Goal: Information Seeking & Learning: Learn about a topic

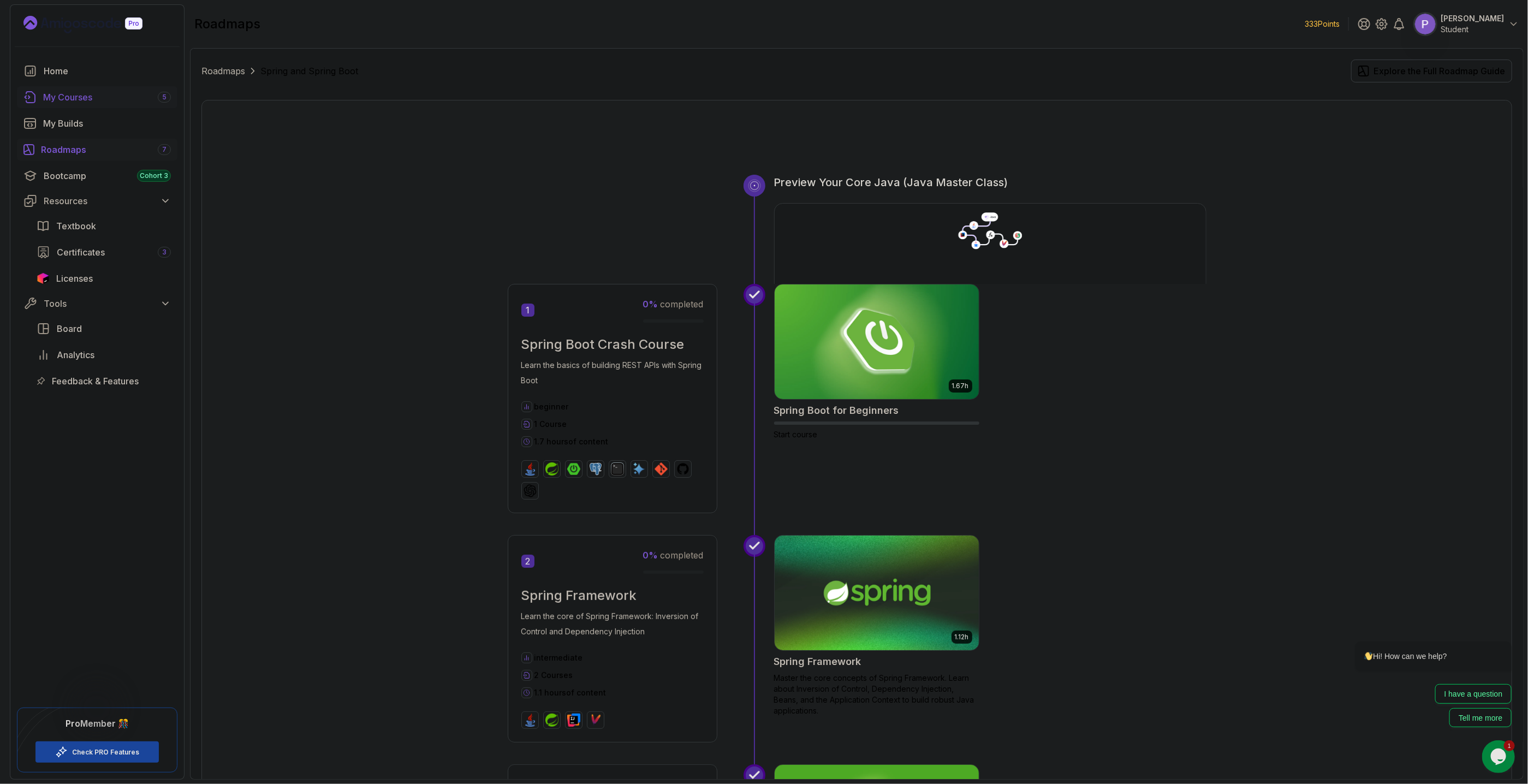
click at [112, 91] on div "My Courses 5" at bounding box center [107, 97] width 128 height 13
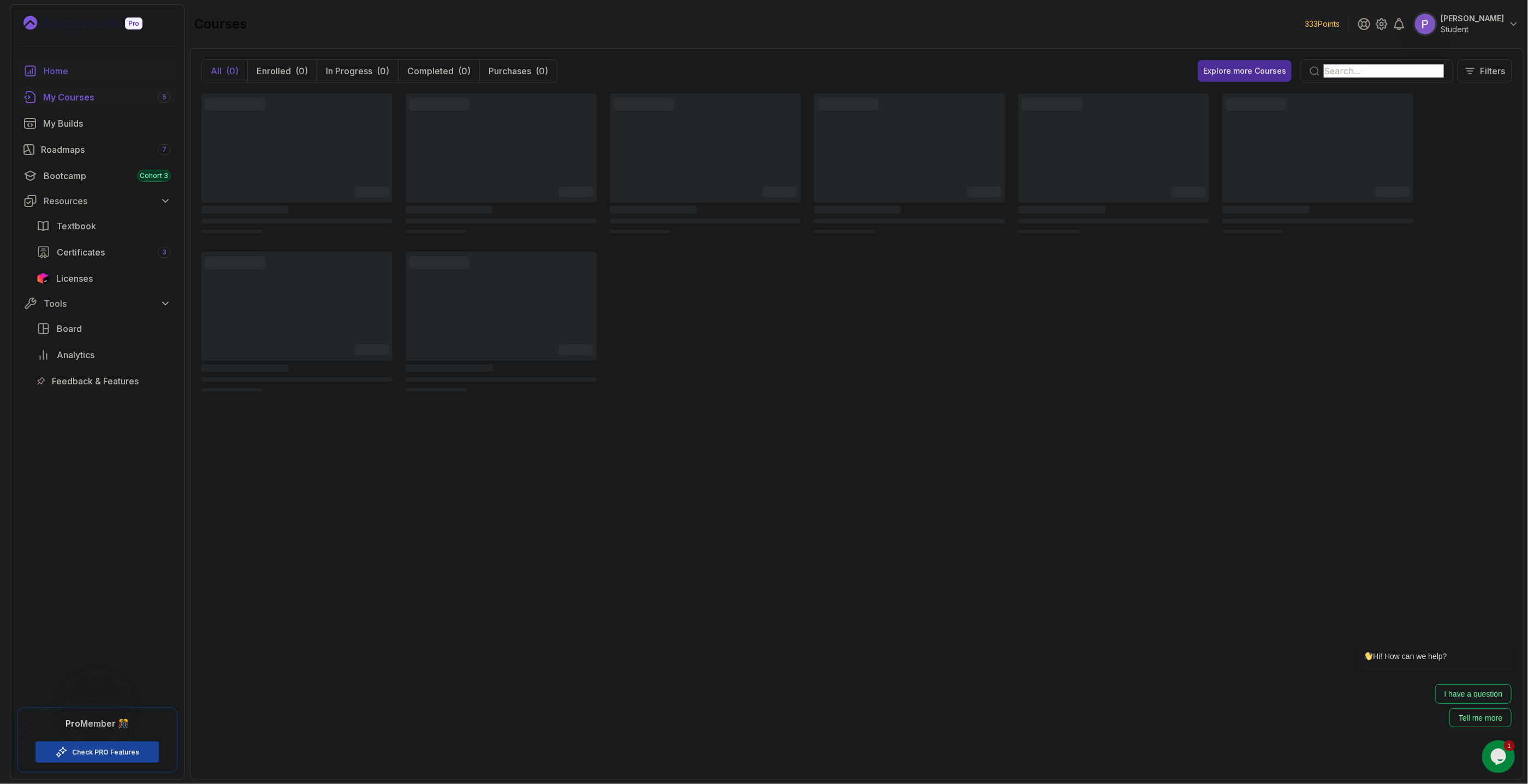
click at [100, 75] on div "Home" at bounding box center [107, 71] width 127 height 13
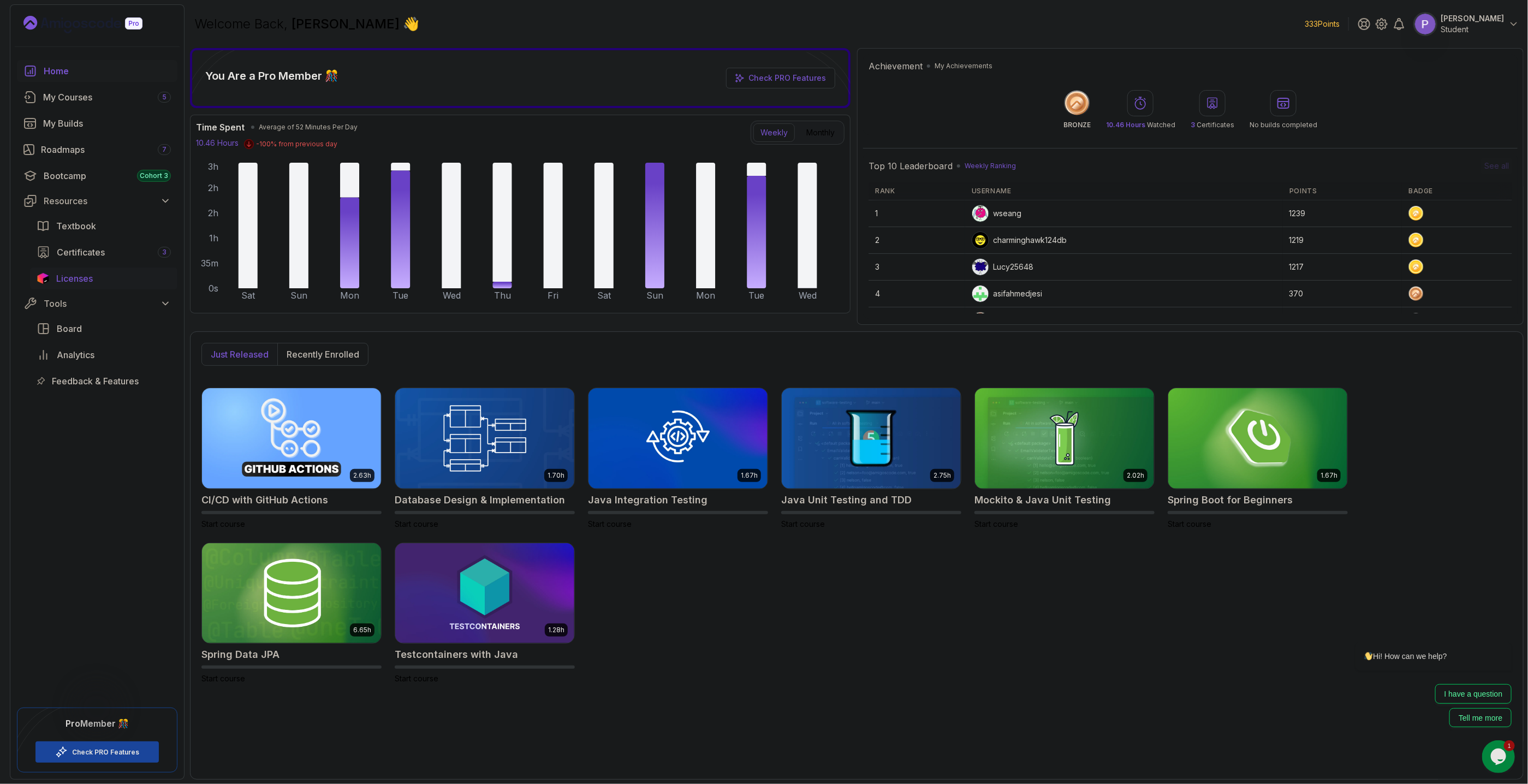
click at [78, 273] on span "Licenses" at bounding box center [75, 278] width 37 height 13
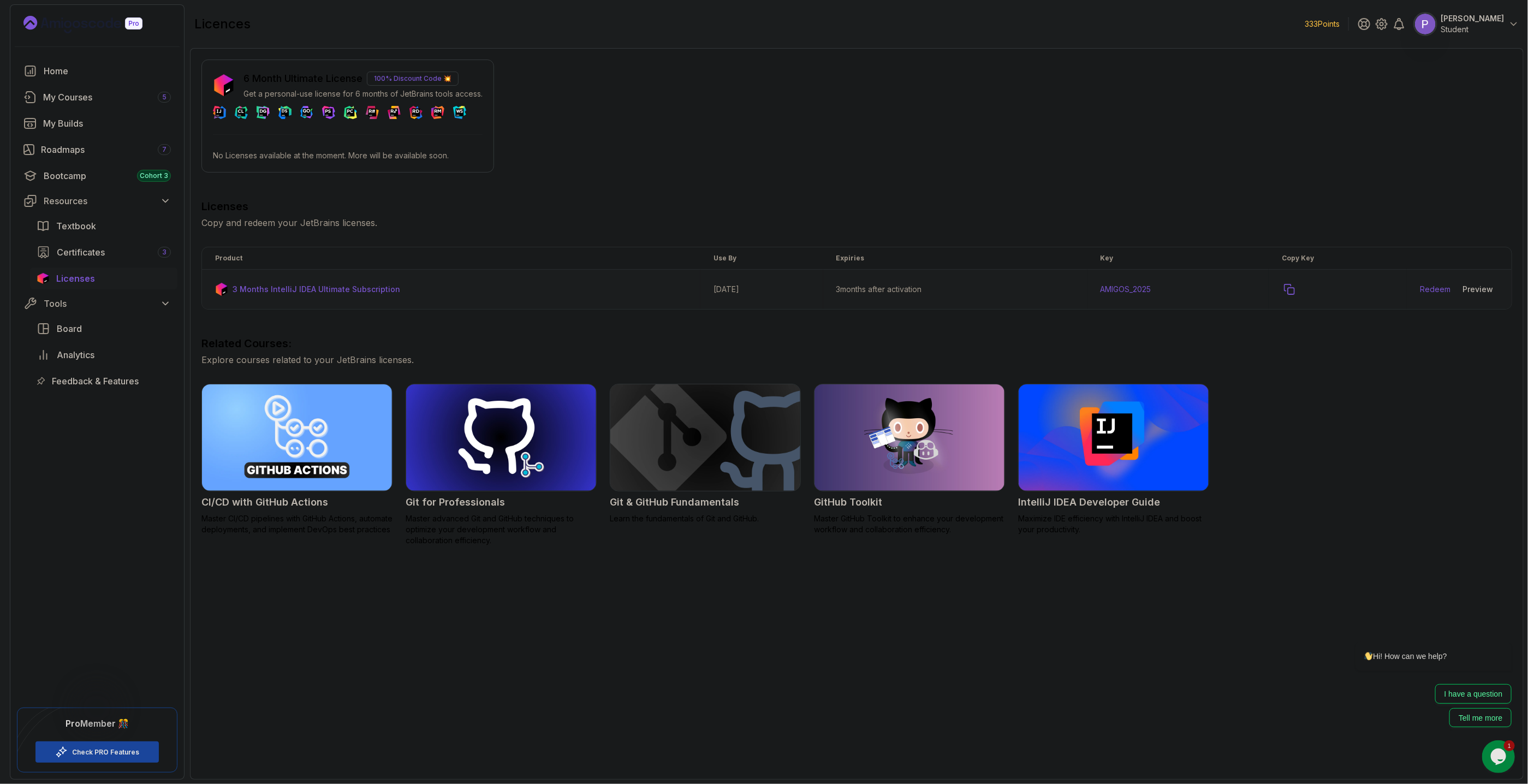
click at [1295, 291] on icon "copy-button" at bounding box center [1290, 289] width 11 height 11
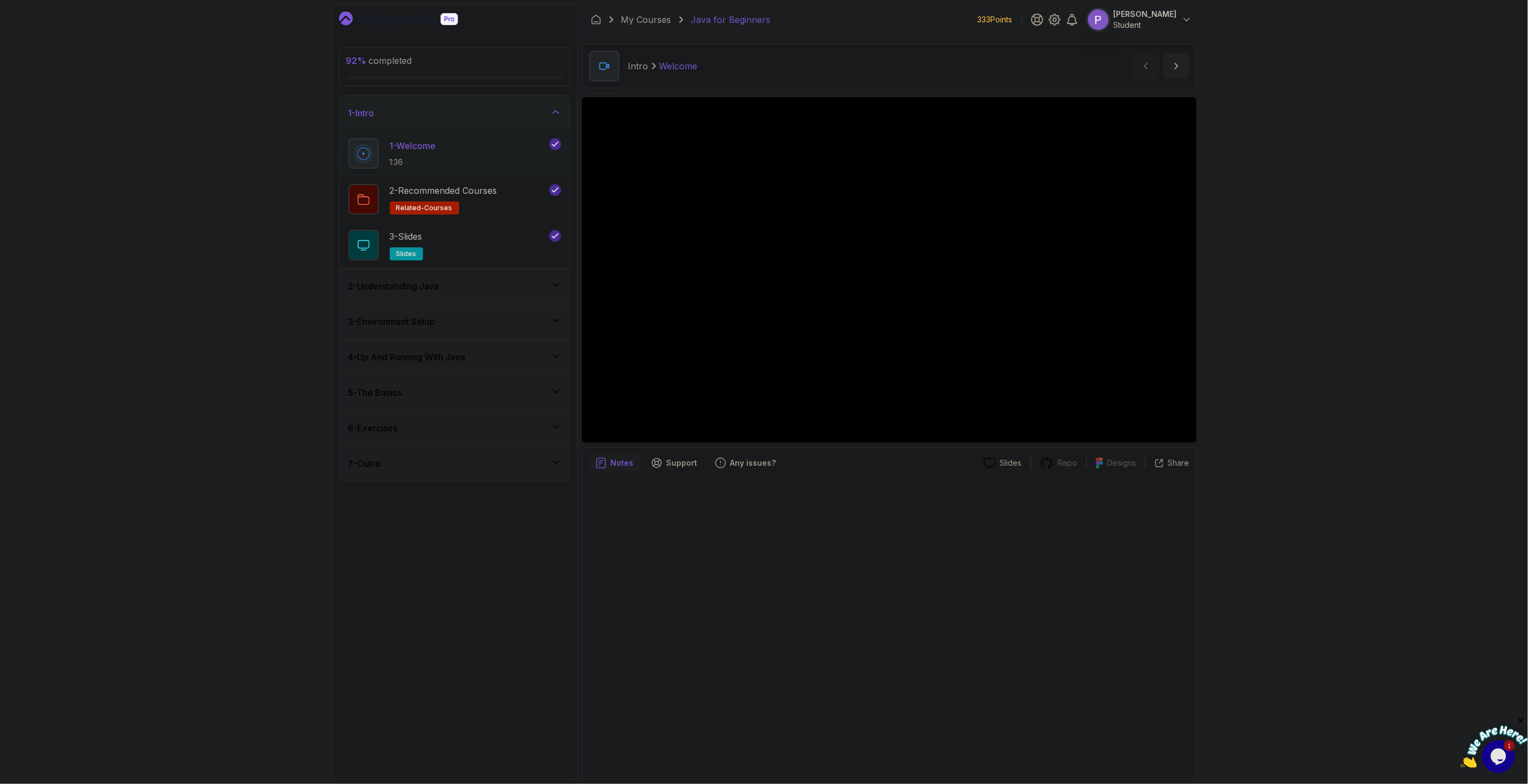
click at [505, 430] on div "6 - Exercises" at bounding box center [454, 428] width 213 height 13
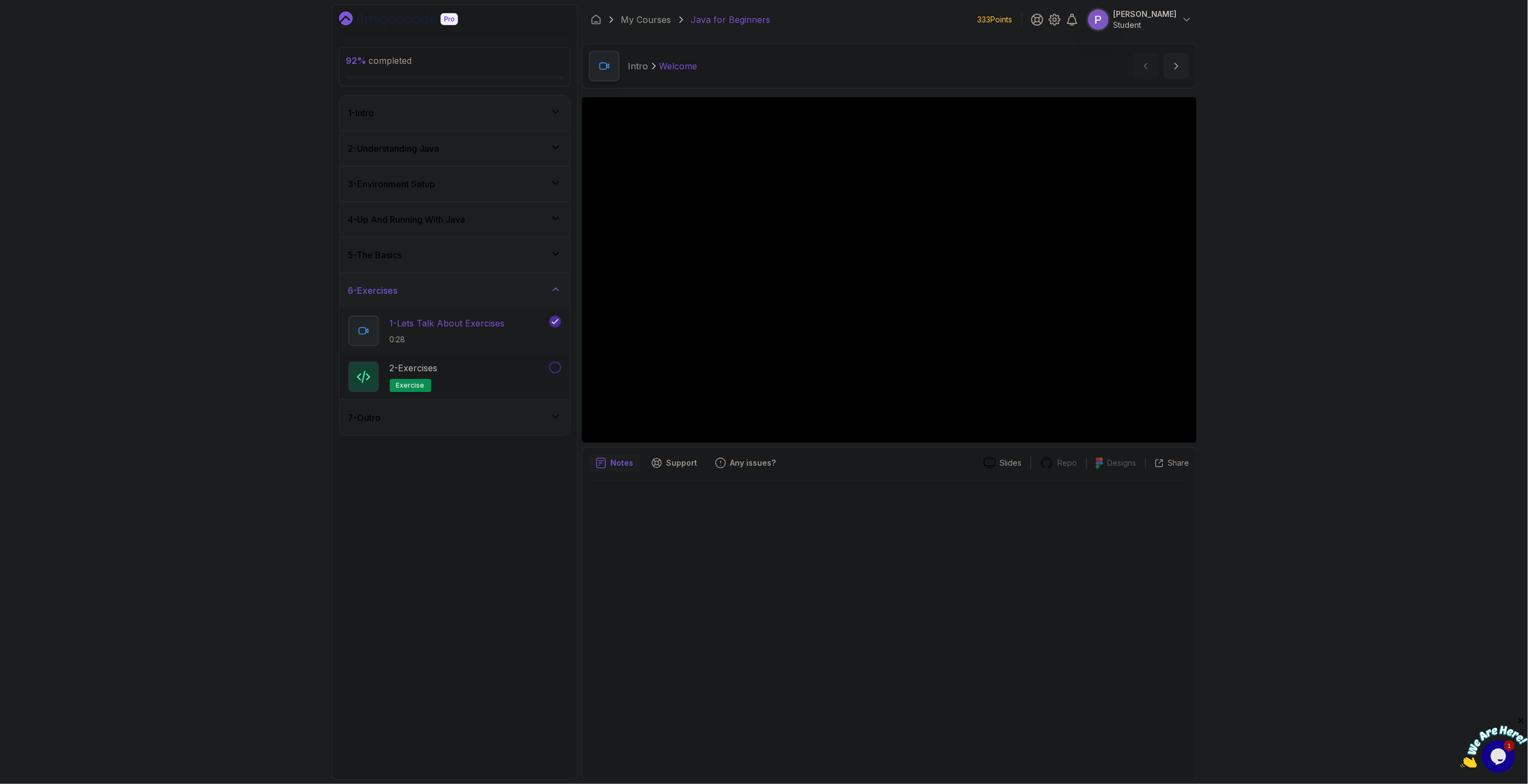
click at [463, 323] on p "1 - Lets Talk About Exercises" at bounding box center [447, 323] width 115 height 13
click at [483, 377] on div "2 - Exercises exercise" at bounding box center [447, 377] width 199 height 31
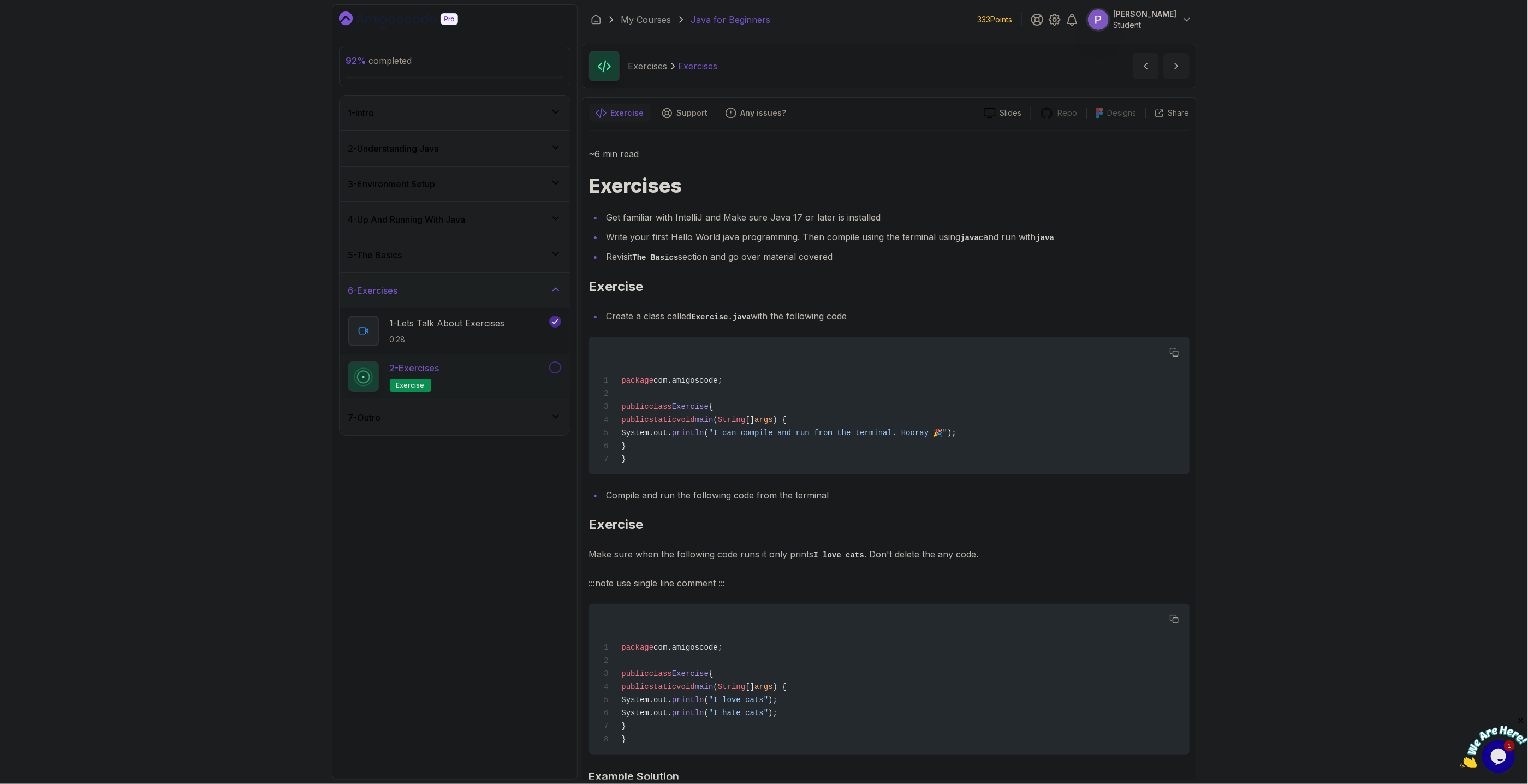
scroll to position [124, 0]
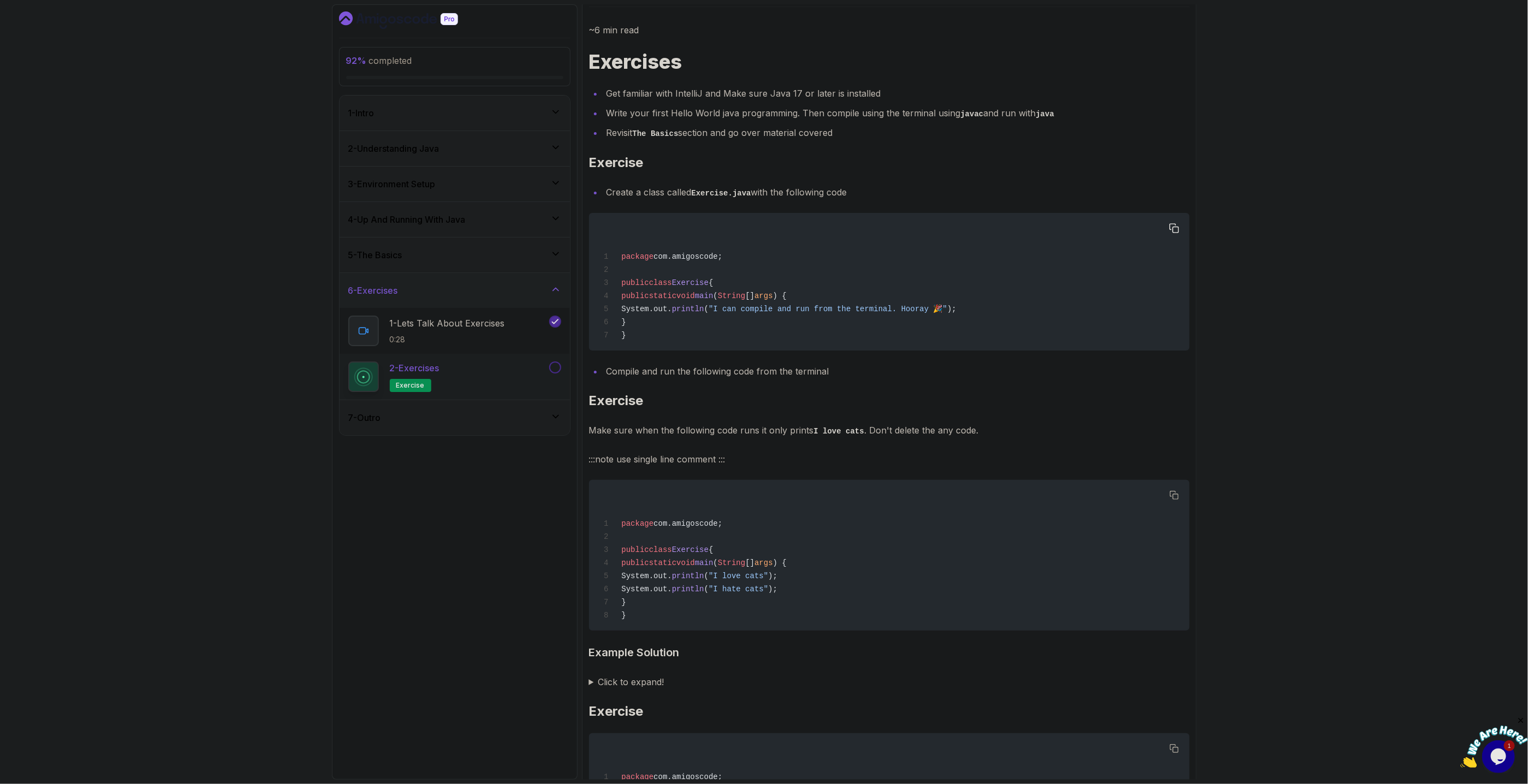
drag, startPoint x: 642, startPoint y: 295, endPoint x: 654, endPoint y: 323, distance: 30.5
click at [654, 323] on div "package com.amigoscode; public class Exercise { public static void main ( Strin…" at bounding box center [889, 282] width 583 height 125
copy code "public static void main ( String [] args ) { System.out. println ( "I can compi…"
click at [1254, 189] on div "92 % completed 1 - Intro 2 - Understanding Java 3 - Environment Setup 4 - Up An…" at bounding box center [764, 392] width 1528 height 784
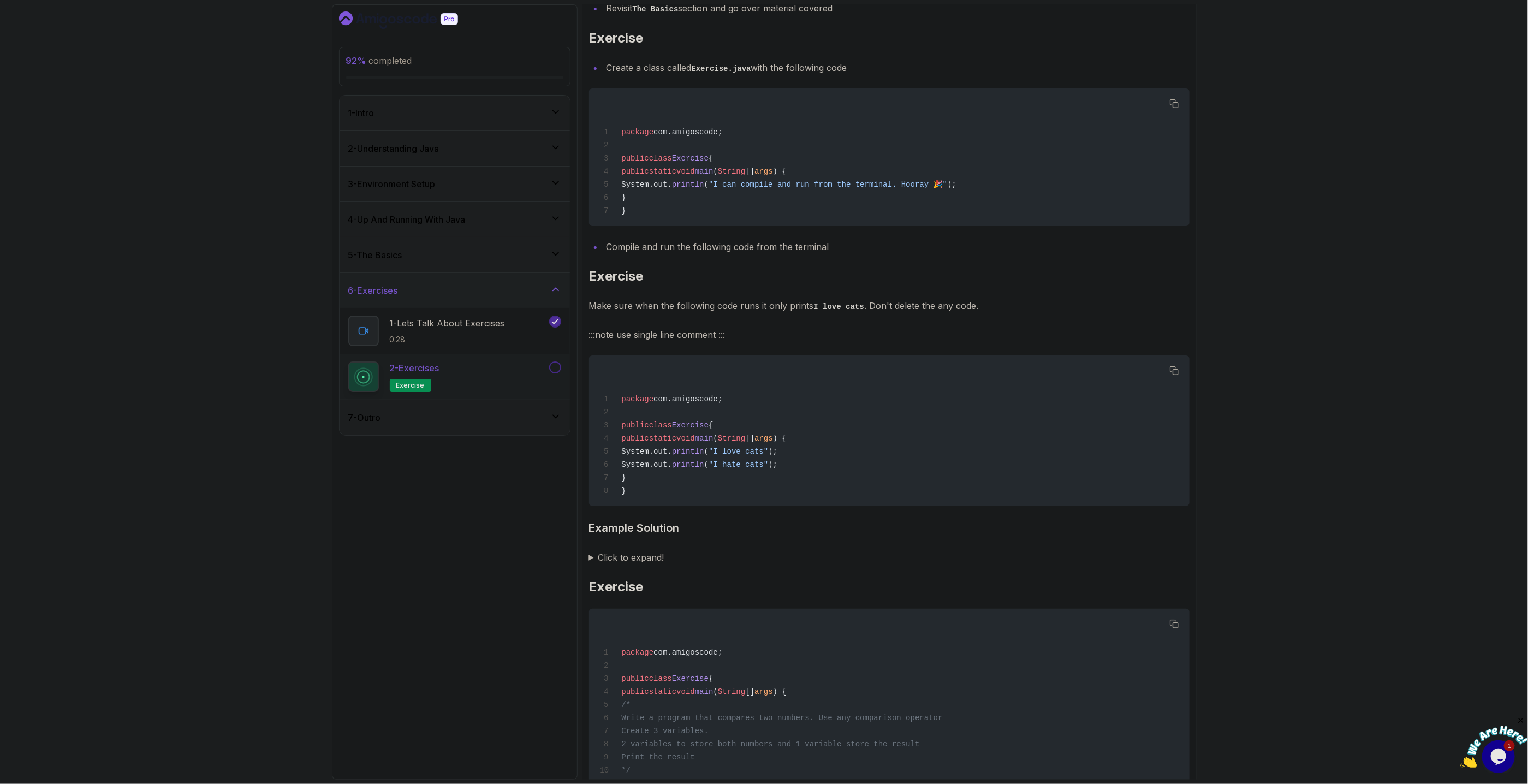
click at [592, 557] on summary "Click to expand!" at bounding box center [889, 557] width 600 height 15
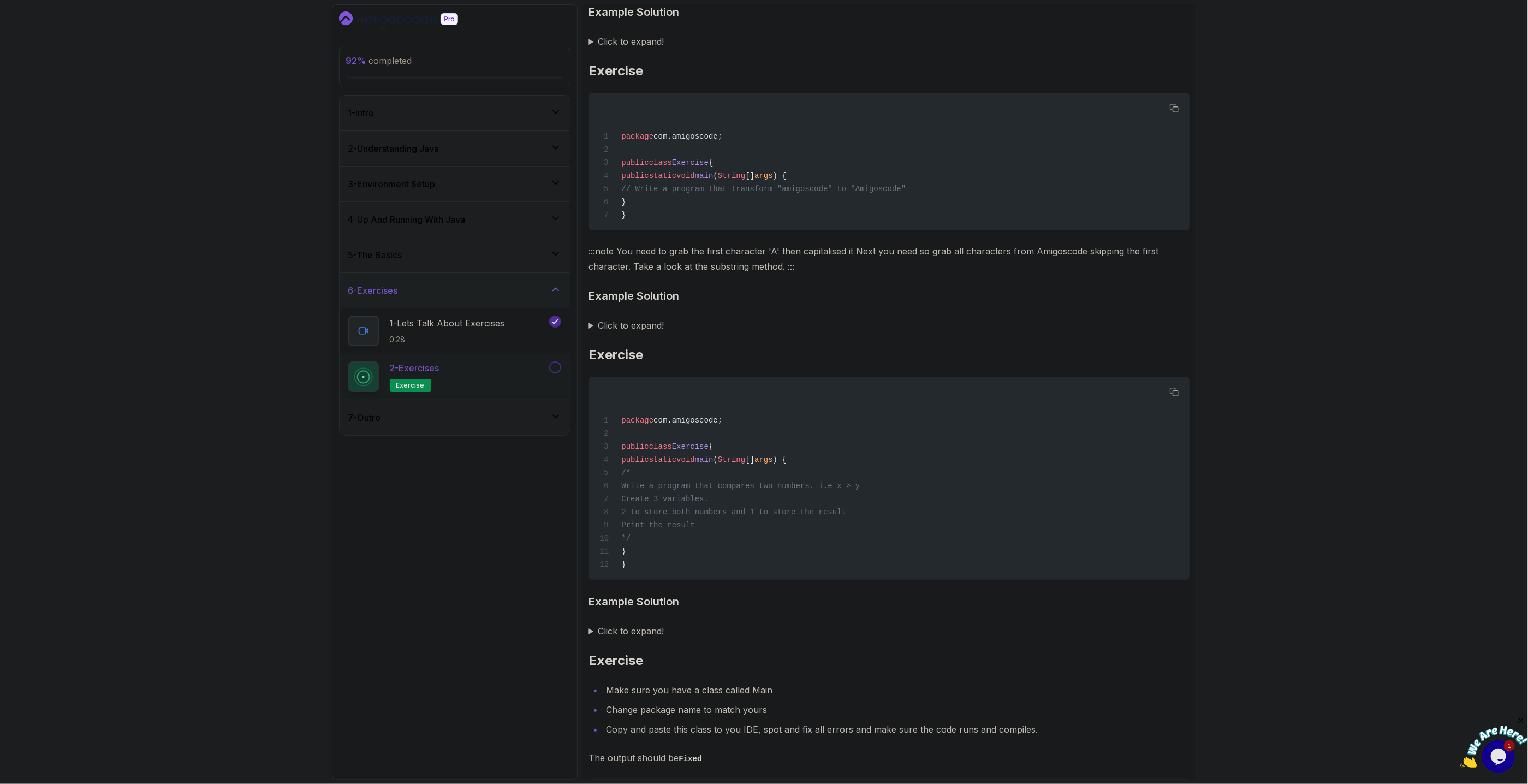
scroll to position [1865, 0]
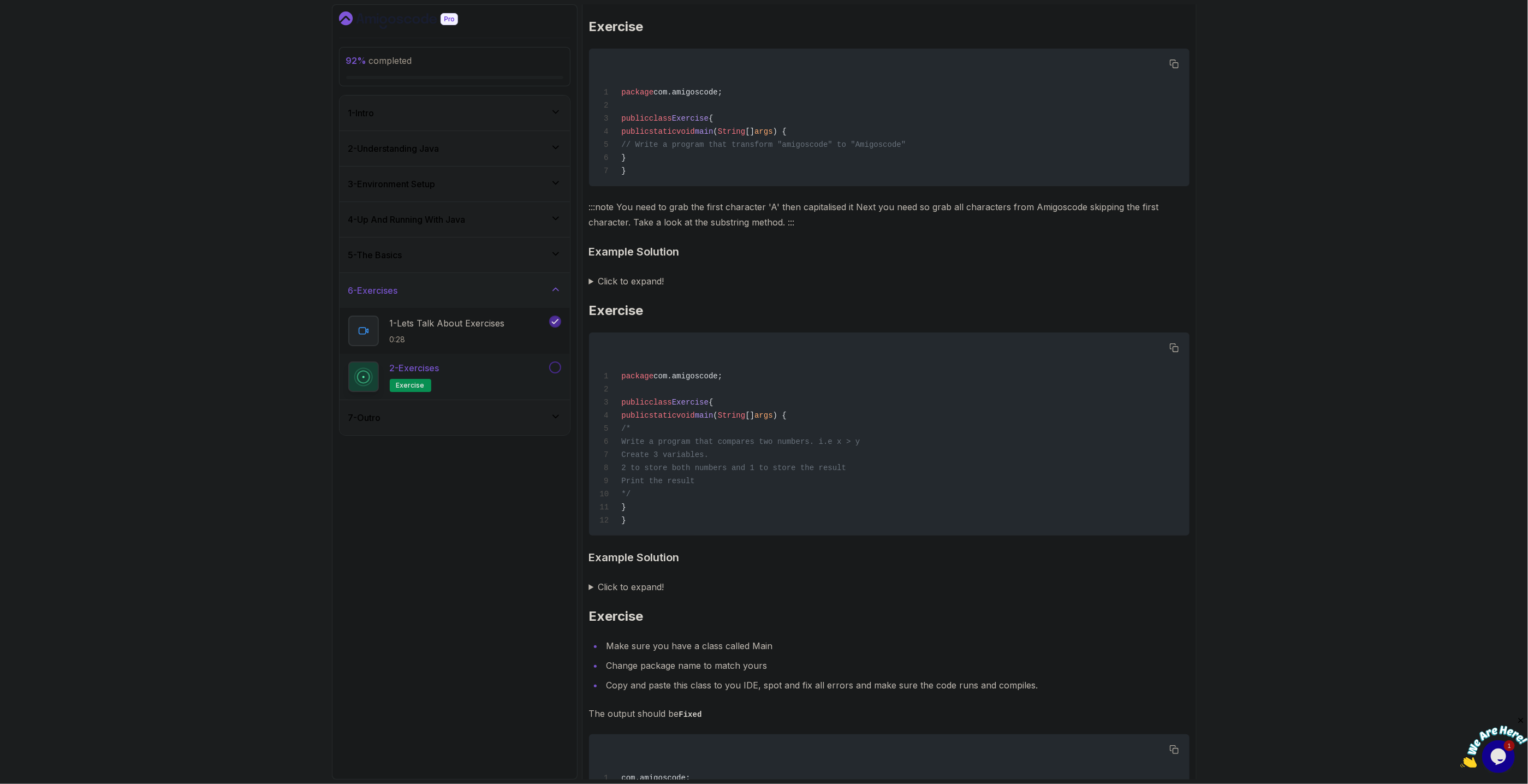
click at [552, 371] on button at bounding box center [555, 367] width 12 height 12
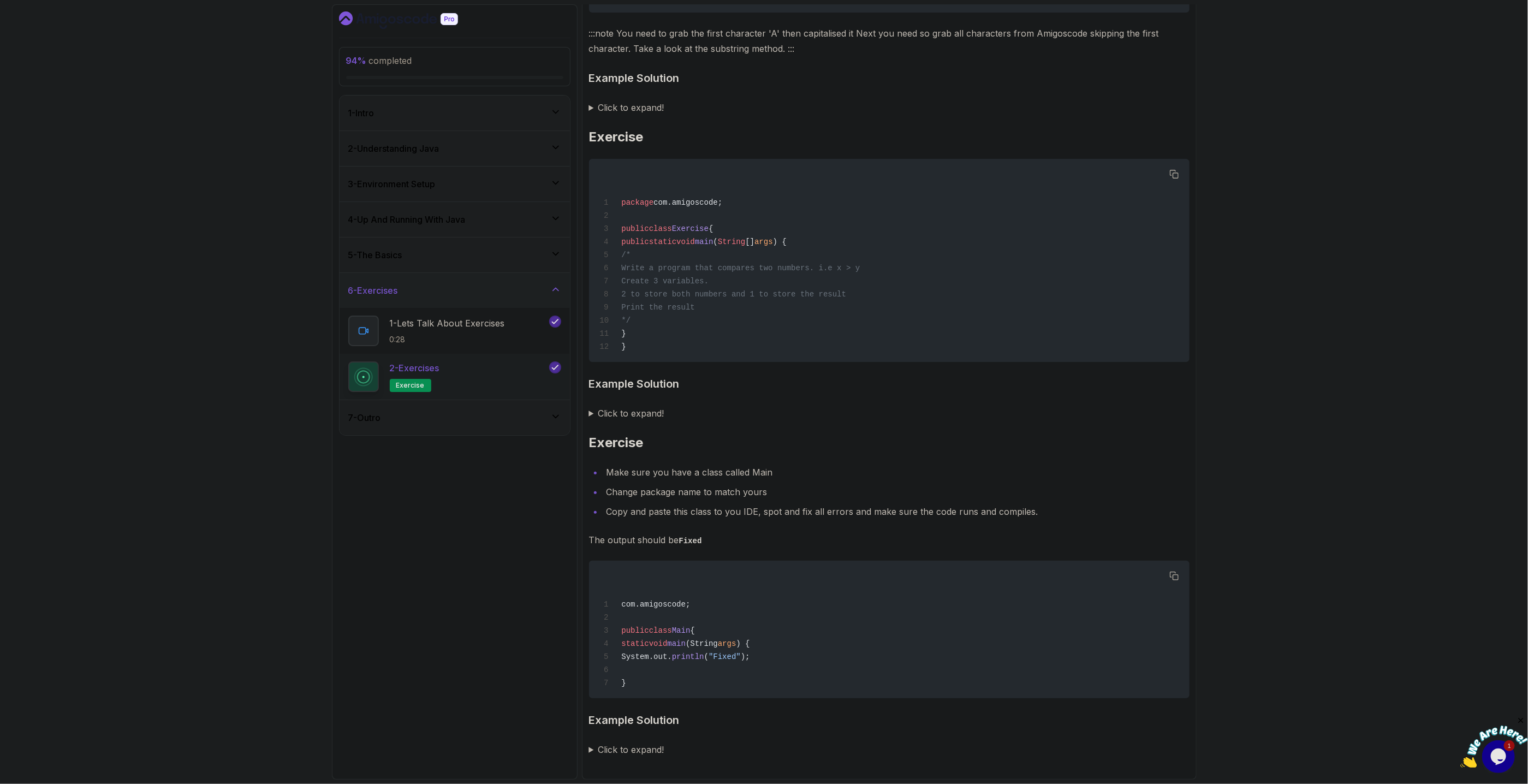
click at [550, 411] on div "7 - Outro" at bounding box center [454, 418] width 230 height 35
click at [517, 372] on div "1 - Next Steps 1:02" at bounding box center [447, 366] width 199 height 31
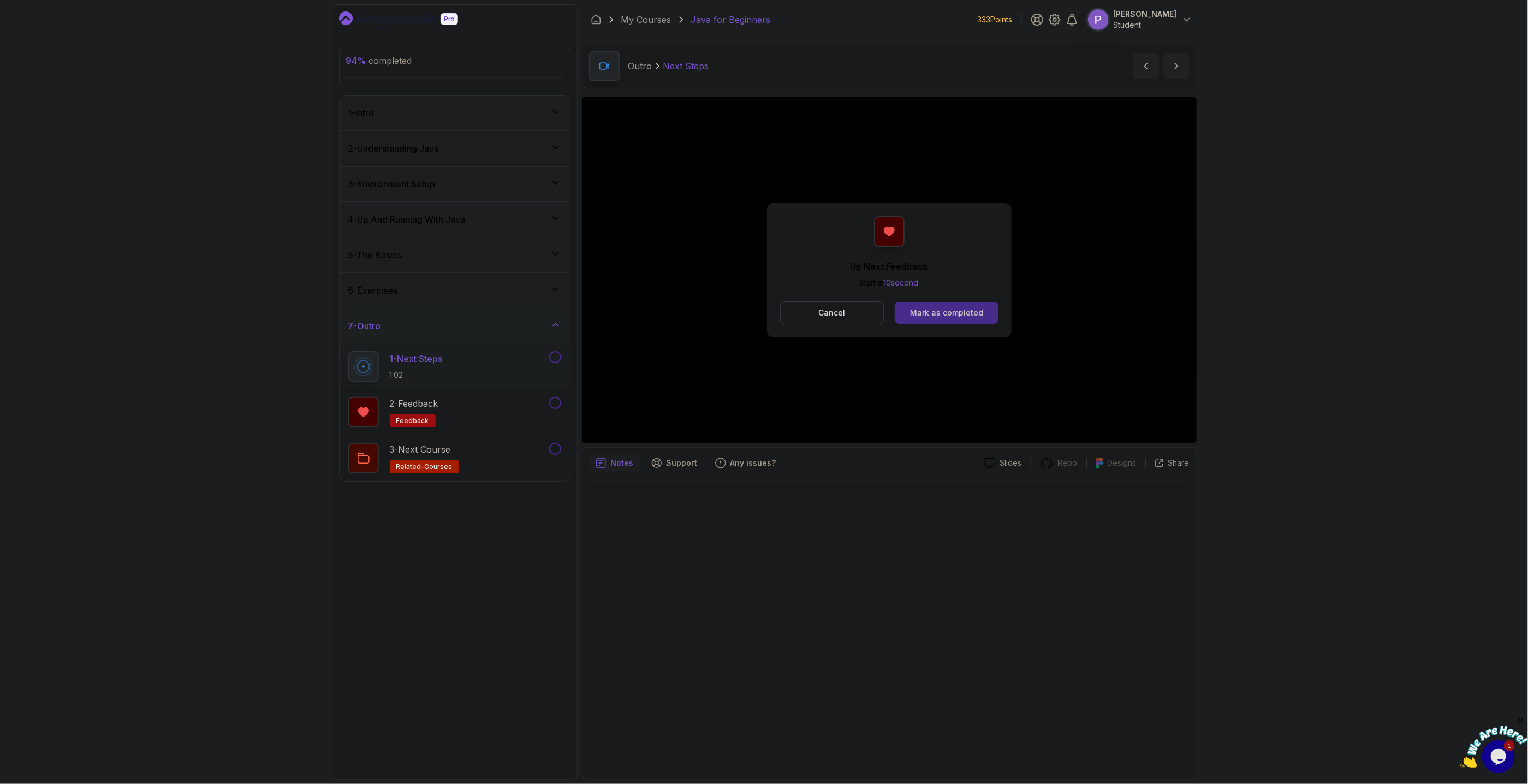
click at [976, 310] on button "Mark as completed" at bounding box center [946, 313] width 103 height 22
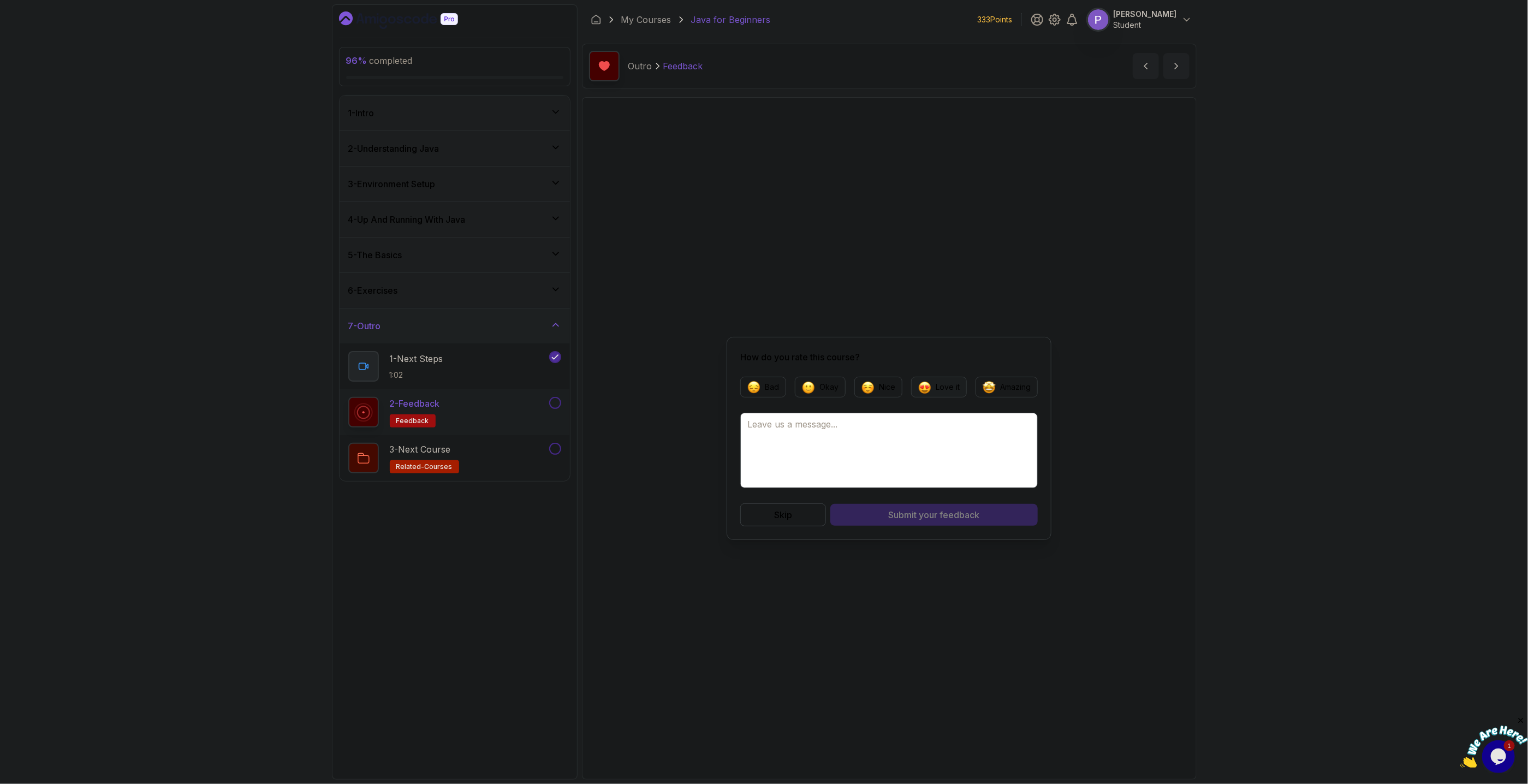
click at [930, 380] on button "Love it" at bounding box center [939, 387] width 56 height 21
click at [927, 514] on span "your feedback" at bounding box center [950, 515] width 61 height 13
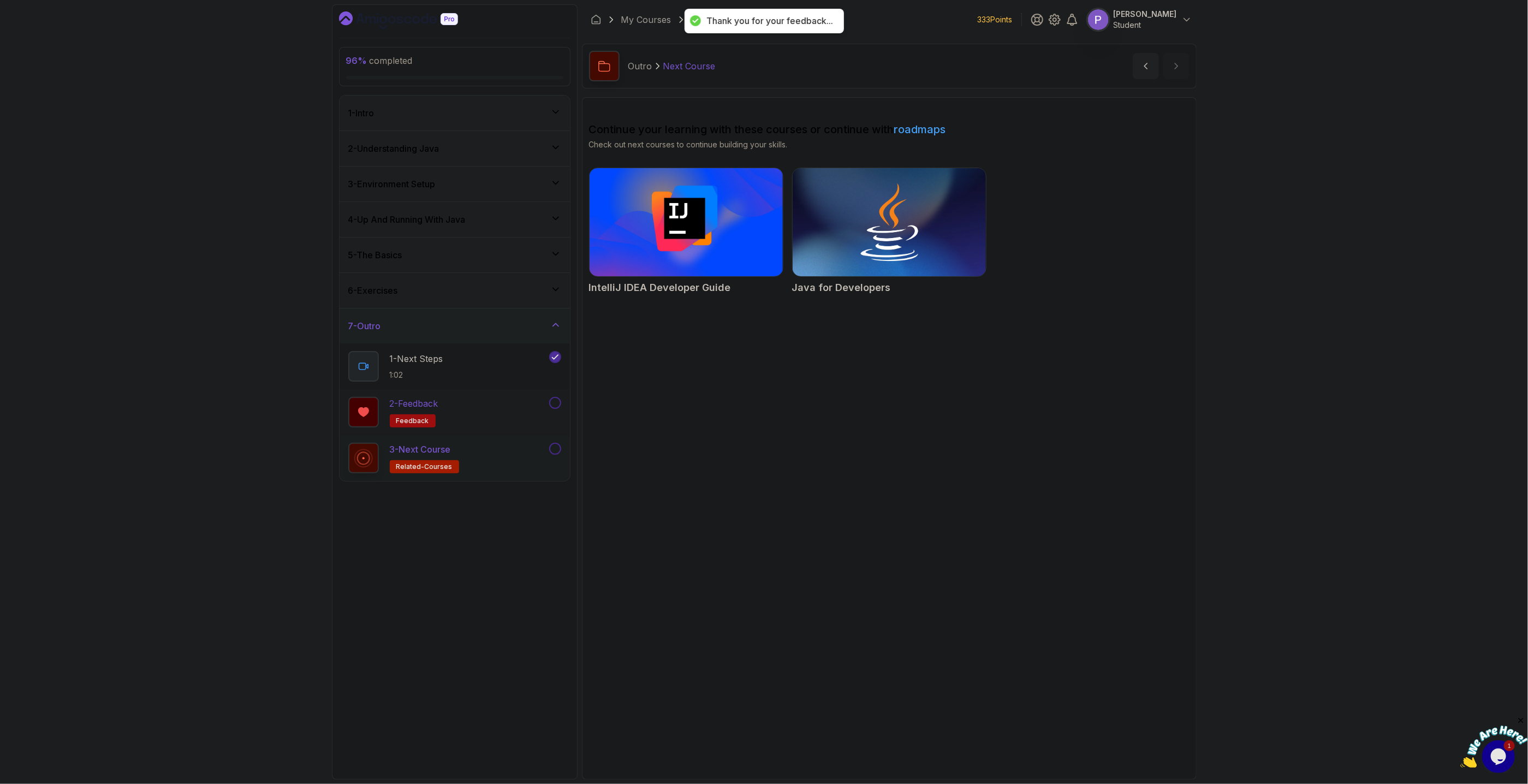
click at [549, 403] on button at bounding box center [555, 403] width 12 height 12
click at [553, 454] on button at bounding box center [555, 448] width 12 height 12
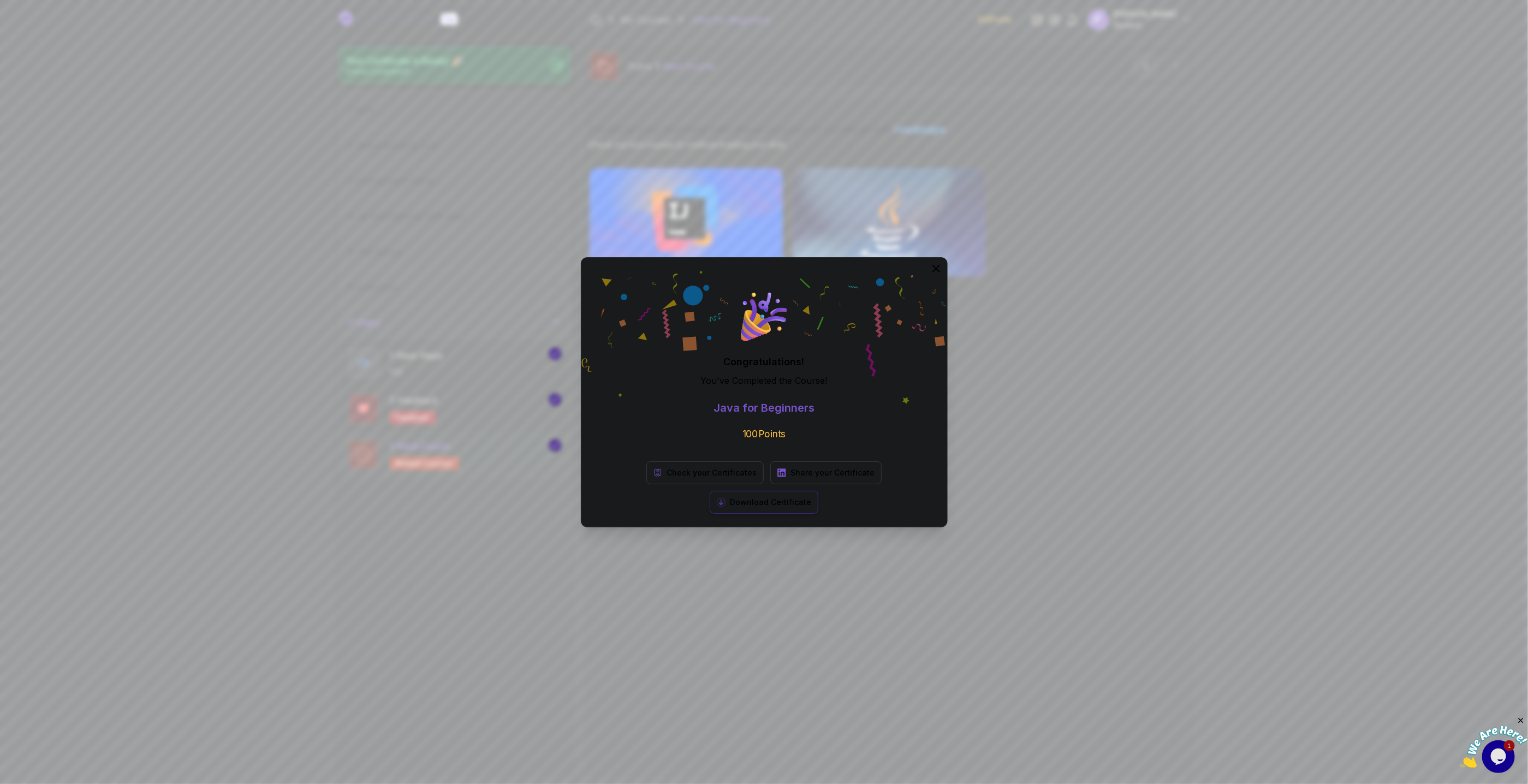
click at [811, 496] on p "Download Certificate" at bounding box center [770, 502] width 81 height 11
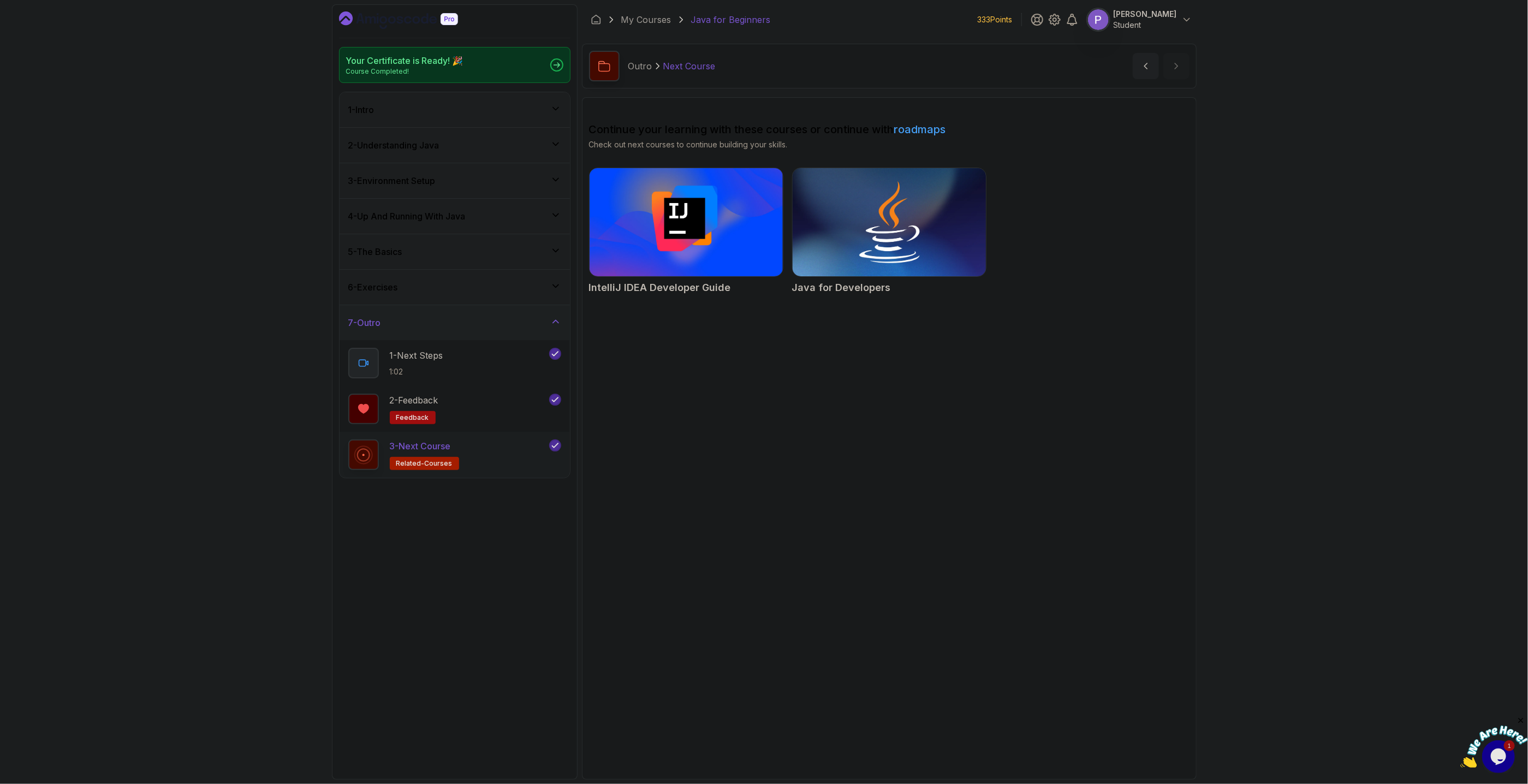
click at [874, 225] on img at bounding box center [889, 222] width 203 height 113
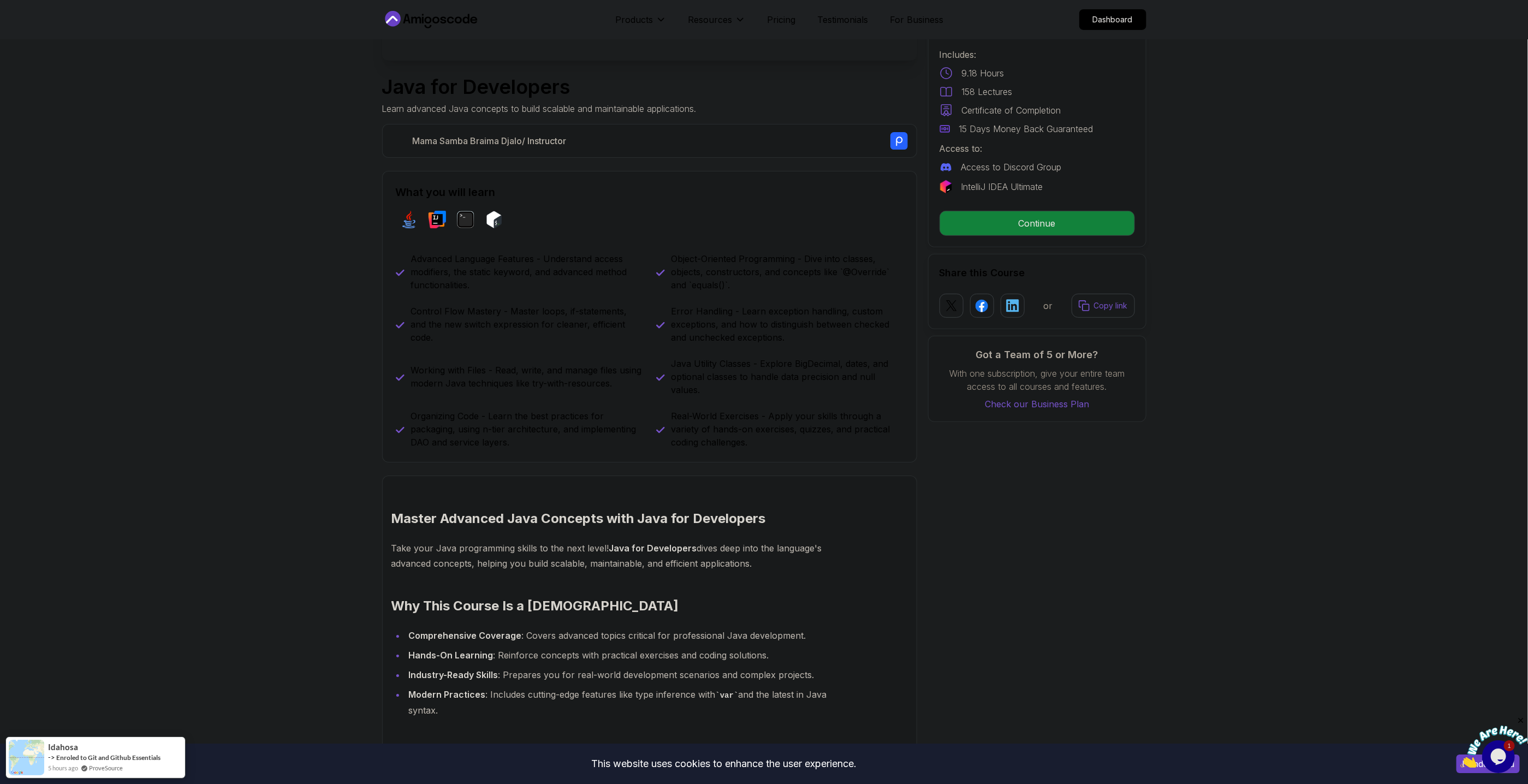
scroll to position [307, 0]
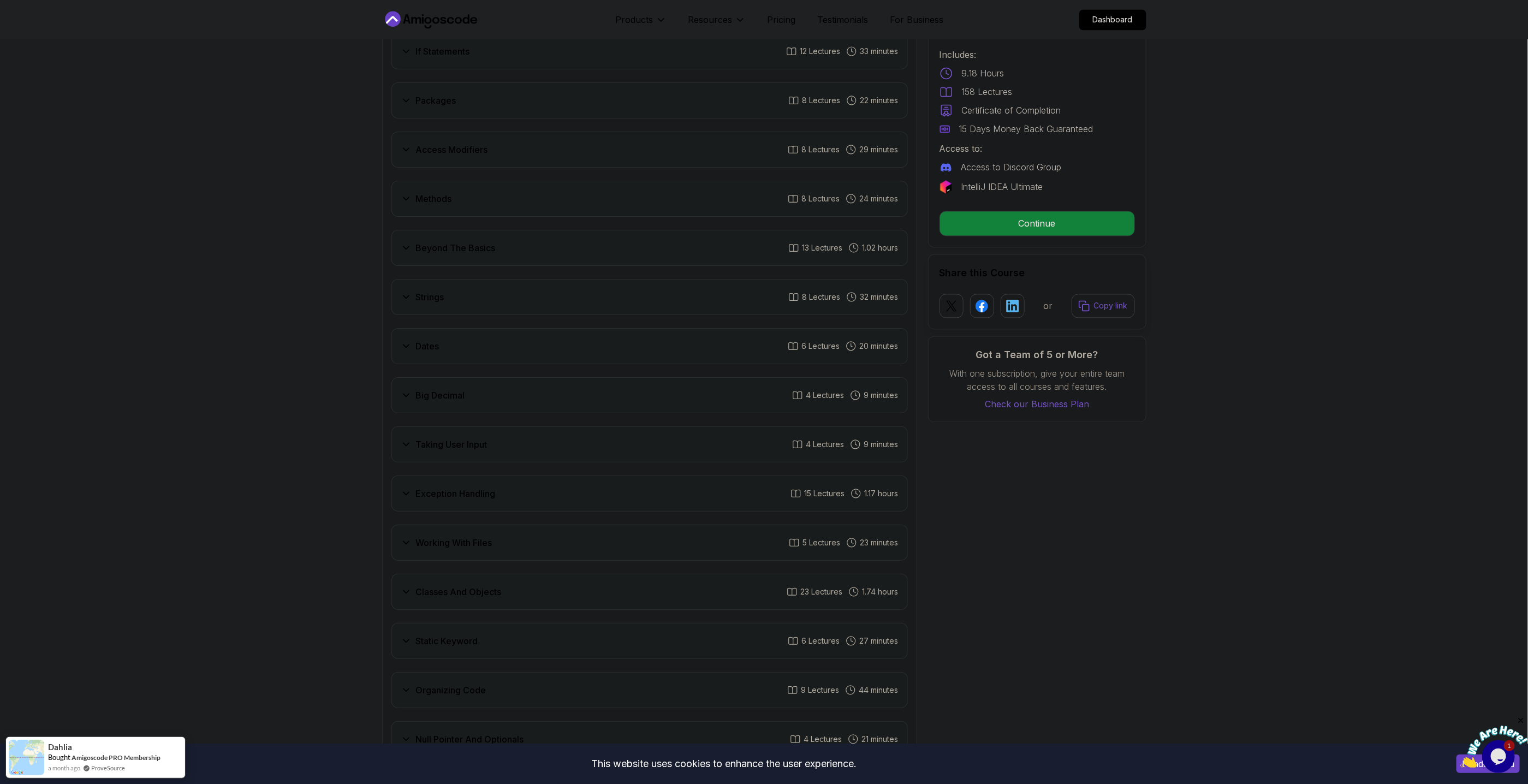
scroll to position [1305, 0]
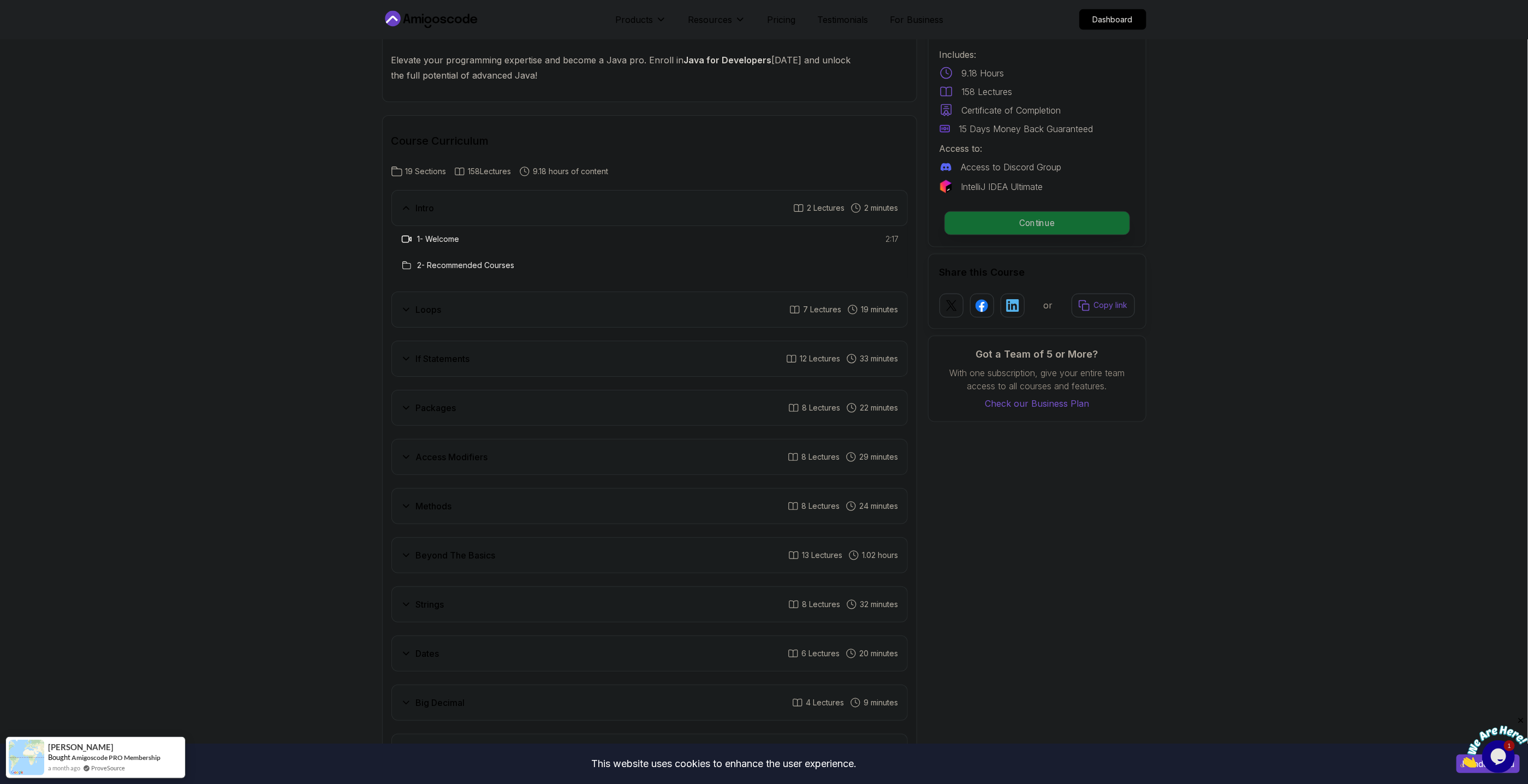
click at [1063, 224] on p "Continue" at bounding box center [1036, 223] width 184 height 23
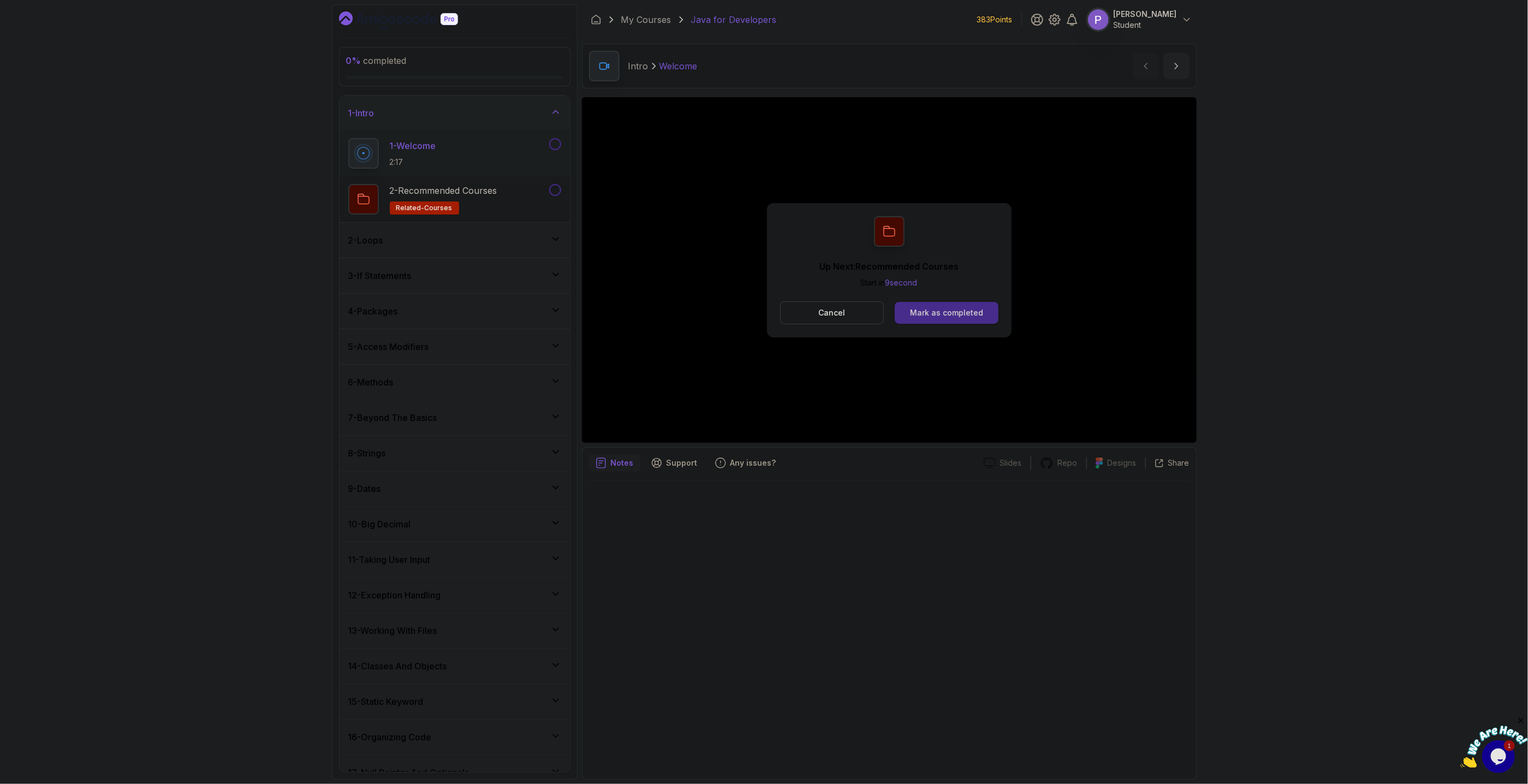
click at [942, 308] on div "Mark as completed" at bounding box center [946, 313] width 73 height 11
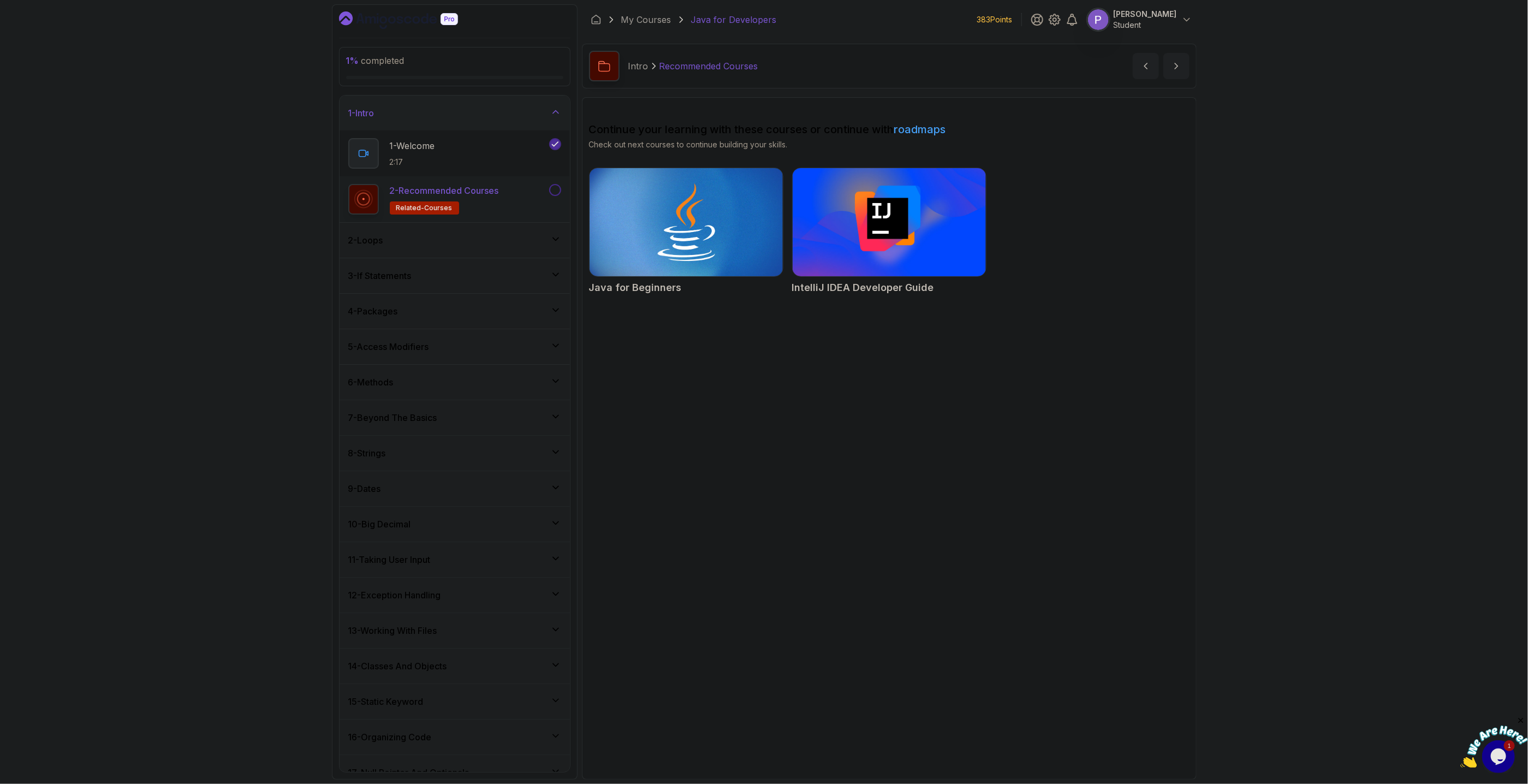
click at [560, 192] on button at bounding box center [555, 190] width 12 height 12
click at [556, 242] on icon at bounding box center [556, 239] width 11 height 11
click at [559, 233] on icon at bounding box center [556, 228] width 11 height 11
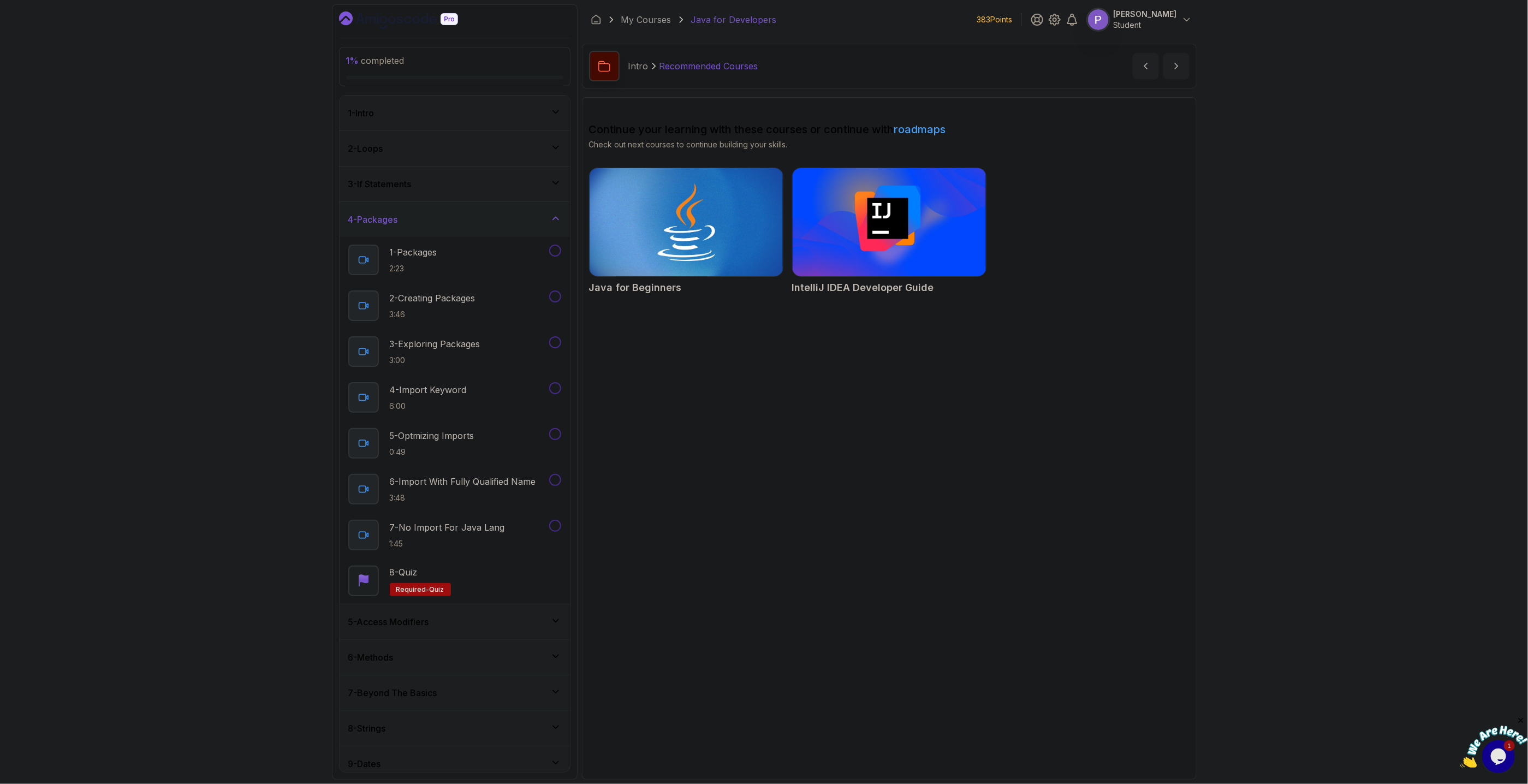
click at [559, 226] on div "4 - Packages" at bounding box center [454, 219] width 213 height 13
click at [555, 256] on icon at bounding box center [555, 254] width 5 height 3
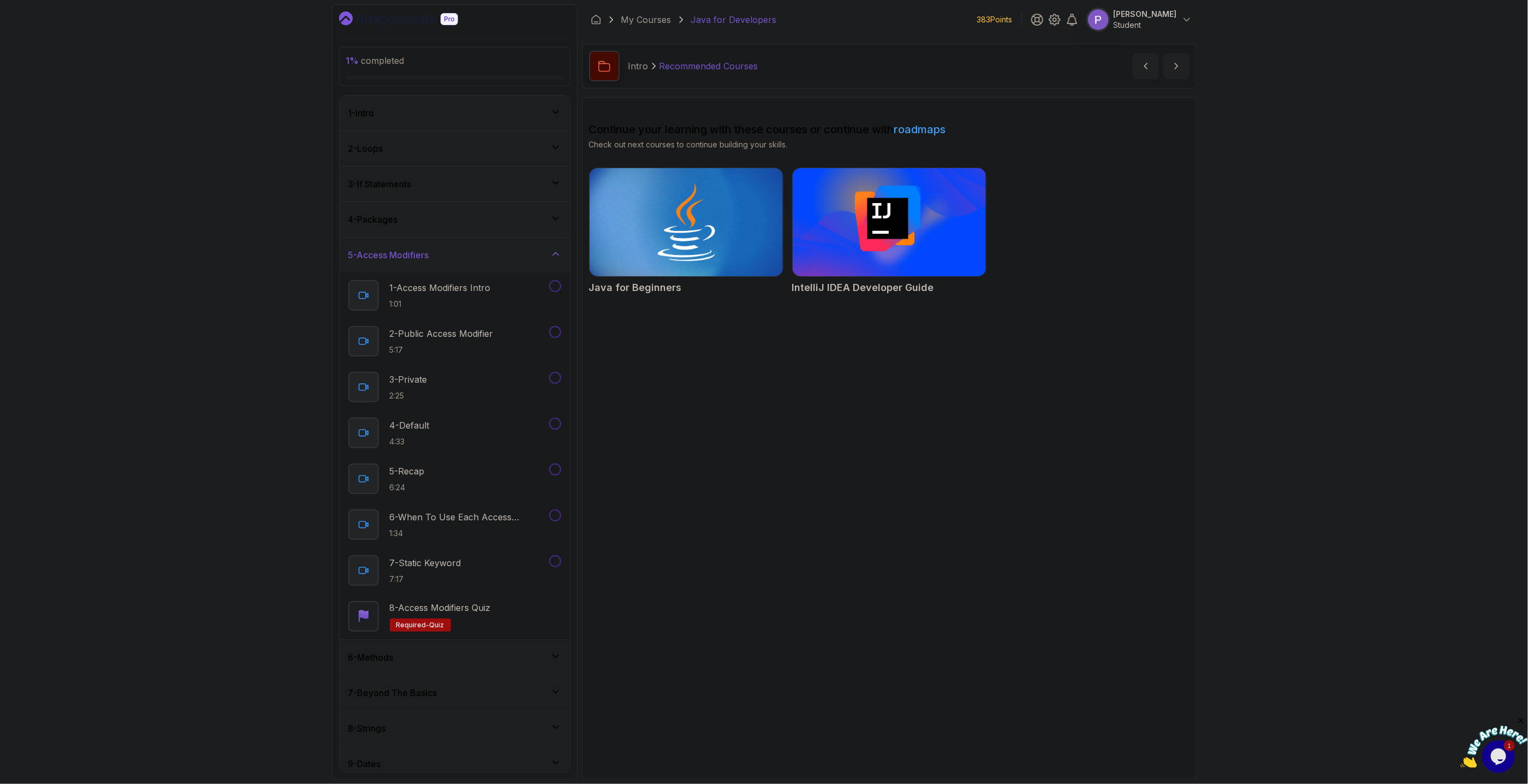
click at [555, 256] on icon at bounding box center [556, 254] width 11 height 11
click at [559, 288] on icon at bounding box center [556, 289] width 11 height 11
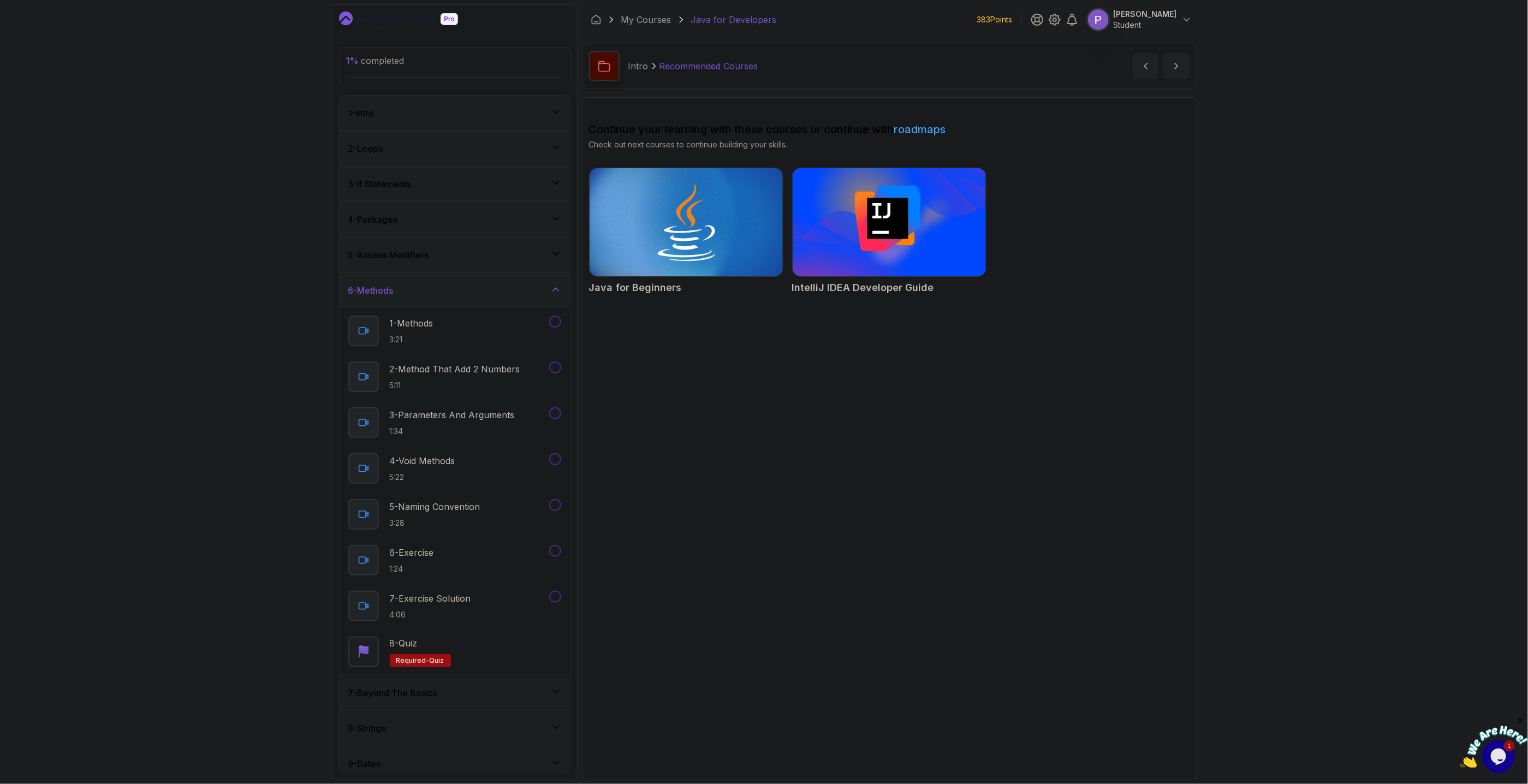
click at [559, 288] on icon at bounding box center [556, 289] width 11 height 11
click at [524, 329] on div "7 - Beyond The Basics" at bounding box center [454, 326] width 213 height 13
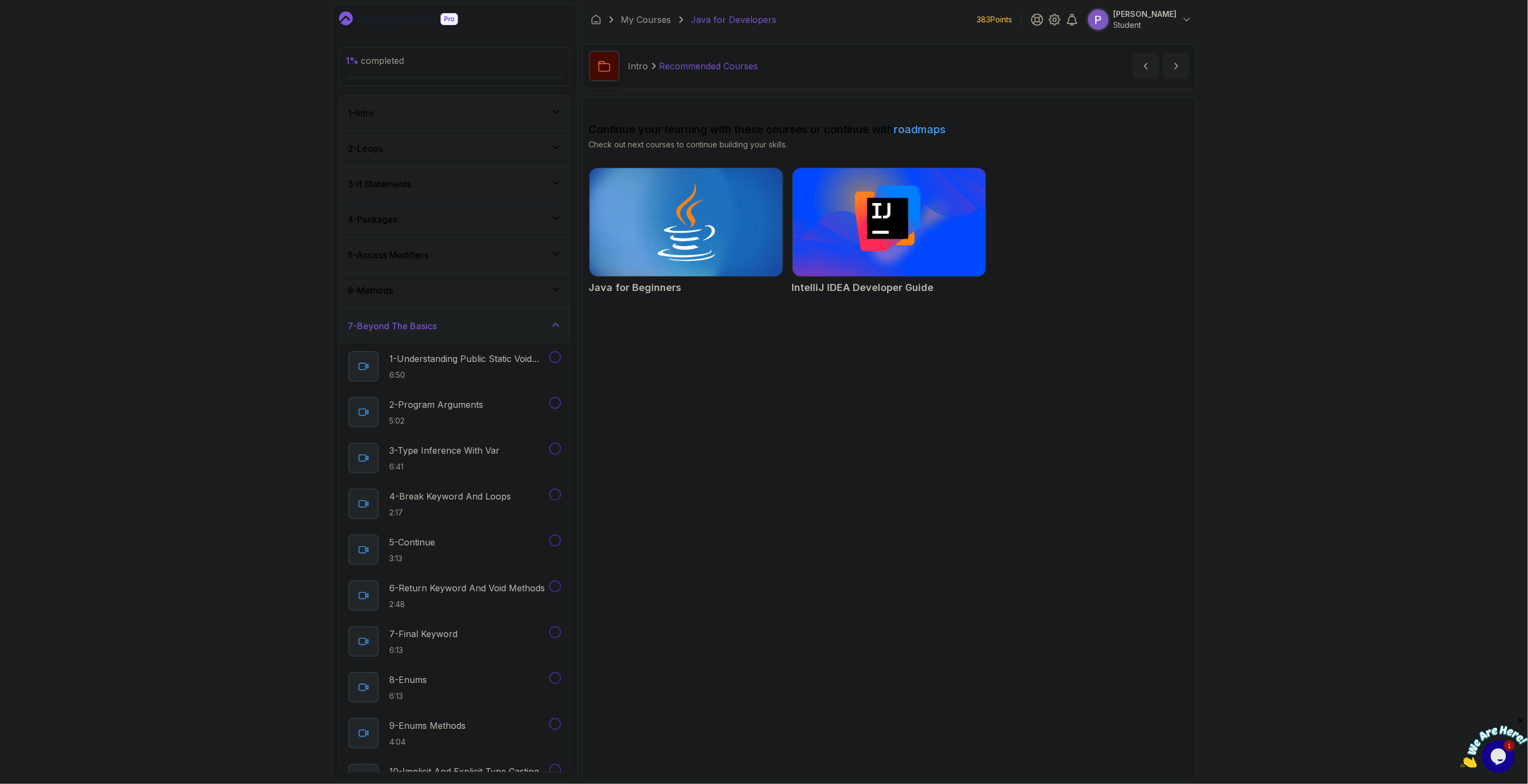
click at [524, 329] on div "7 - Beyond The Basics" at bounding box center [454, 326] width 213 height 13
click at [550, 428] on icon at bounding box center [556, 431] width 11 height 11
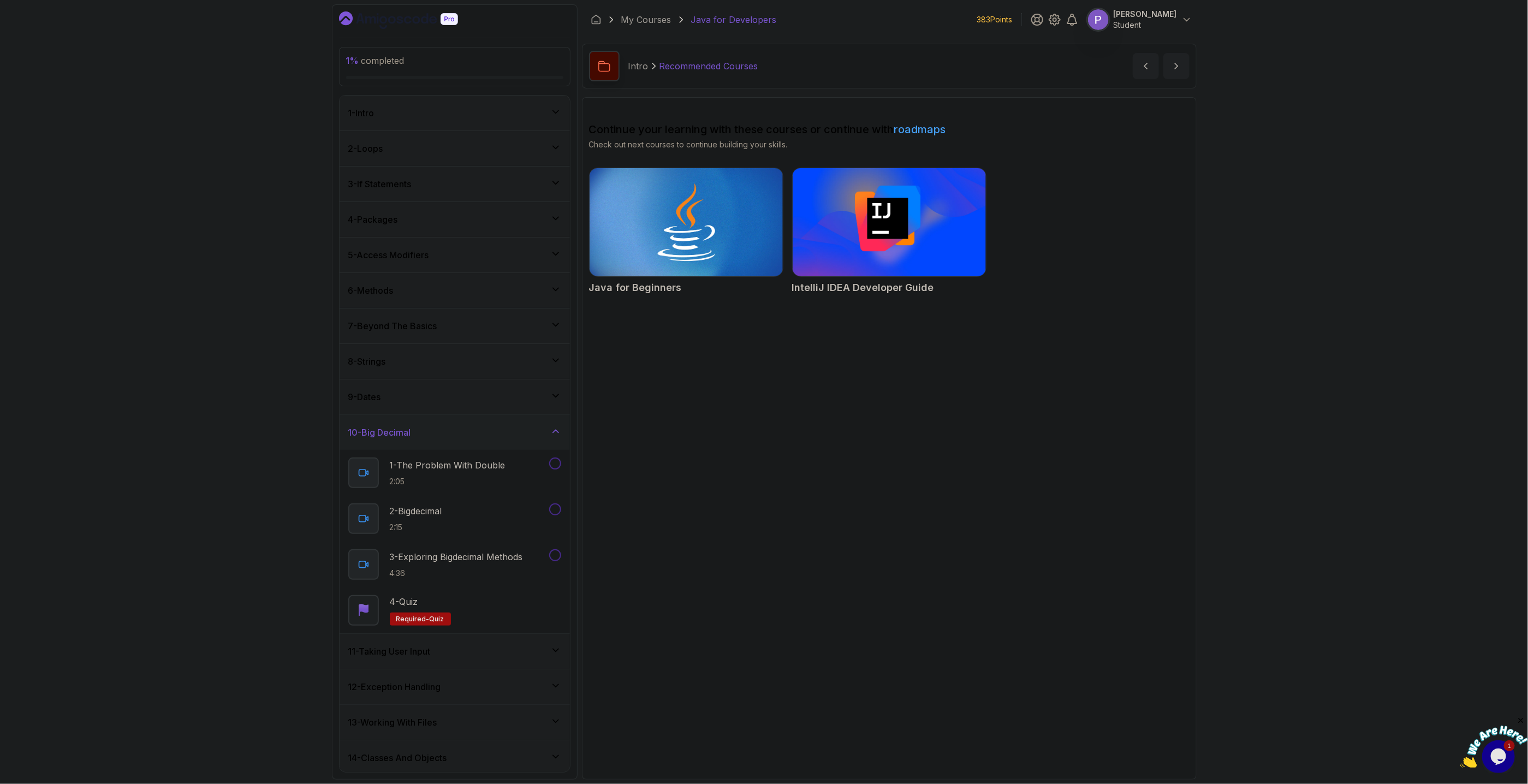
click at [550, 428] on icon at bounding box center [556, 431] width 11 height 11
click at [548, 470] on div "11 - Taking User Input" at bounding box center [454, 468] width 213 height 13
click at [548, 470] on div "11 - Taking User Input" at bounding box center [454, 468] width 213 height 13
click at [537, 507] on div "12 - Exception Handling" at bounding box center [454, 503] width 213 height 13
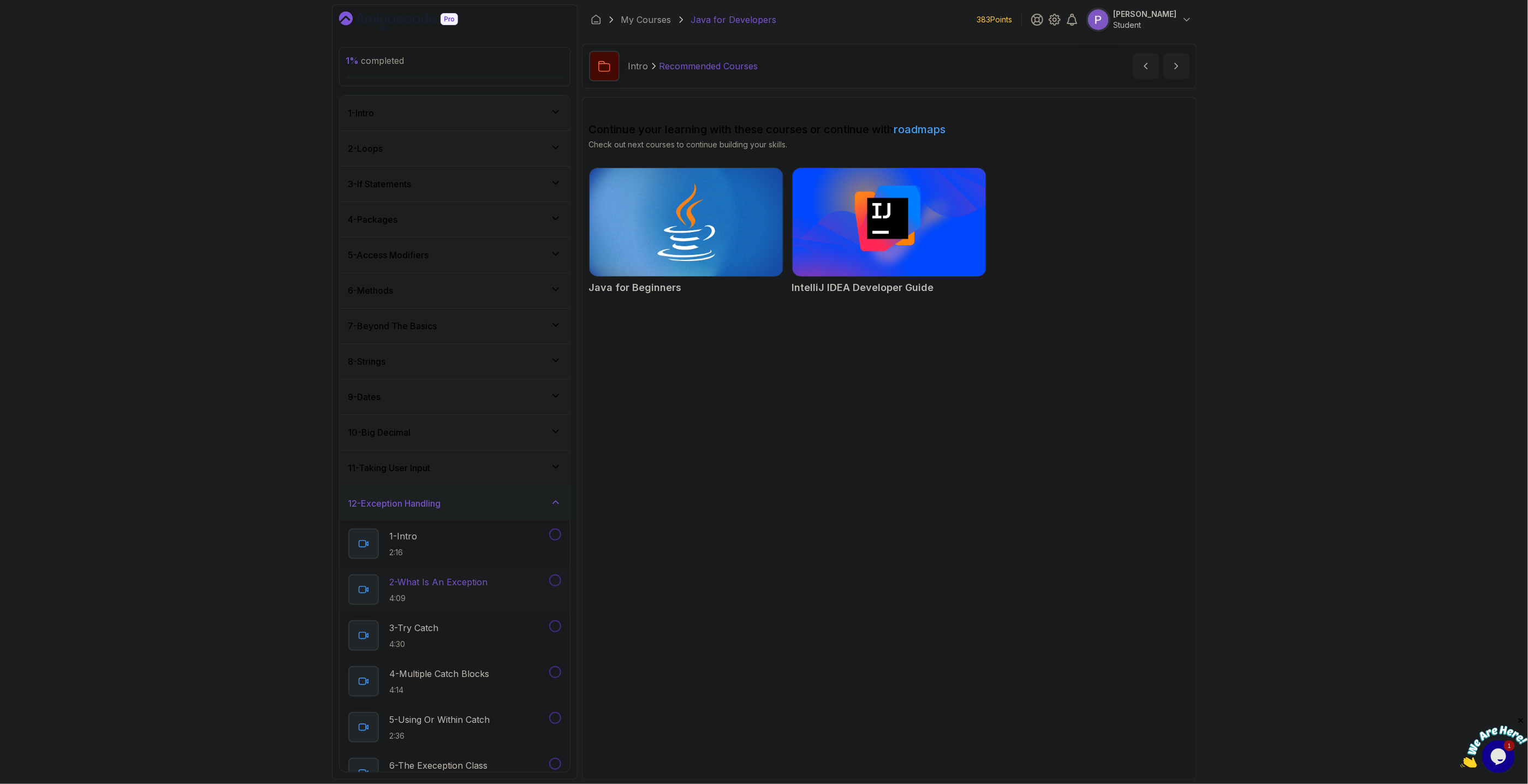
scroll to position [186, 0]
click at [523, 317] on div "12 - Exception Handling" at bounding box center [454, 317] width 213 height 13
click at [540, 583] on div "14 - Classes And Objects" at bounding box center [454, 574] width 230 height 35
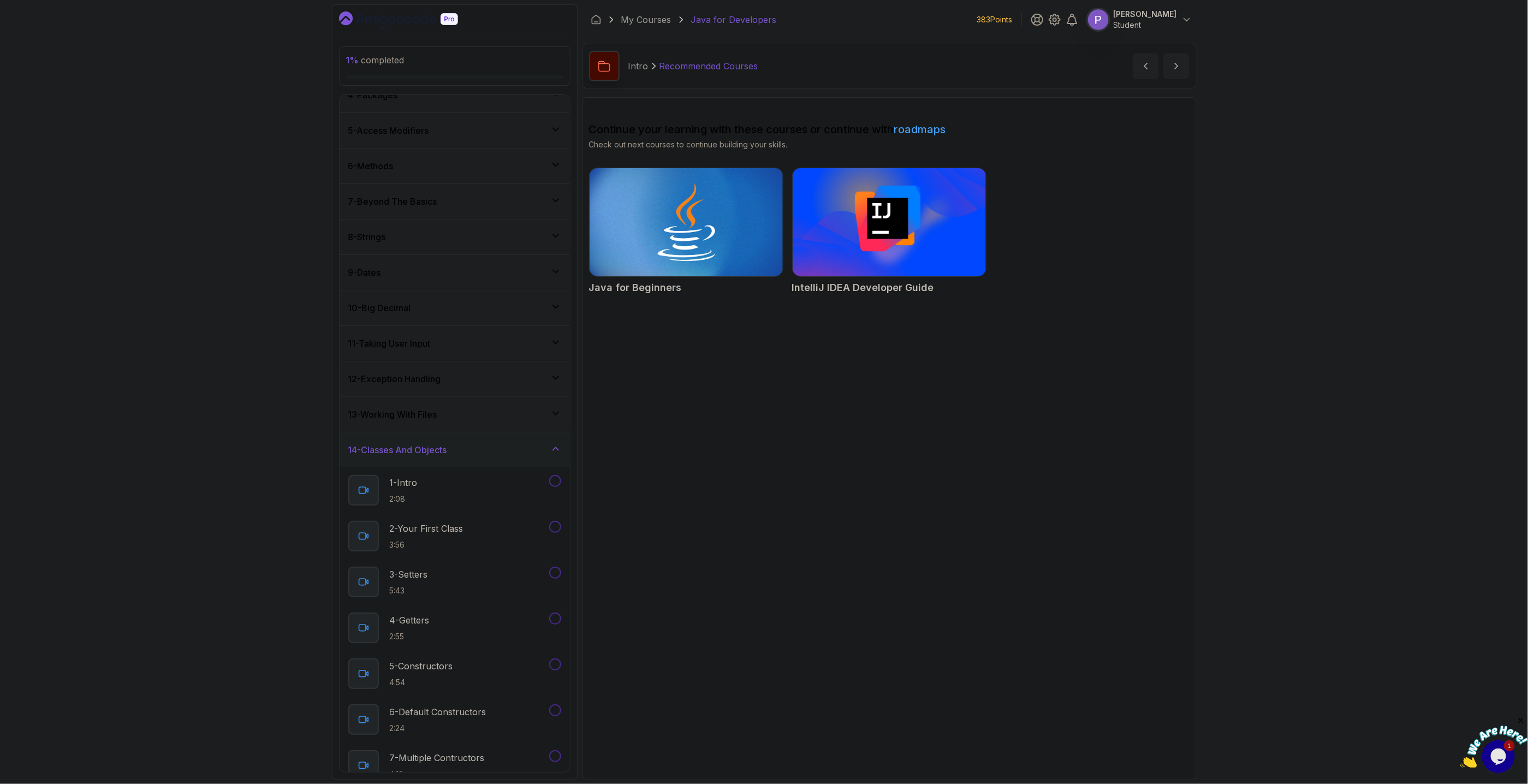
click at [532, 450] on div "14 - Classes And Objects" at bounding box center [454, 450] width 213 height 13
click at [533, 612] on div "15 - Static Keyword" at bounding box center [454, 610] width 213 height 13
click at [529, 654] on div "16 - Organizing Code" at bounding box center [454, 645] width 230 height 35
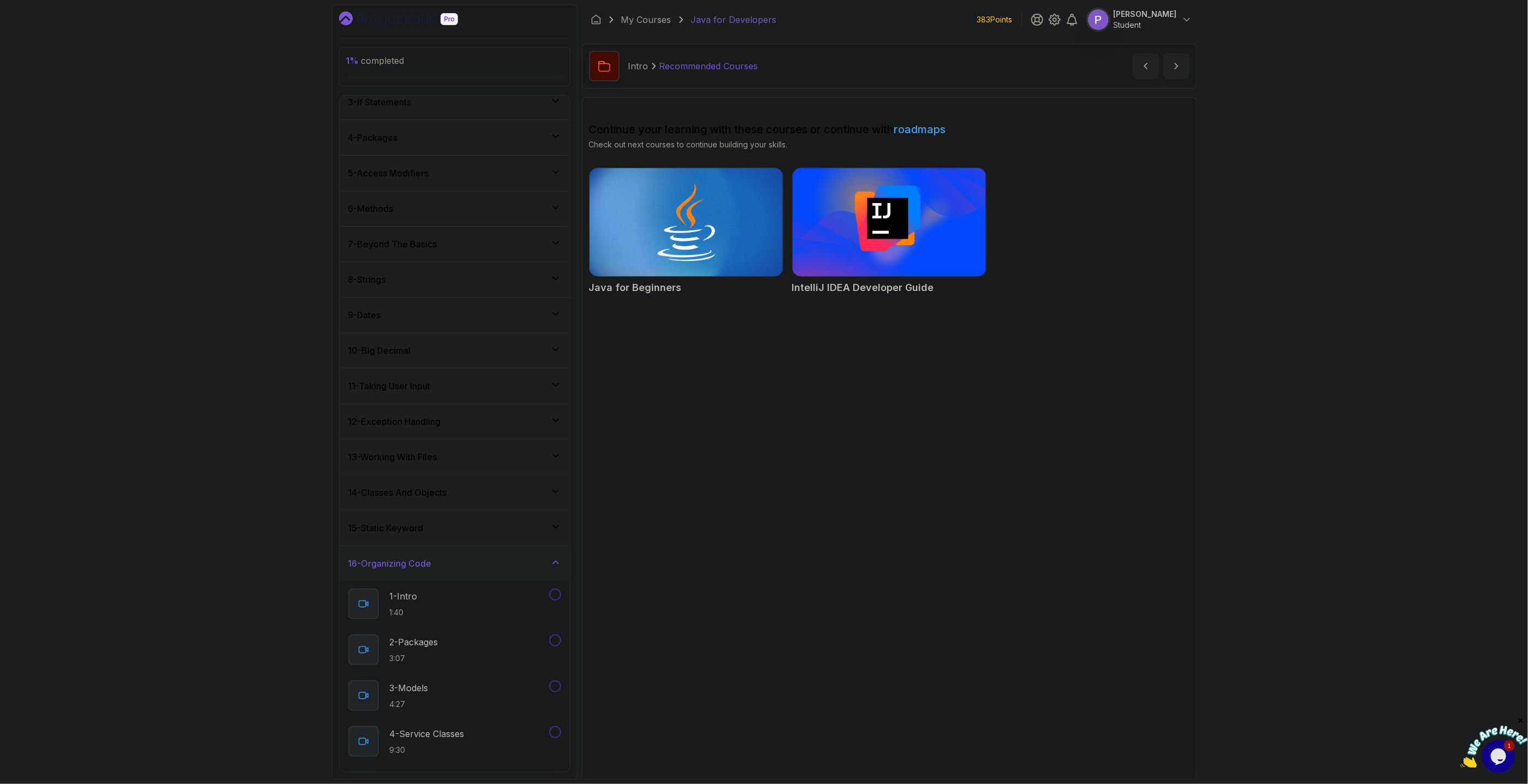
scroll to position [38, 0]
click at [511, 616] on div "16 - Organizing Code" at bounding box center [454, 607] width 230 height 35
click at [526, 113] on div "1 - Intro" at bounding box center [454, 113] width 213 height 13
click at [535, 240] on div "2 - Loops" at bounding box center [454, 240] width 213 height 13
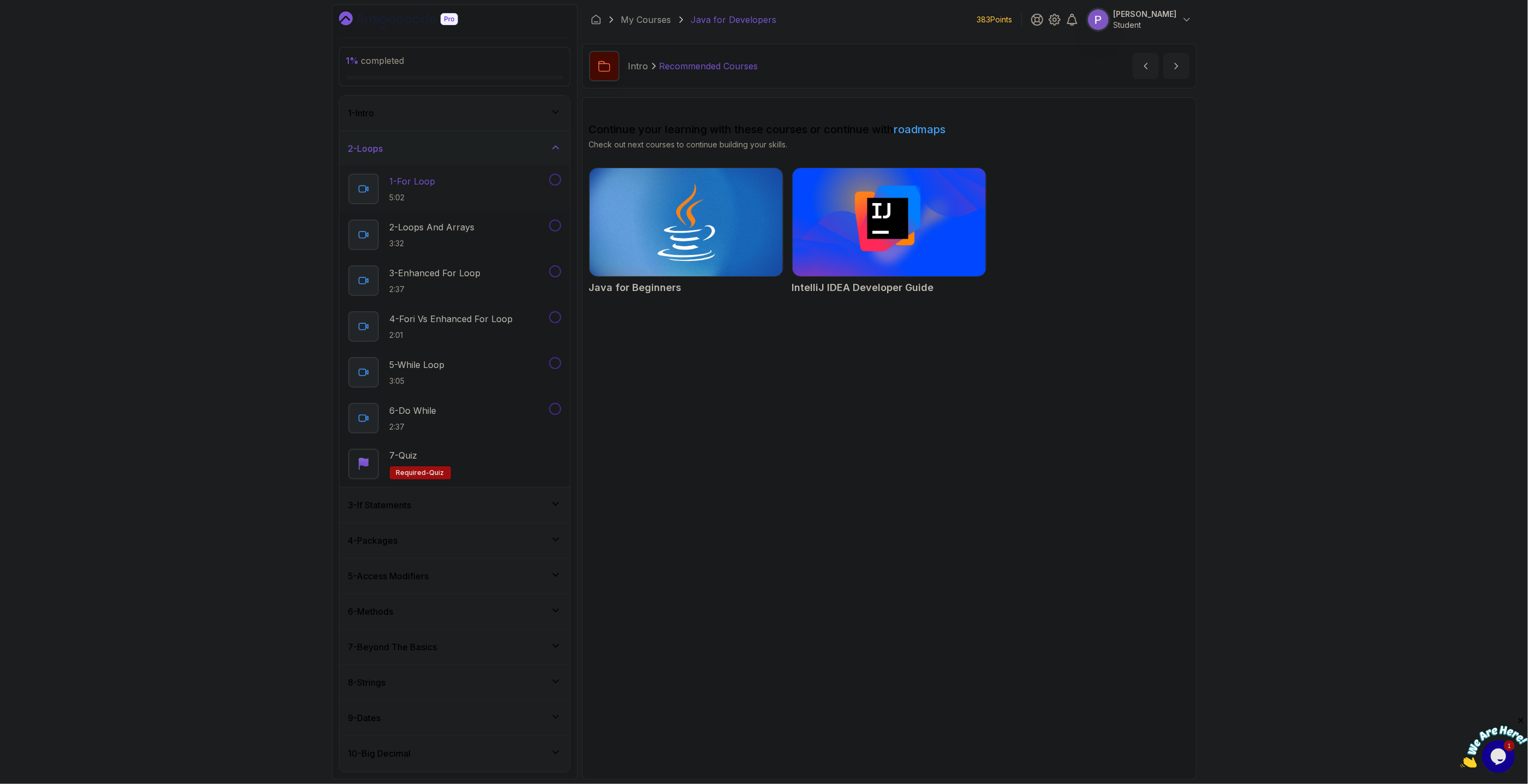
click at [556, 189] on button "1 - For Loop 5:02" at bounding box center [454, 189] width 213 height 31
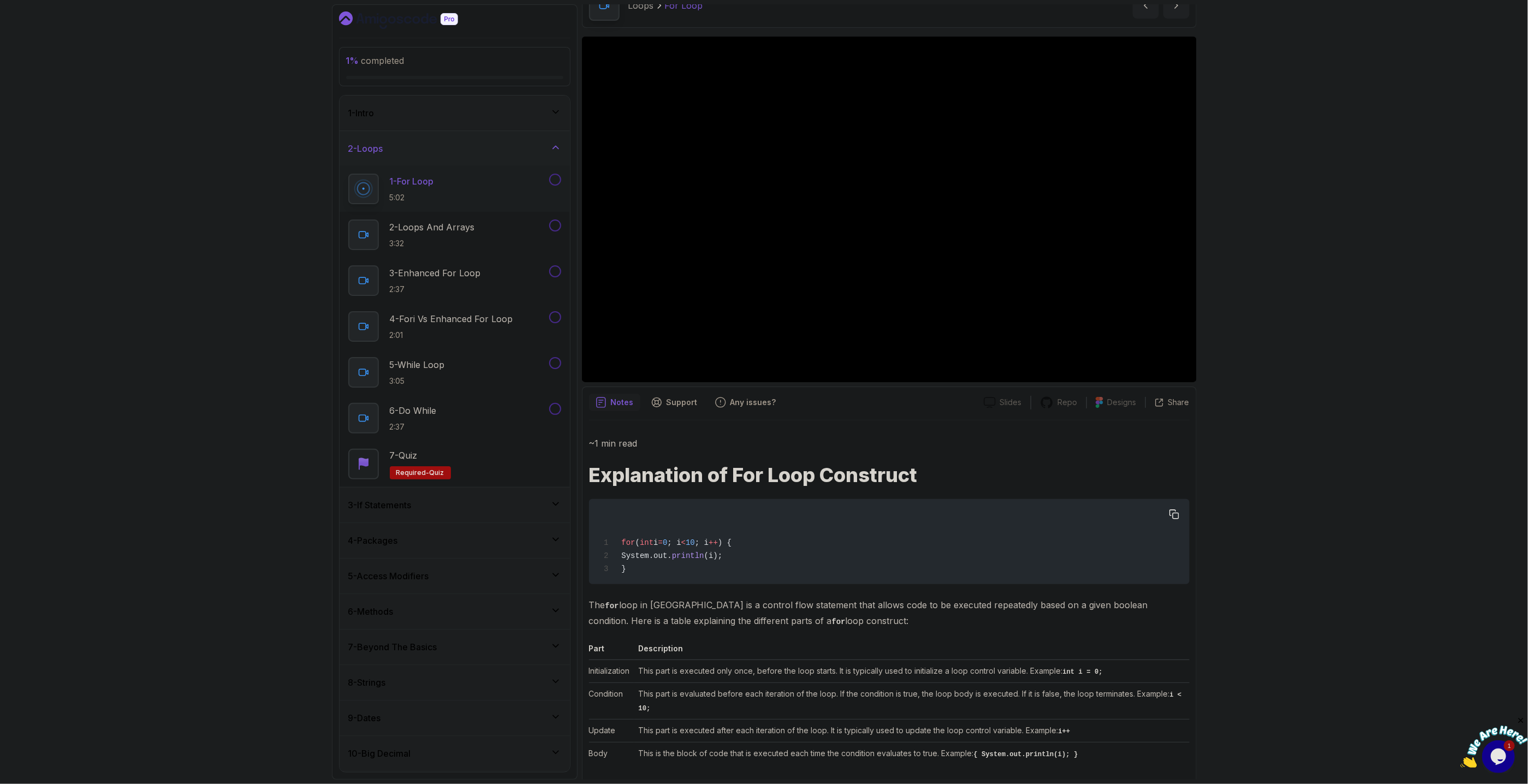
scroll to position [95, 0]
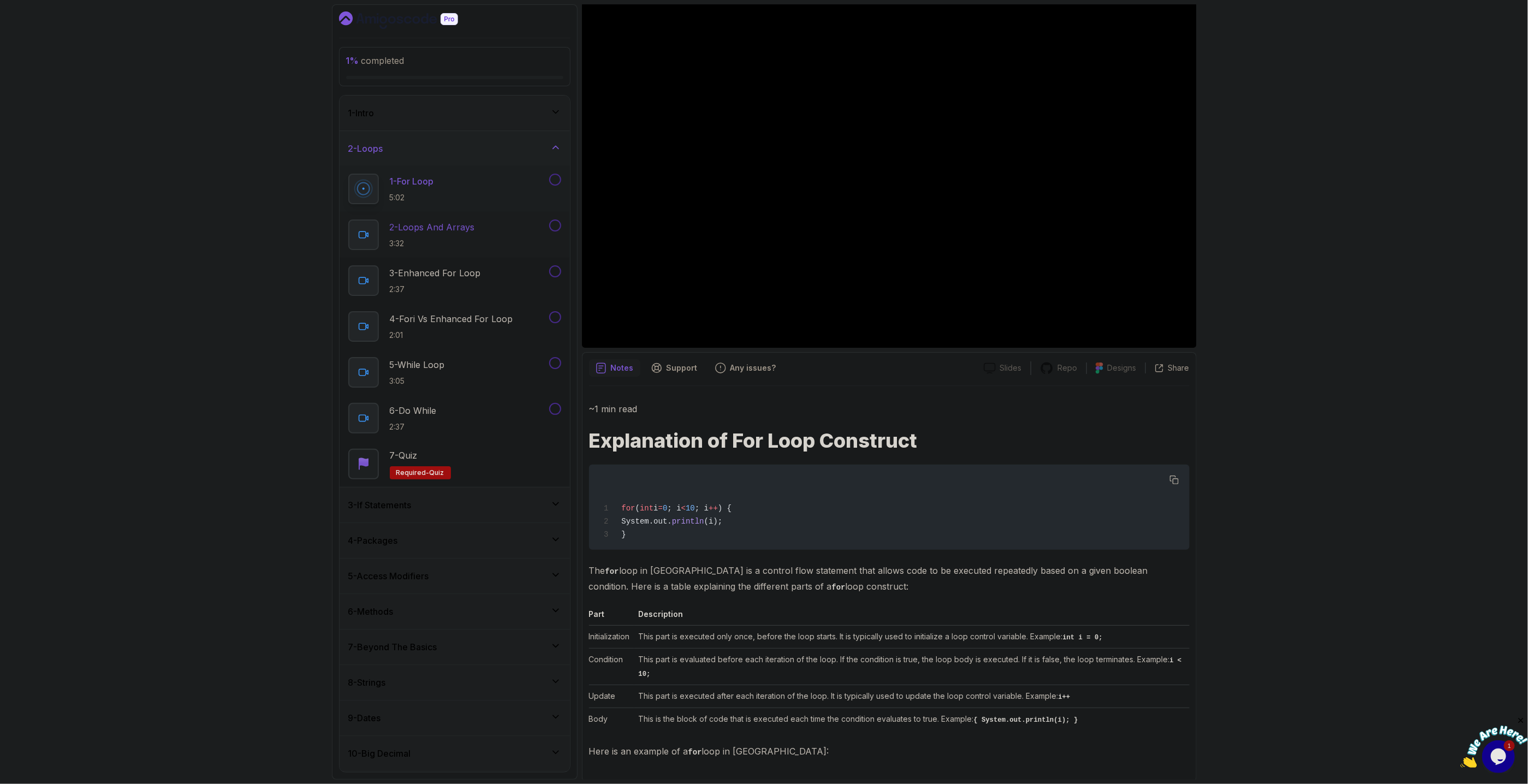
click at [487, 226] on div "2 - Loops And Arrays 3:32" at bounding box center [447, 235] width 199 height 31
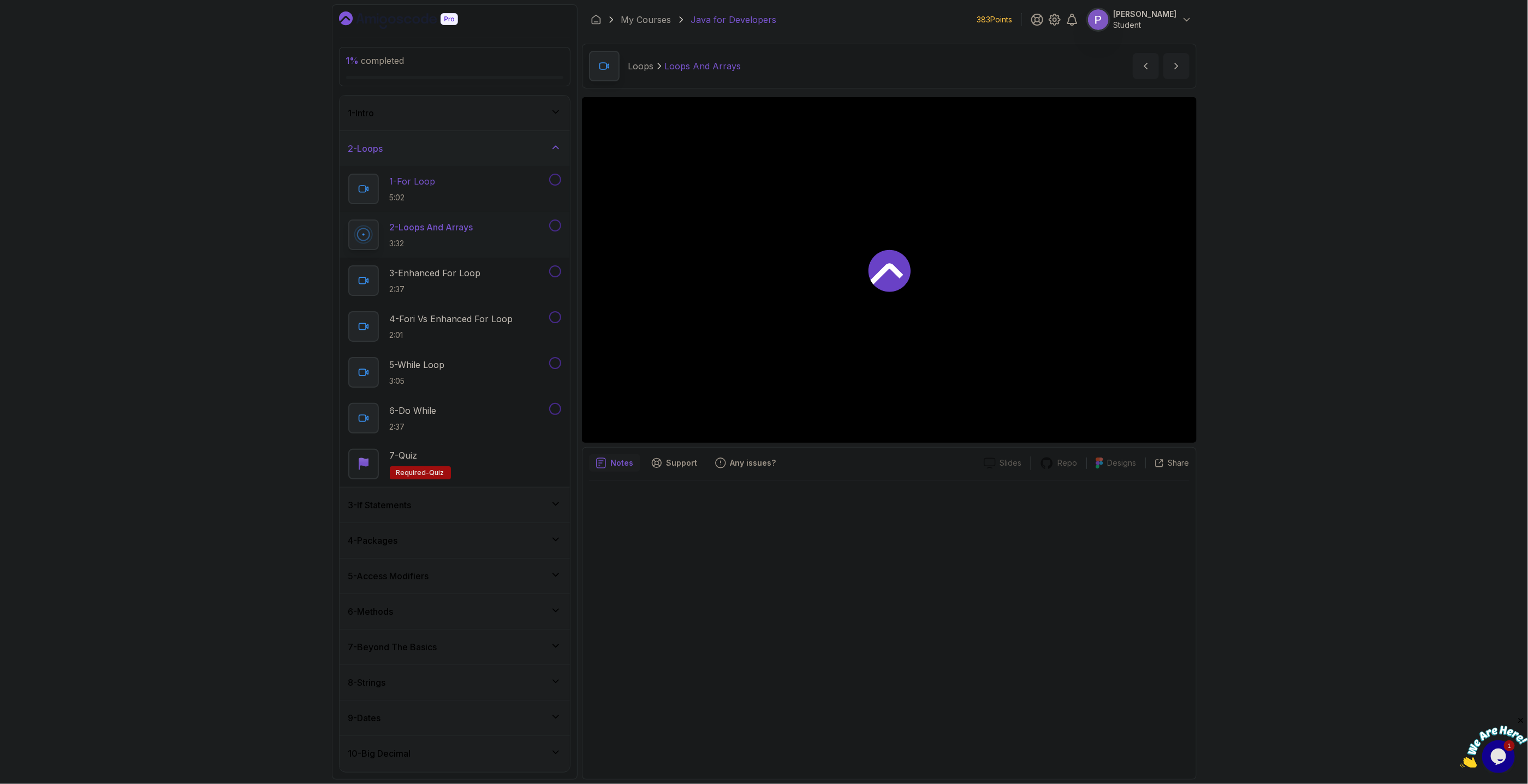
click at [559, 178] on button at bounding box center [555, 180] width 12 height 12
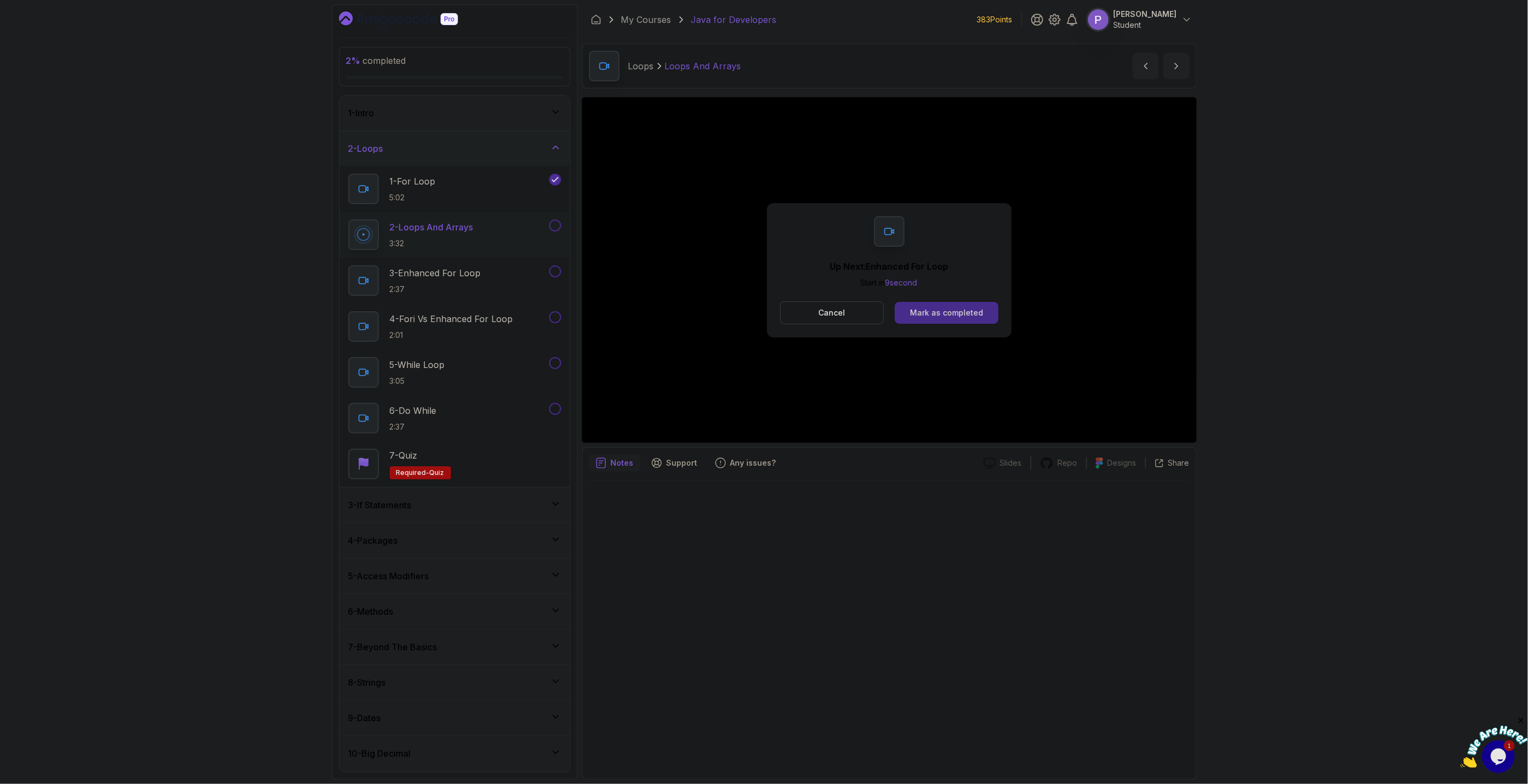
click at [921, 312] on div "Mark as completed" at bounding box center [946, 313] width 73 height 11
click at [951, 306] on button "Mark as completed" at bounding box center [946, 313] width 103 height 22
click at [938, 308] on div "Mark as completed" at bounding box center [946, 313] width 73 height 11
click at [921, 303] on button "Mark as completed" at bounding box center [946, 313] width 103 height 22
click at [948, 318] on div "Mark as completed" at bounding box center [946, 313] width 73 height 11
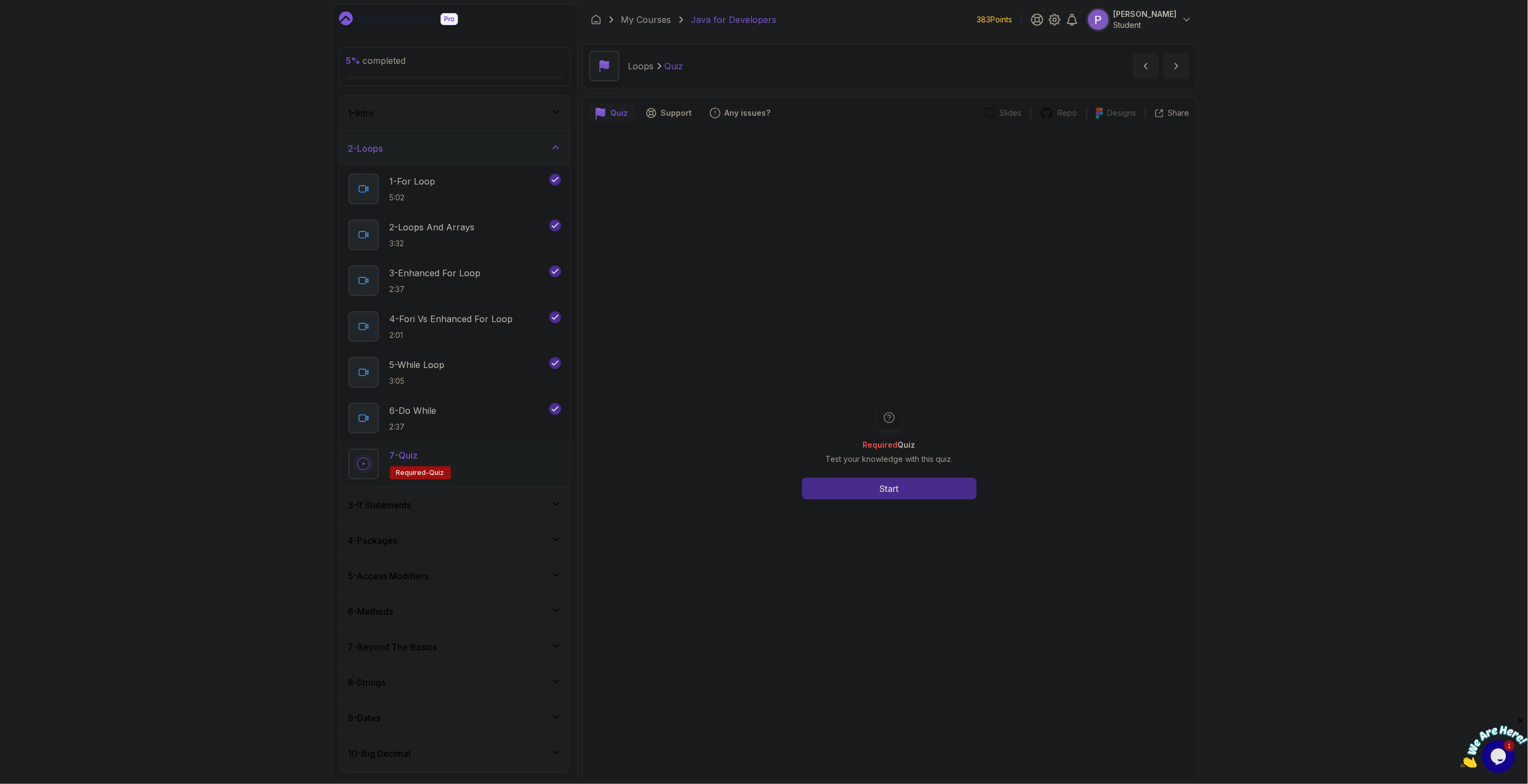
click at [899, 486] on div "Start" at bounding box center [889, 489] width 19 height 13
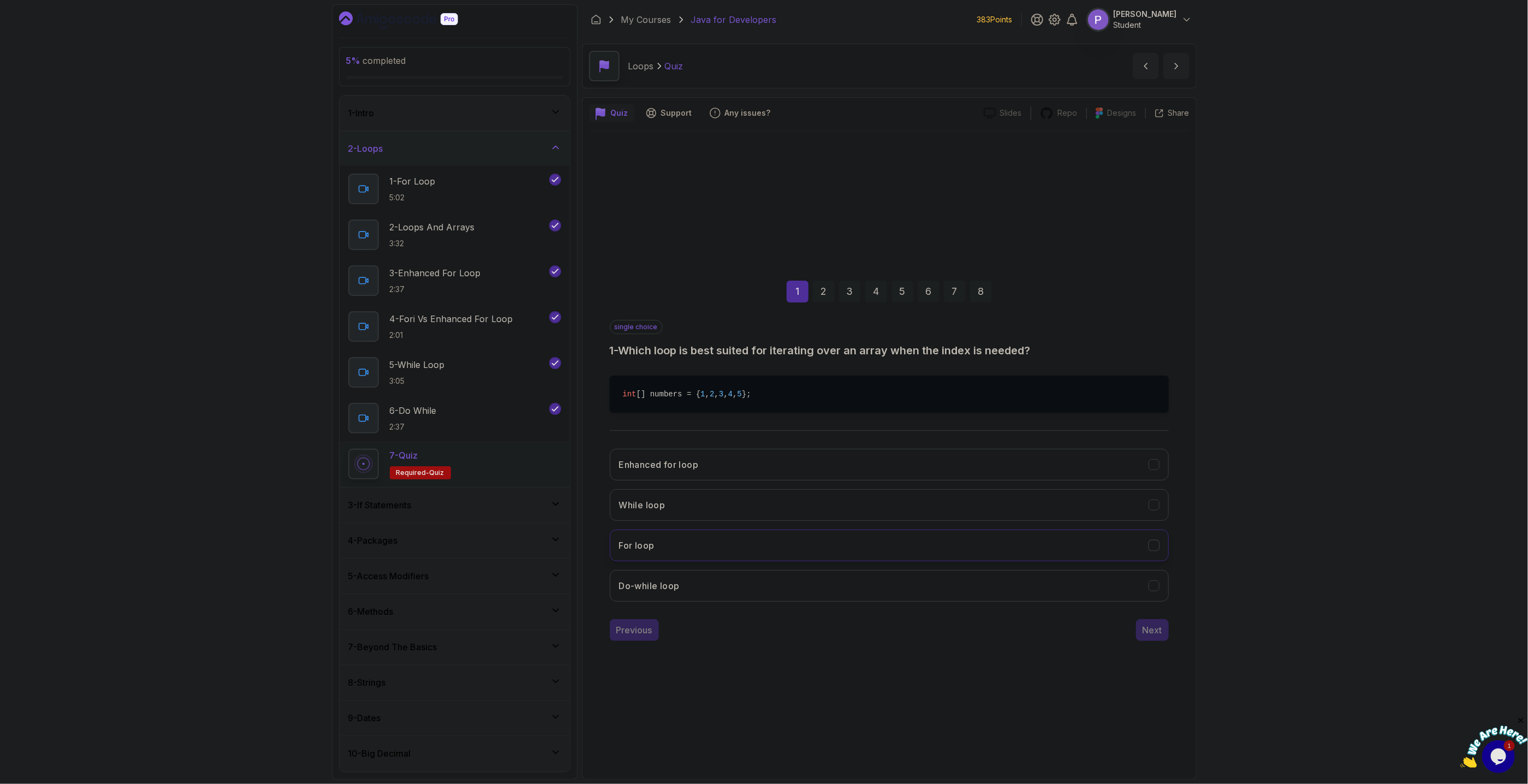
click at [1153, 545] on icon "For loop" at bounding box center [1153, 544] width 10 height 10
click at [1161, 639] on button "Next" at bounding box center [1152, 630] width 33 height 22
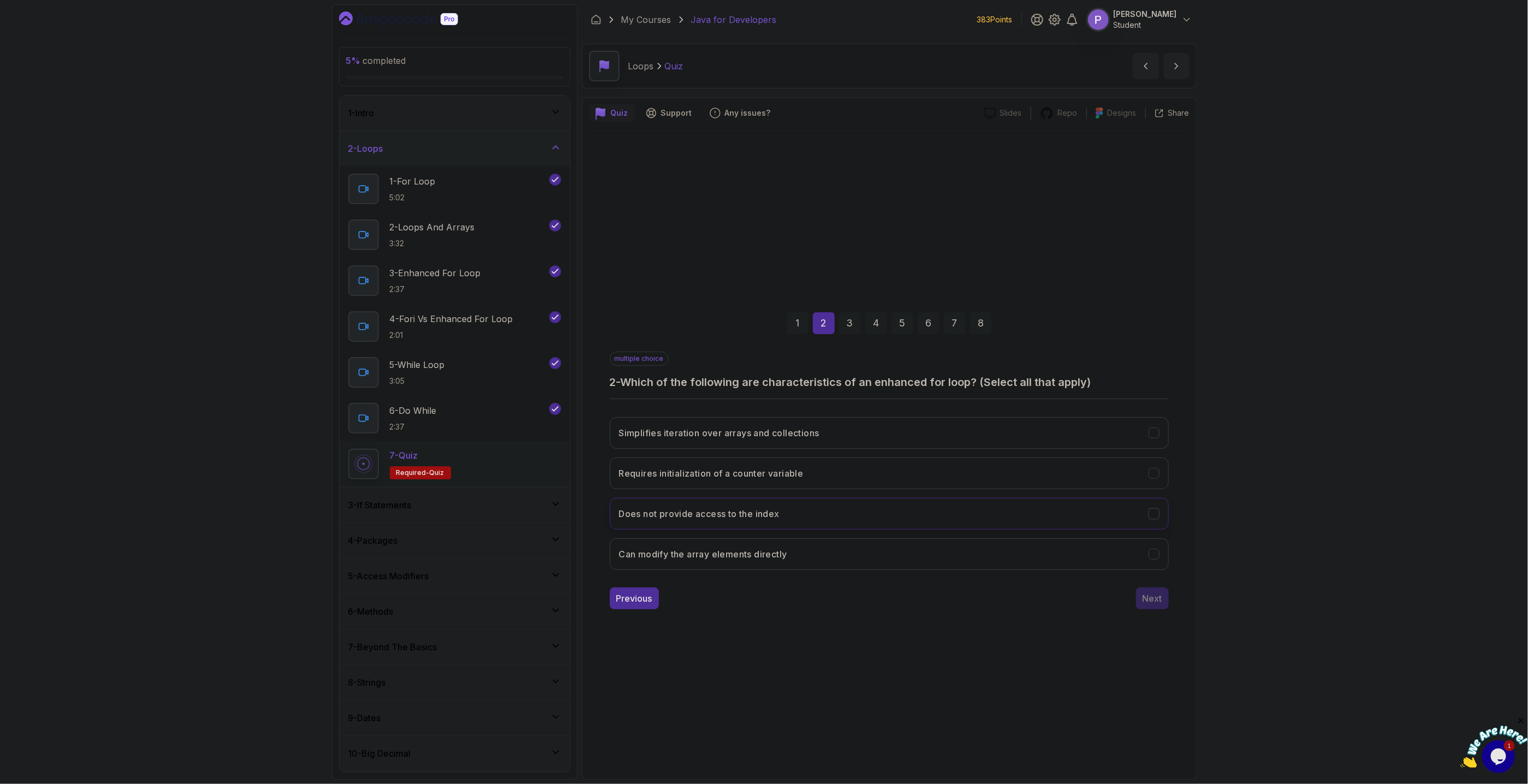
click at [1145, 517] on button "Does not provide access to the index" at bounding box center [889, 513] width 559 height 31
click at [1157, 434] on icon "Simplifies iteration over arrays and collections" at bounding box center [1153, 432] width 10 height 10
click at [1158, 473] on icon "Requires initialization of a counter variable" at bounding box center [1153, 473] width 10 height 10
click at [1149, 604] on div "Next" at bounding box center [1152, 598] width 20 height 13
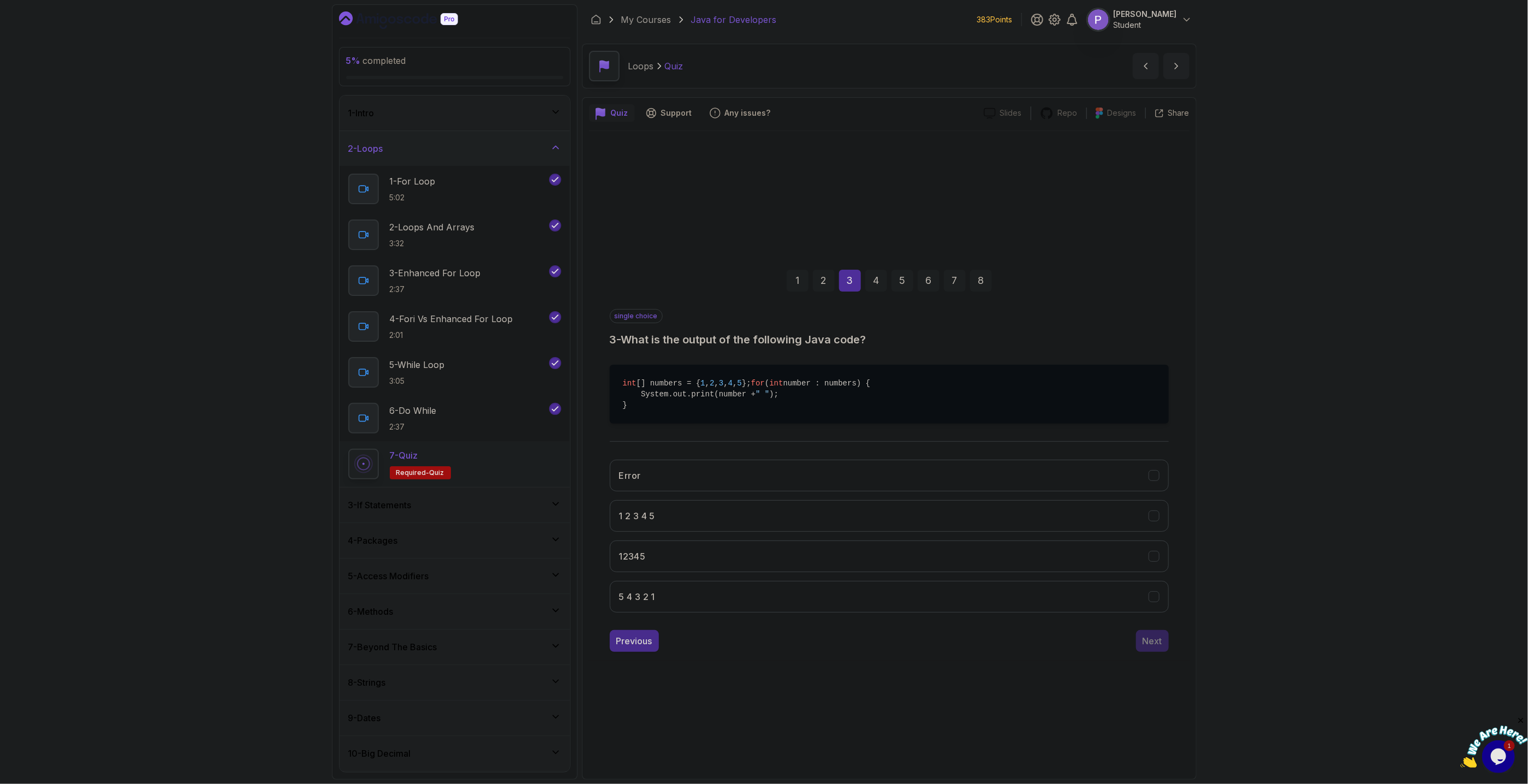
click at [642, 646] on div "Previous" at bounding box center [634, 640] width 36 height 13
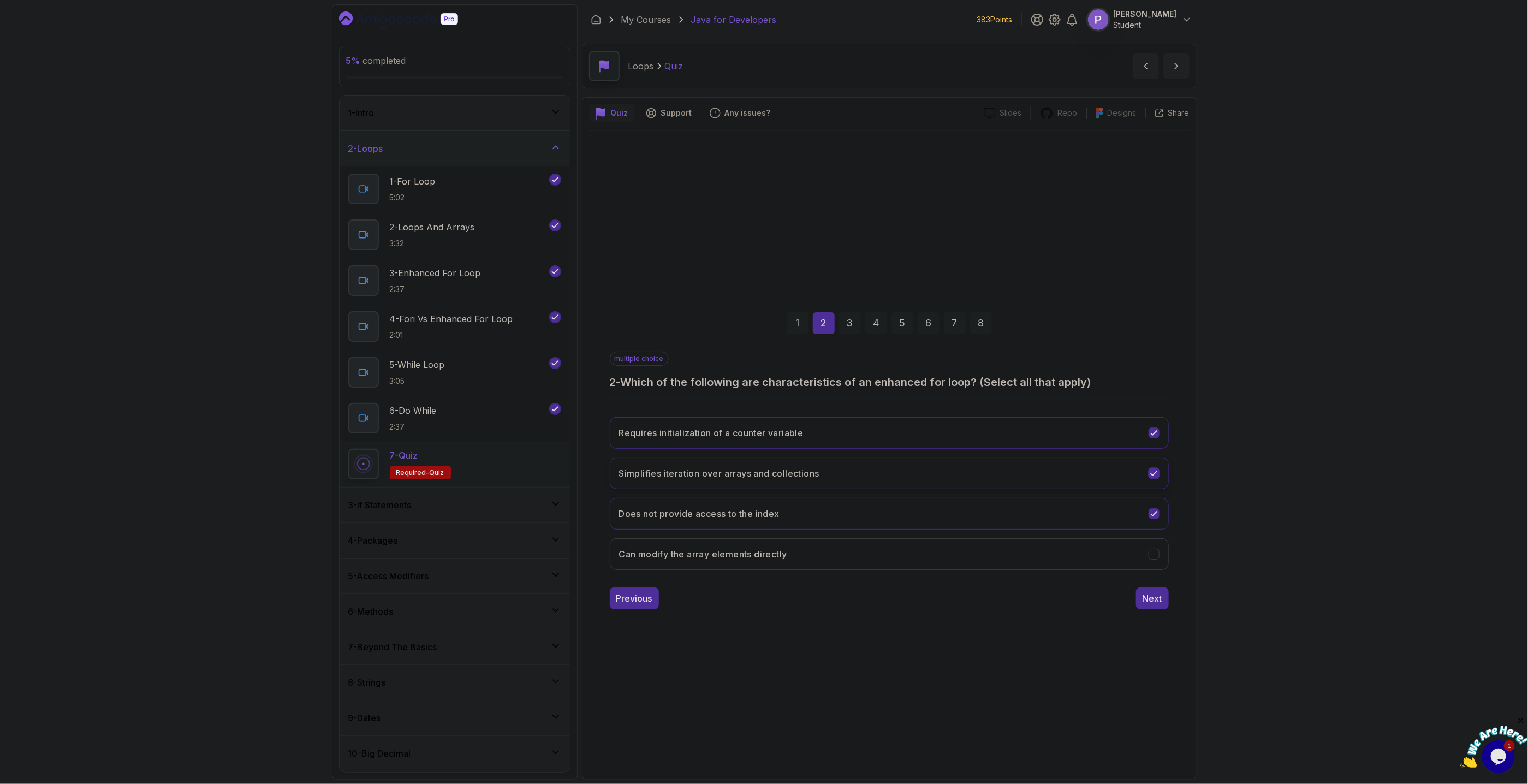
click at [1148, 474] on div "Simplifies iteration over arrays and collections" at bounding box center [1153, 473] width 11 height 11
click at [1156, 599] on div "Next" at bounding box center [1152, 598] width 20 height 13
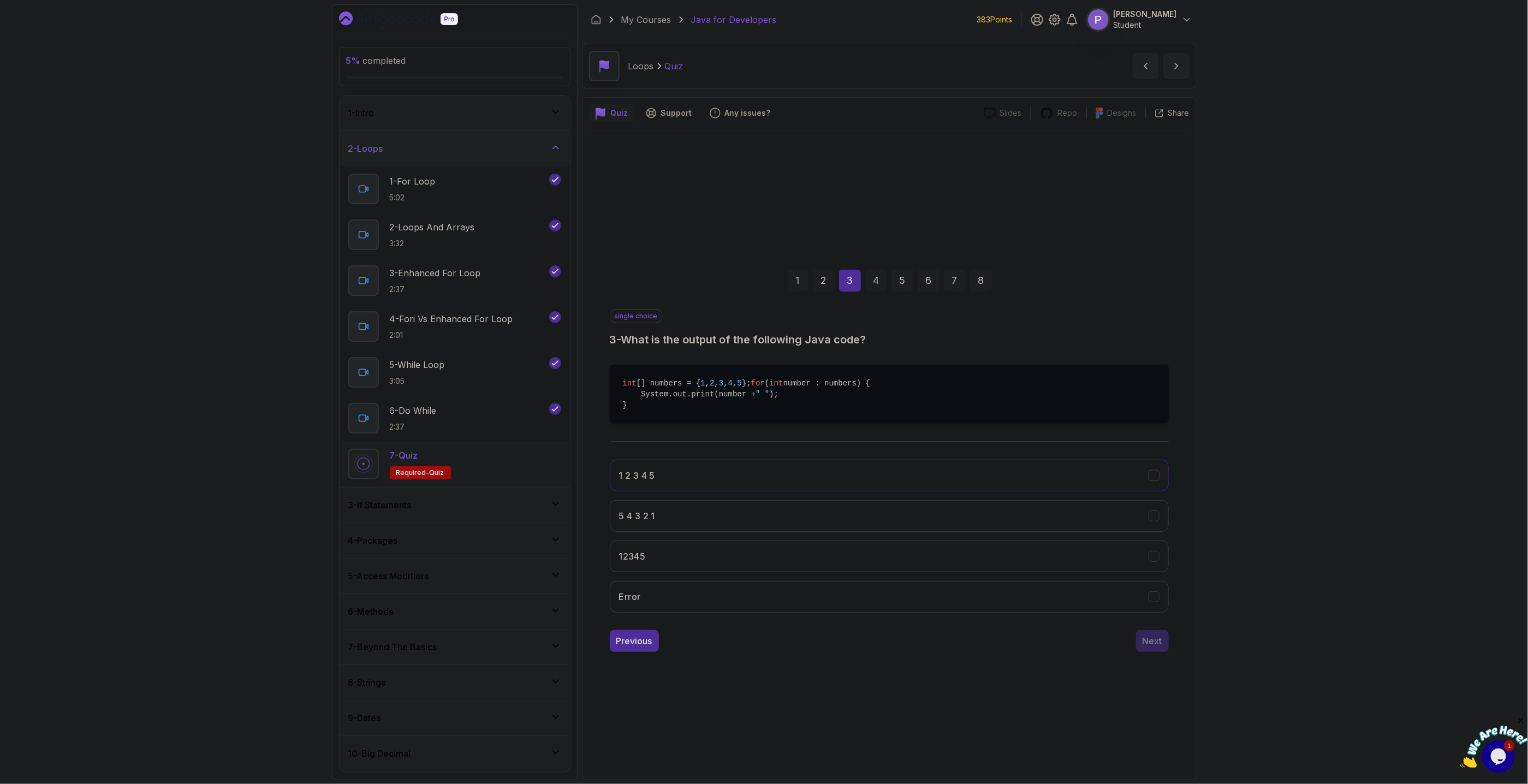
click at [1158, 480] on icon "1 2 3 4 5" at bounding box center [1153, 474] width 10 height 10
click at [1151, 648] on div "Next" at bounding box center [1152, 640] width 20 height 13
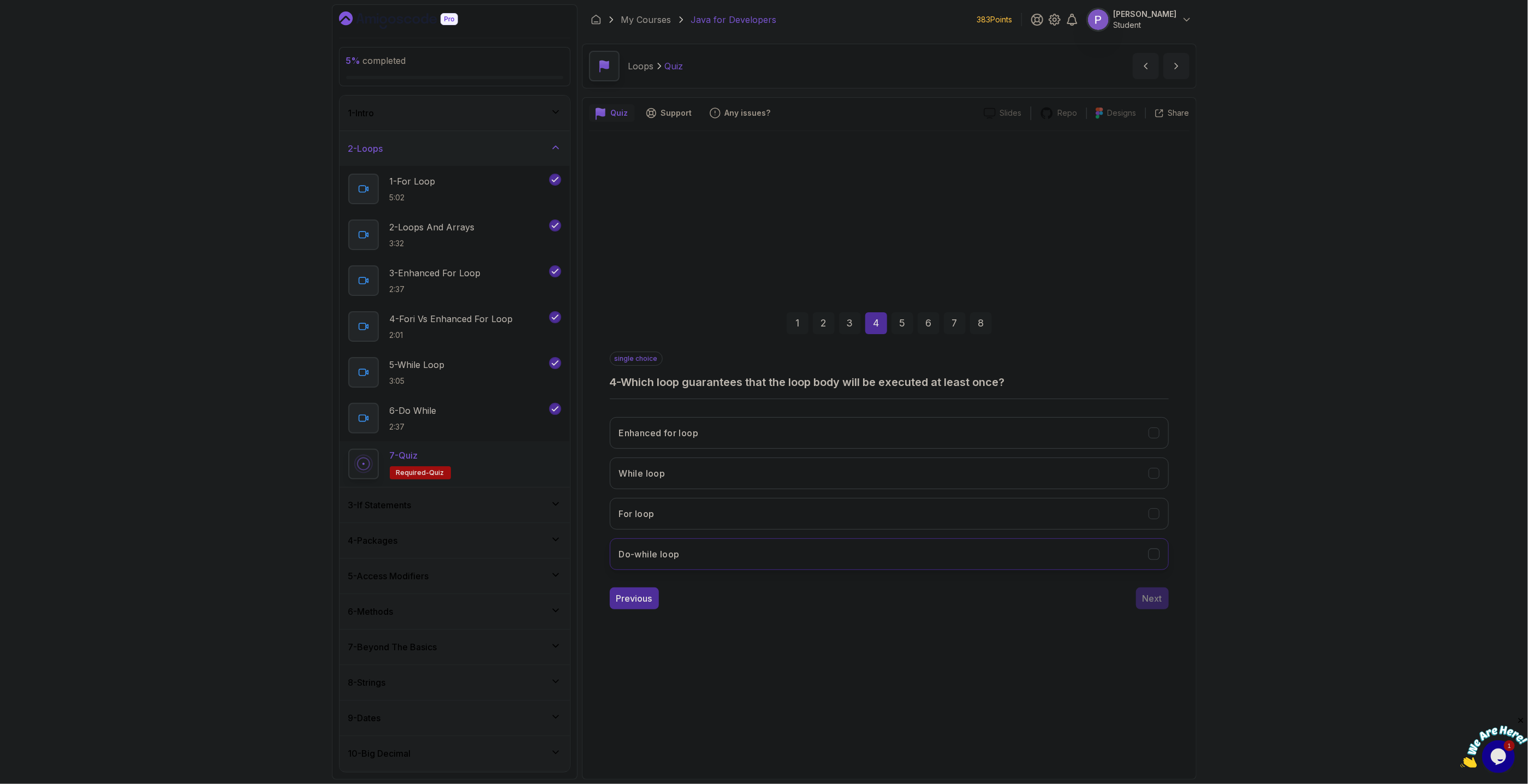
click at [1154, 550] on icon "Do-while loop" at bounding box center [1153, 553] width 10 height 10
click at [1158, 600] on div "Next" at bounding box center [1152, 598] width 20 height 13
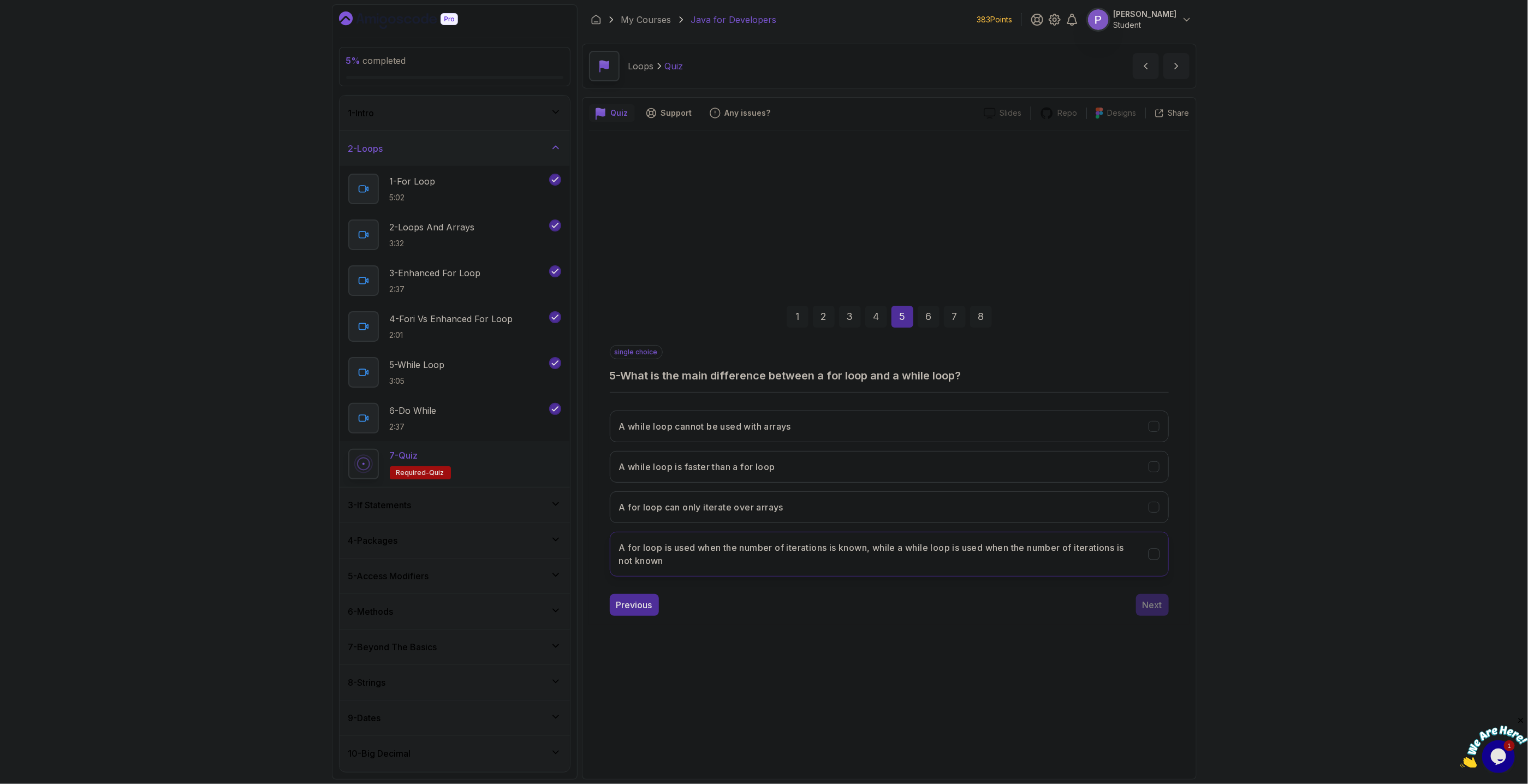
click at [1157, 554] on icon "A for loop is used when the number of iterations is known, while a while loop i…" at bounding box center [1153, 553] width 10 height 10
click at [1148, 611] on div "Next" at bounding box center [1152, 605] width 20 height 13
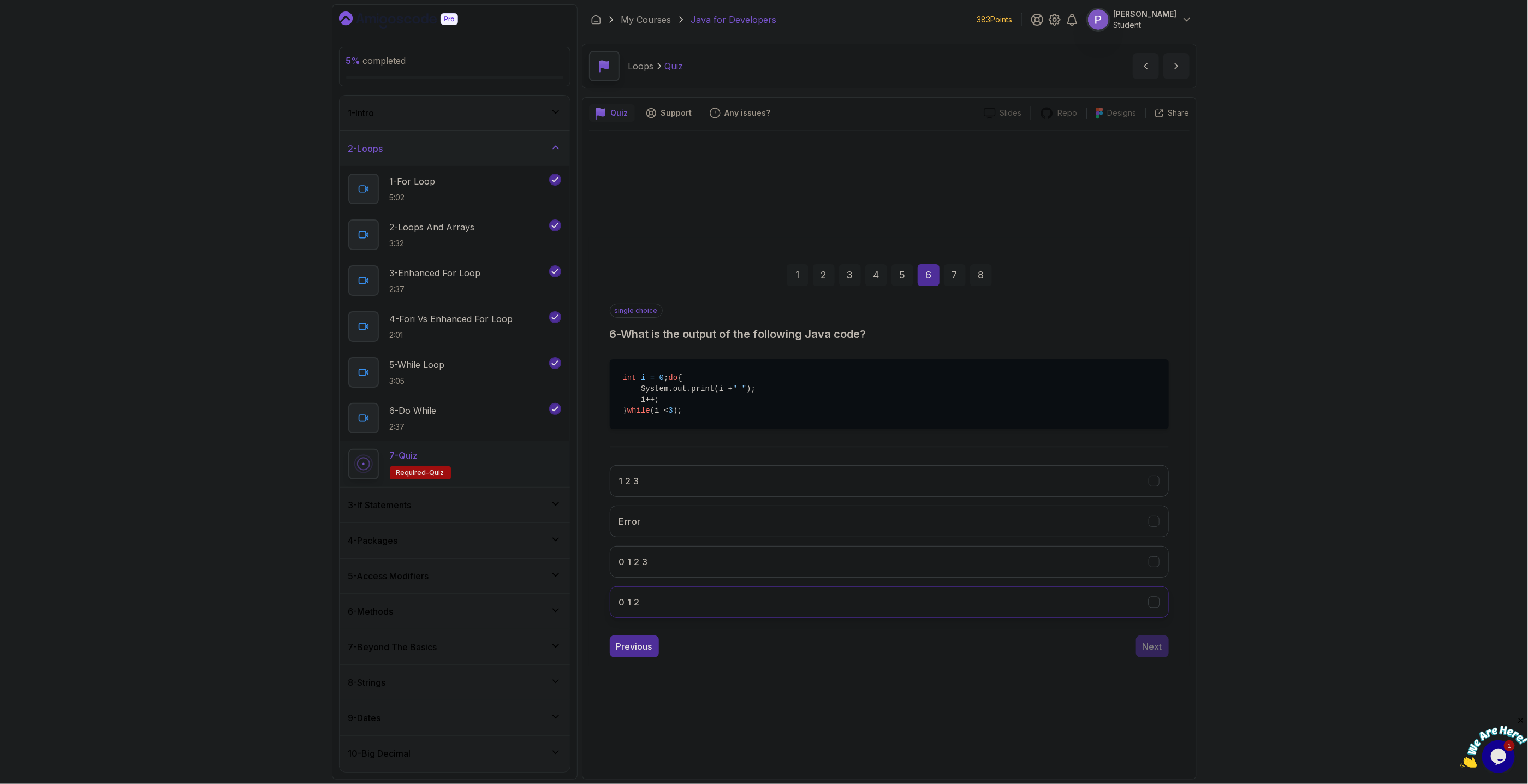
click at [1154, 607] on icon "0 1 2" at bounding box center [1153, 601] width 10 height 10
click at [1155, 653] on div "Next" at bounding box center [1152, 646] width 20 height 13
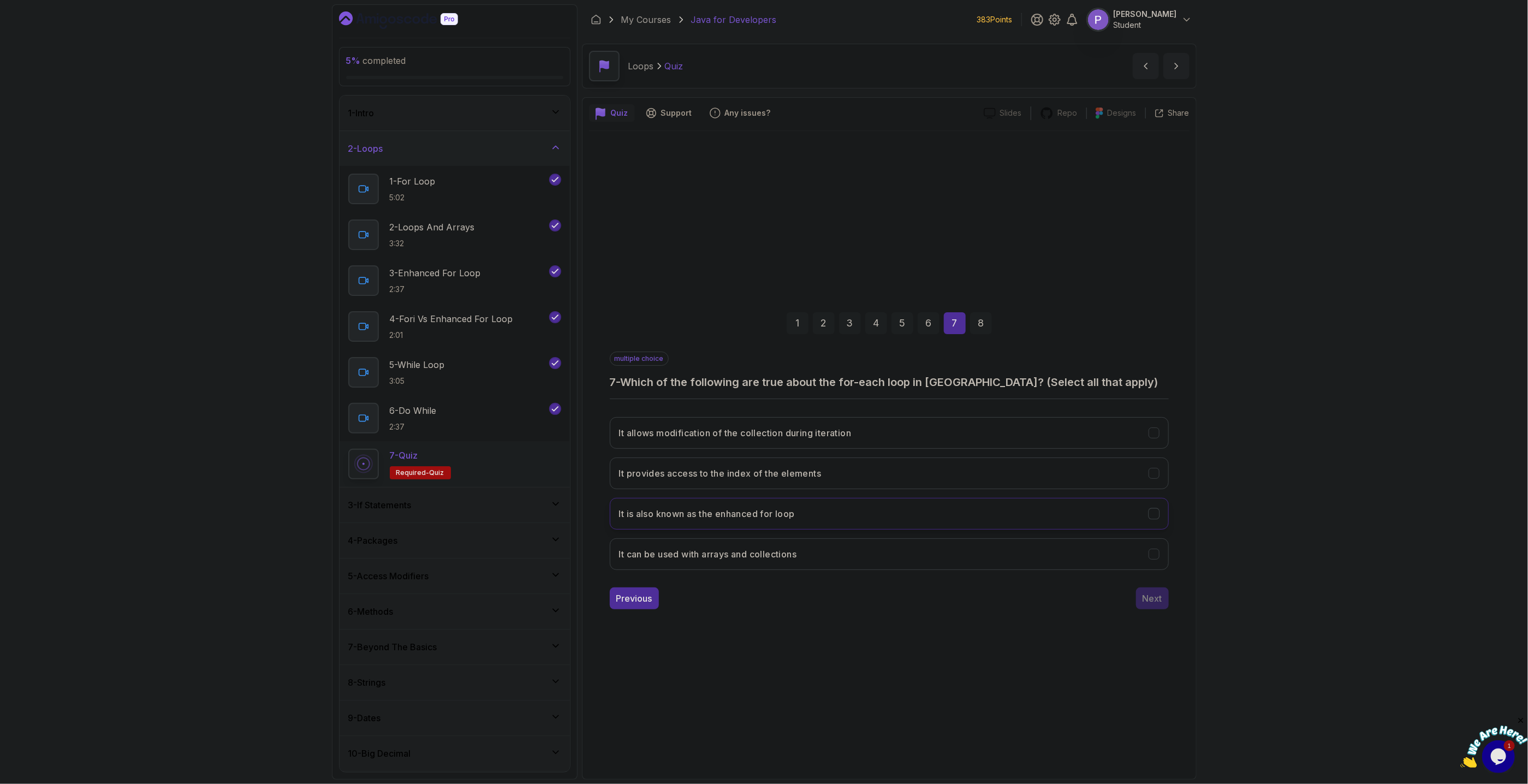
click at [1155, 515] on icon "It is also known as the enhanced for loop" at bounding box center [1153, 513] width 10 height 10
click at [1162, 554] on button "It can be used with arrays and collections" at bounding box center [889, 553] width 559 height 31
click at [1150, 602] on div "Next" at bounding box center [1152, 598] width 20 height 13
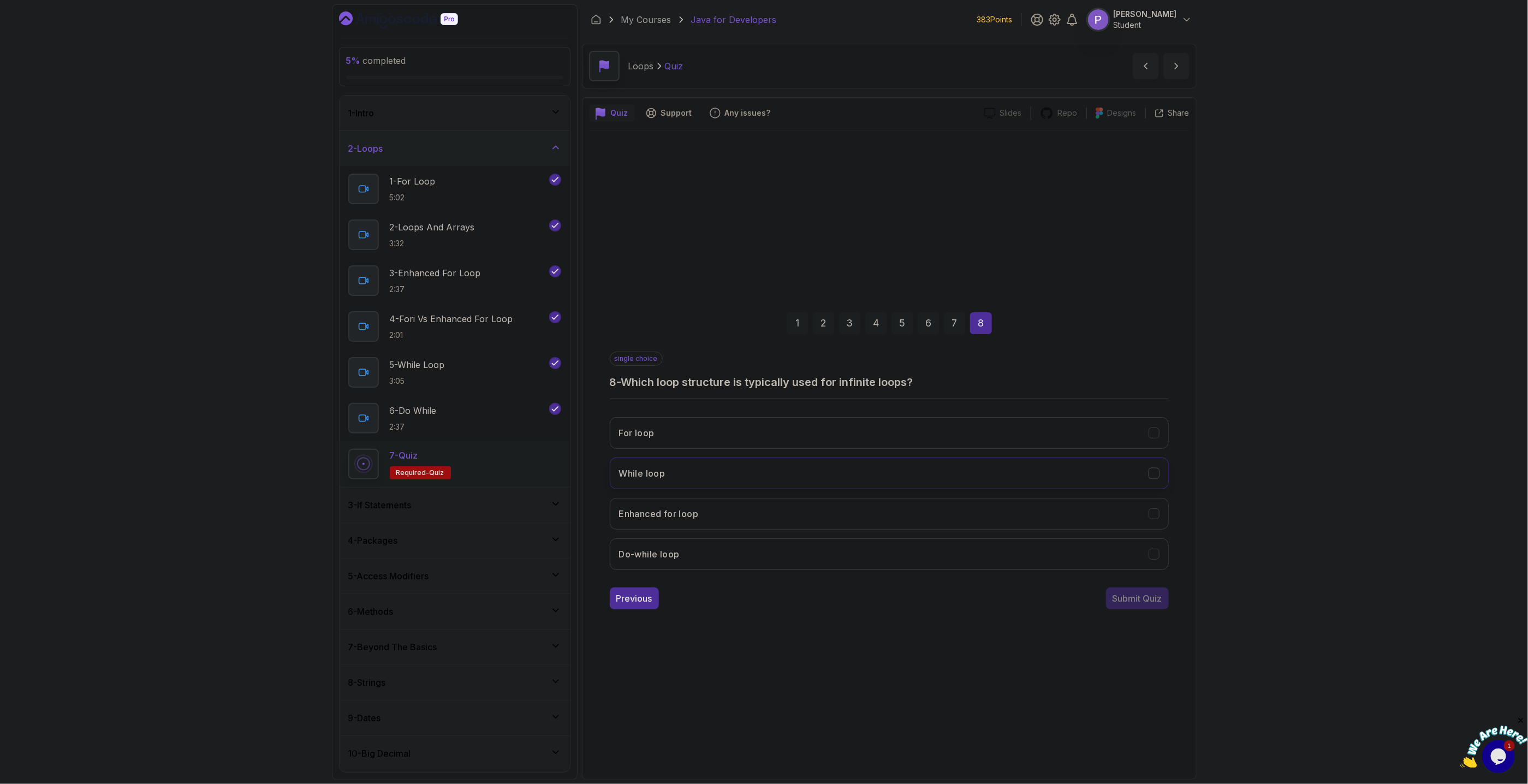
click at [1153, 475] on icon "While loop" at bounding box center [1154, 473] width 6 height 4
click at [1148, 605] on div "Submit Quiz" at bounding box center [1138, 598] width 50 height 13
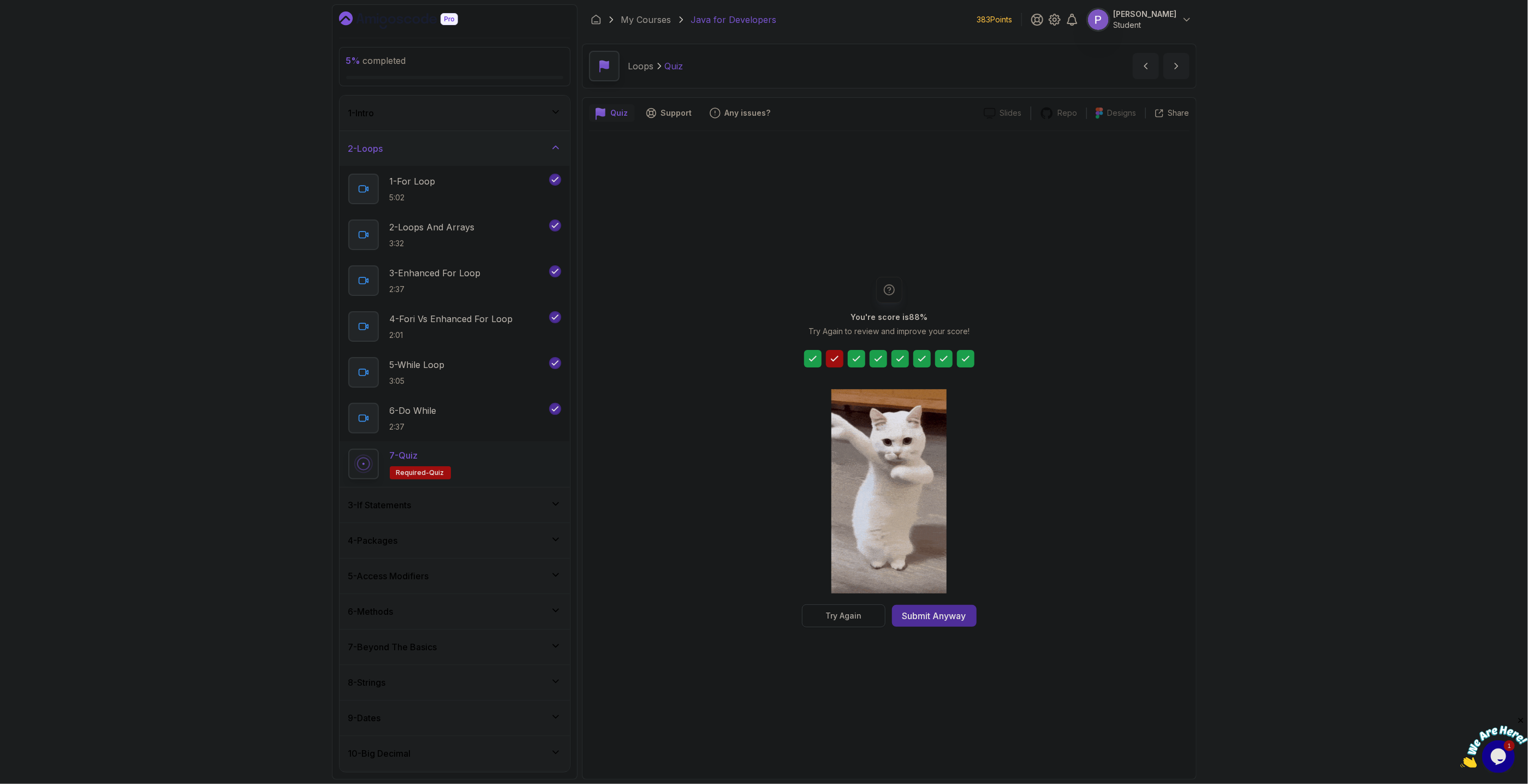
click at [835, 618] on div "Try Again" at bounding box center [843, 616] width 36 height 11
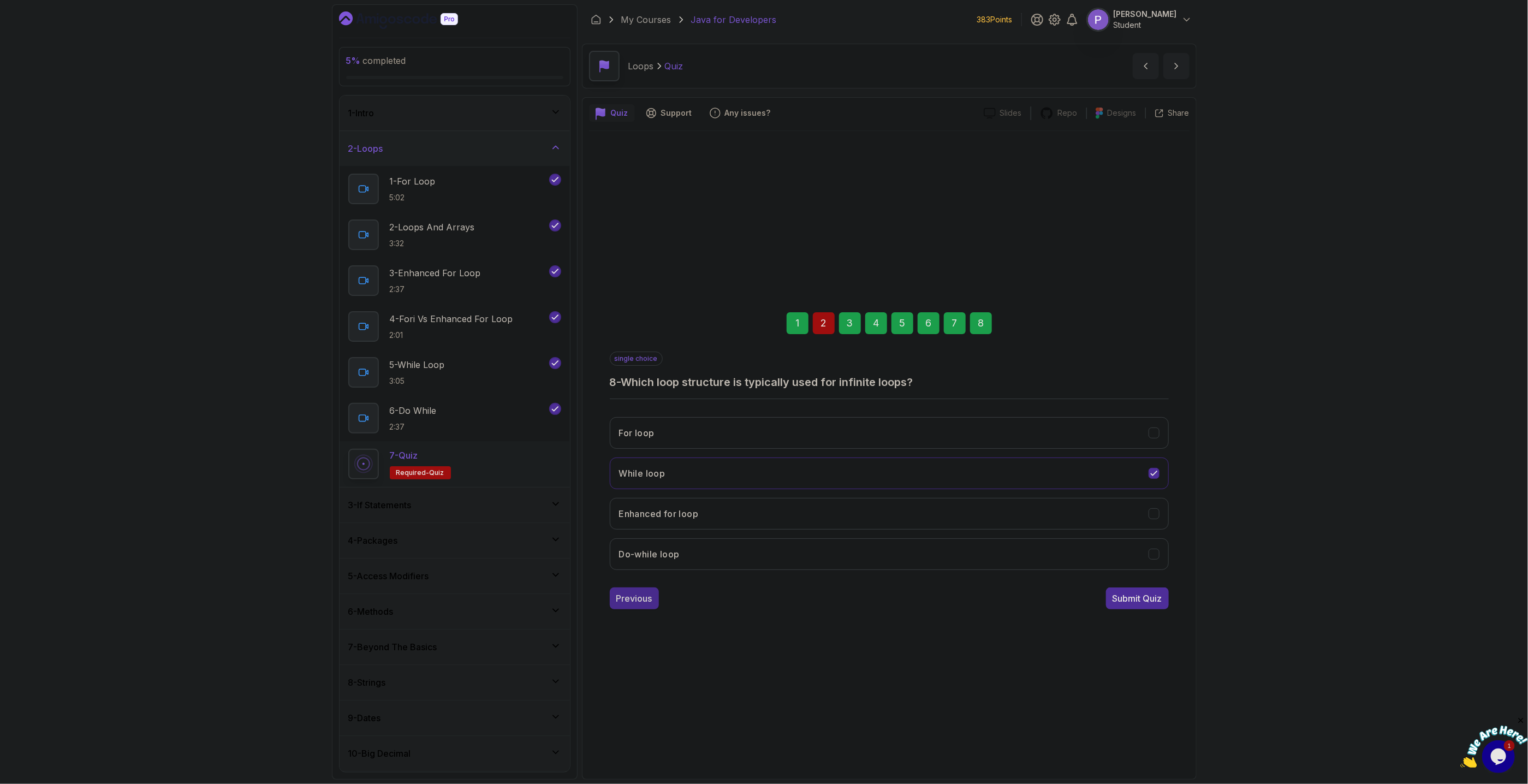
click at [627, 600] on div "Previous" at bounding box center [634, 598] width 36 height 13
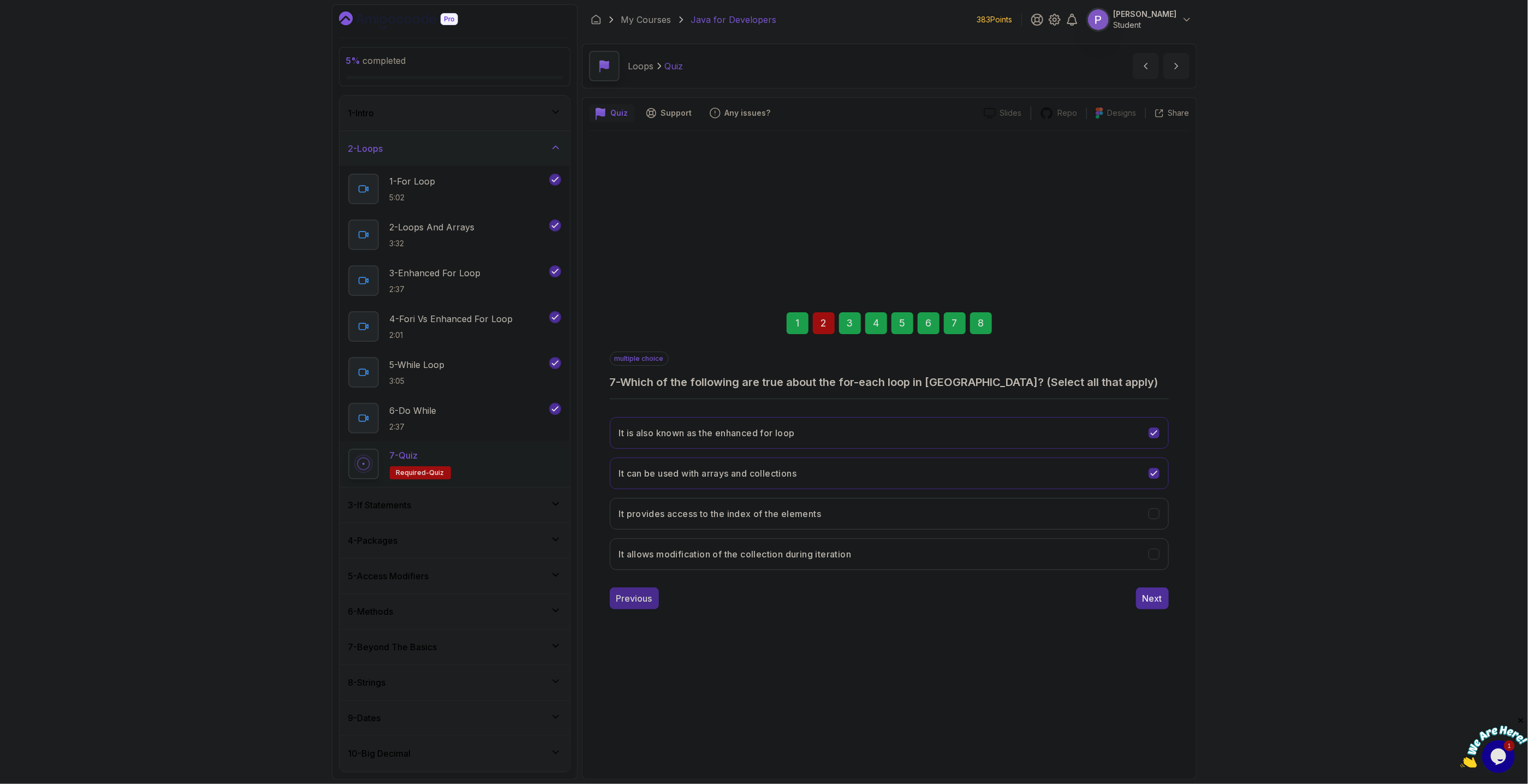
click at [627, 600] on div "Previous" at bounding box center [634, 598] width 36 height 13
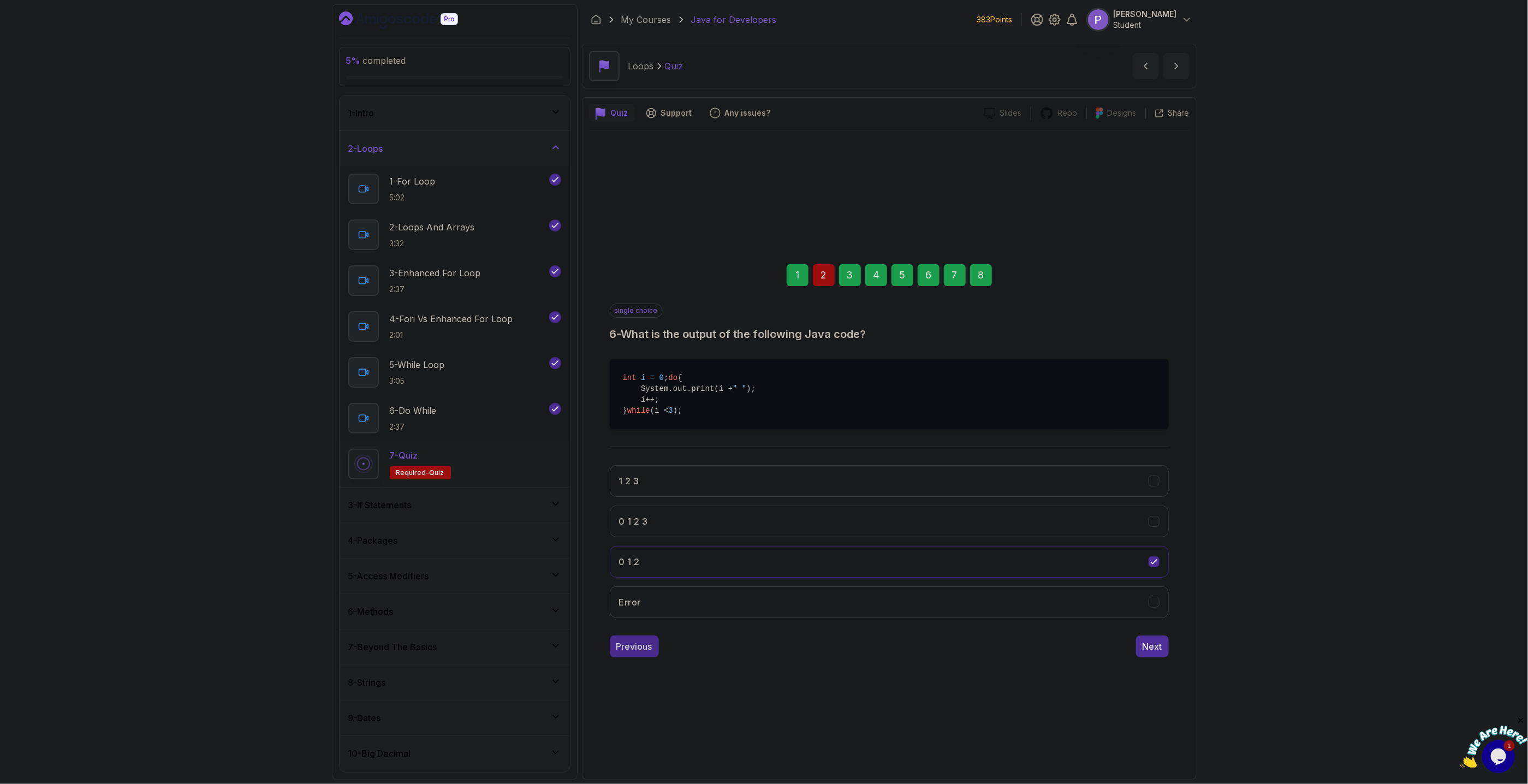
click at [629, 653] on div "Previous" at bounding box center [634, 646] width 36 height 13
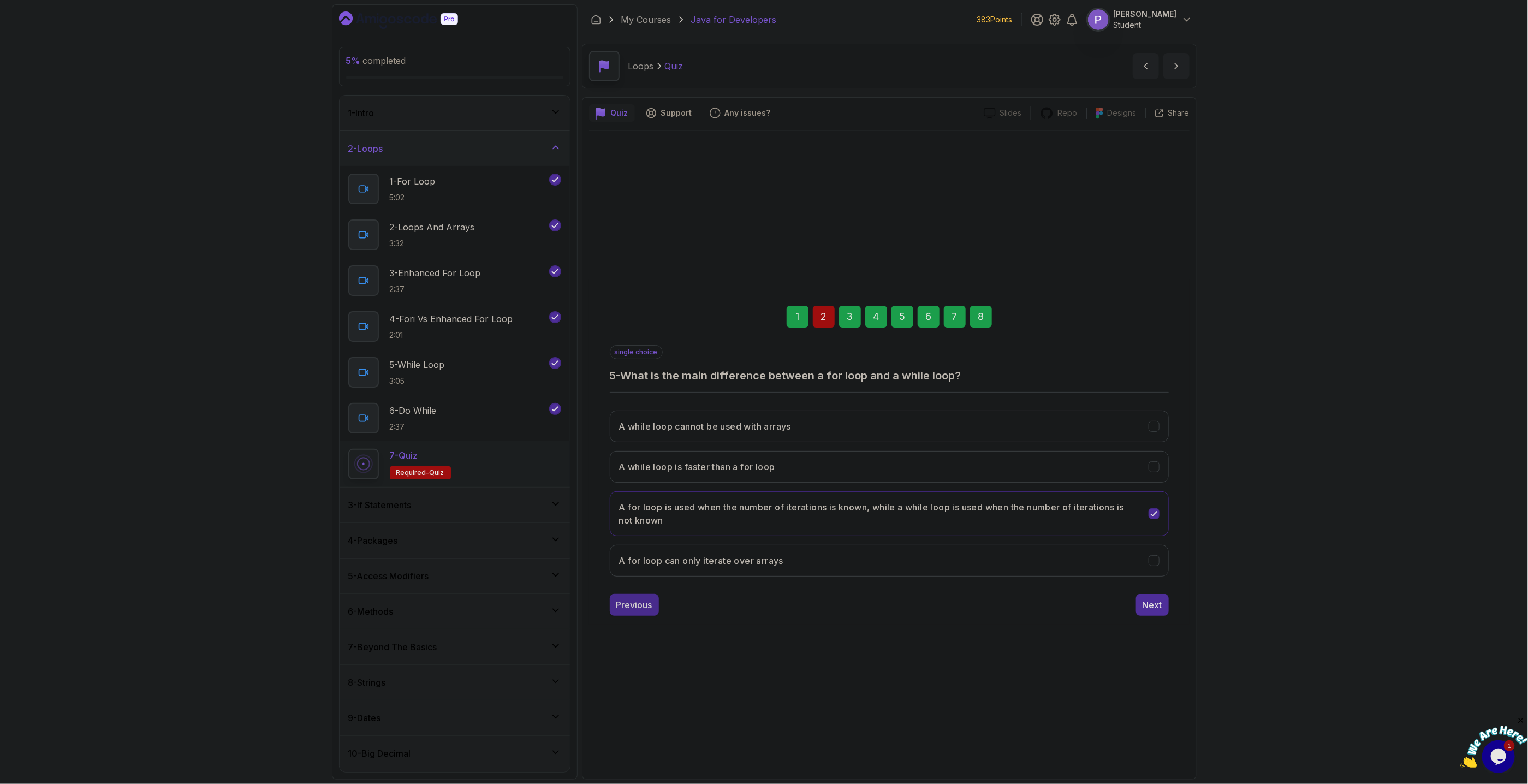
click at [628, 608] on div "Previous" at bounding box center [634, 605] width 36 height 13
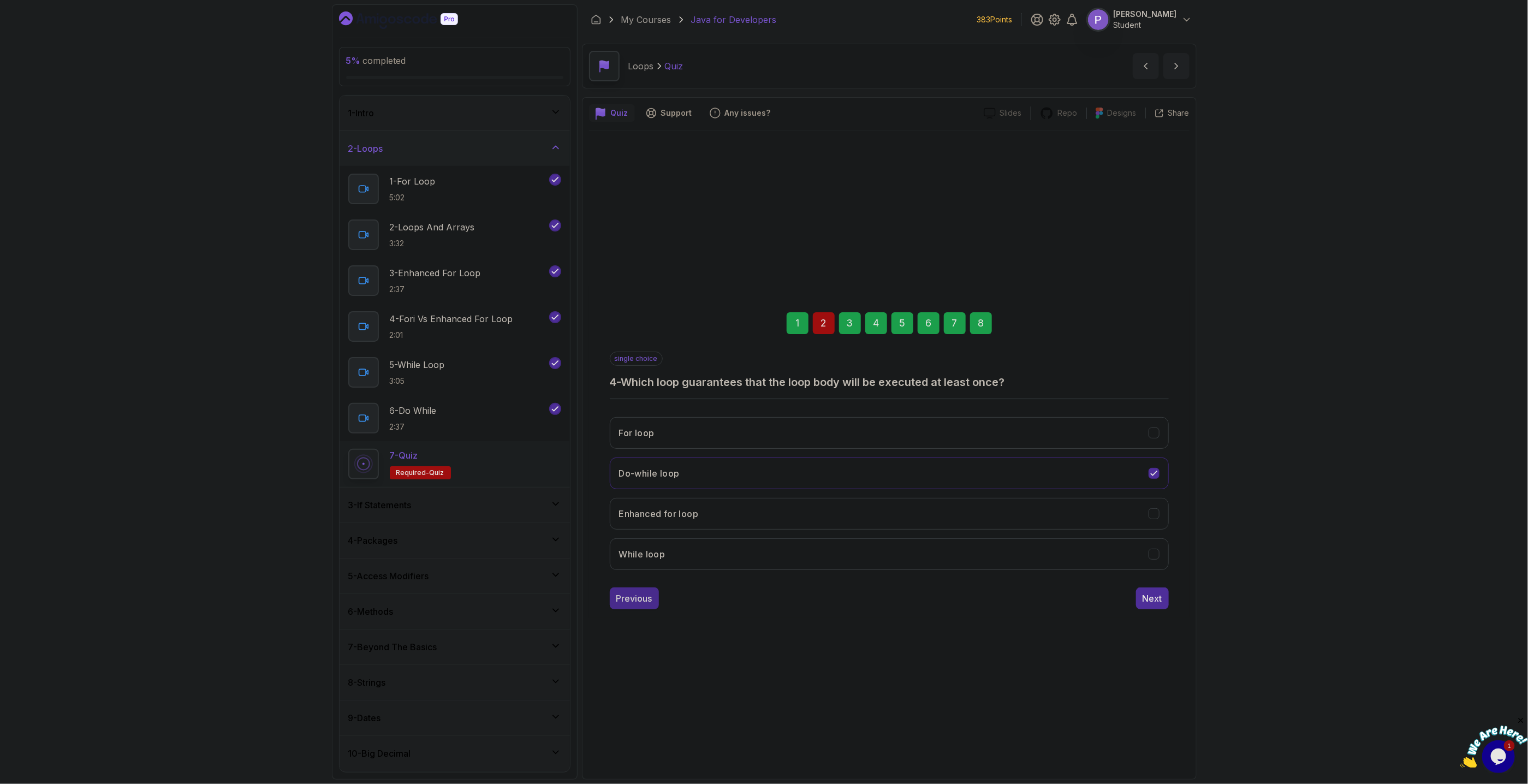
click at [615, 602] on button "Previous" at bounding box center [634, 598] width 49 height 22
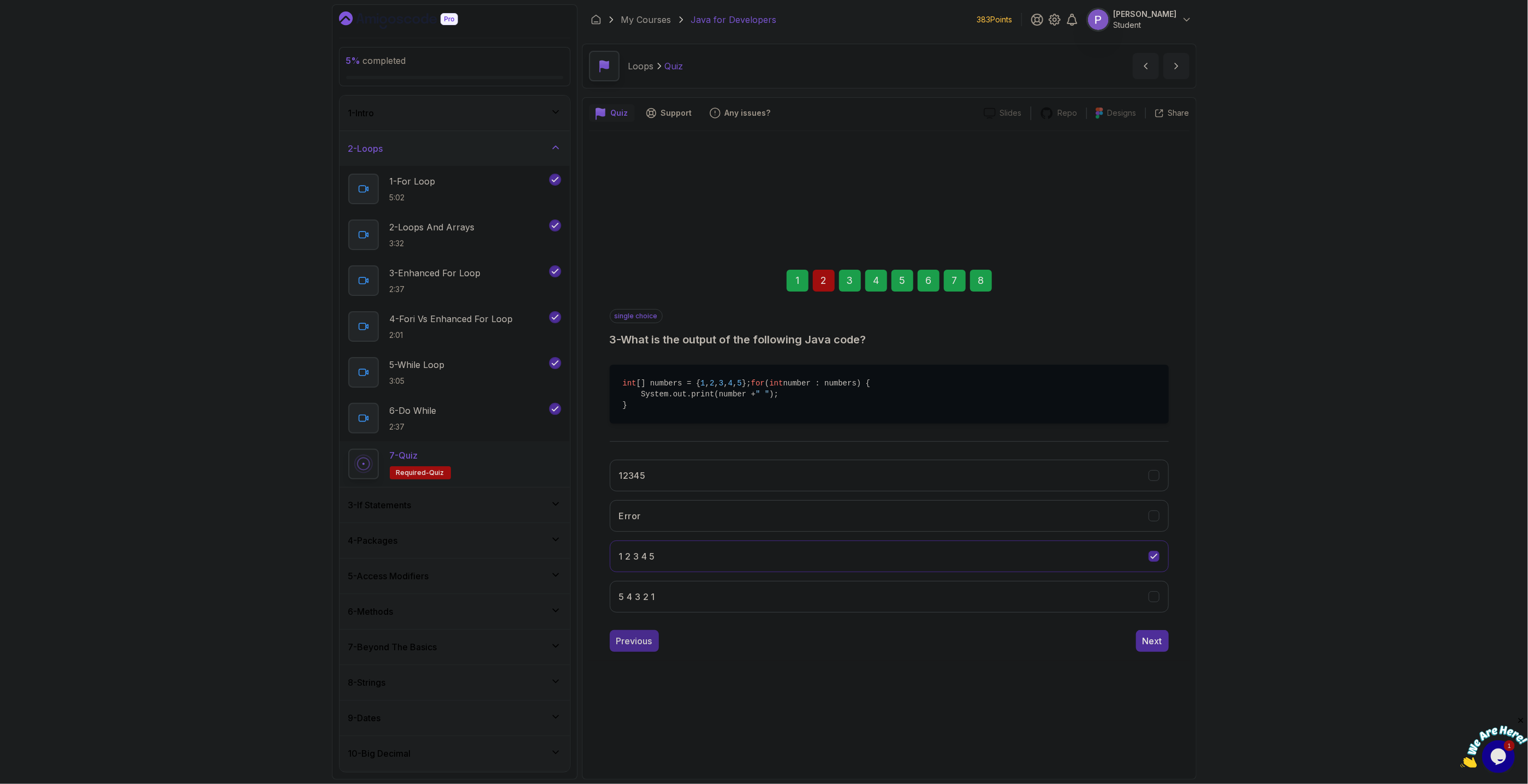
click at [628, 648] on div "Previous" at bounding box center [634, 640] width 36 height 13
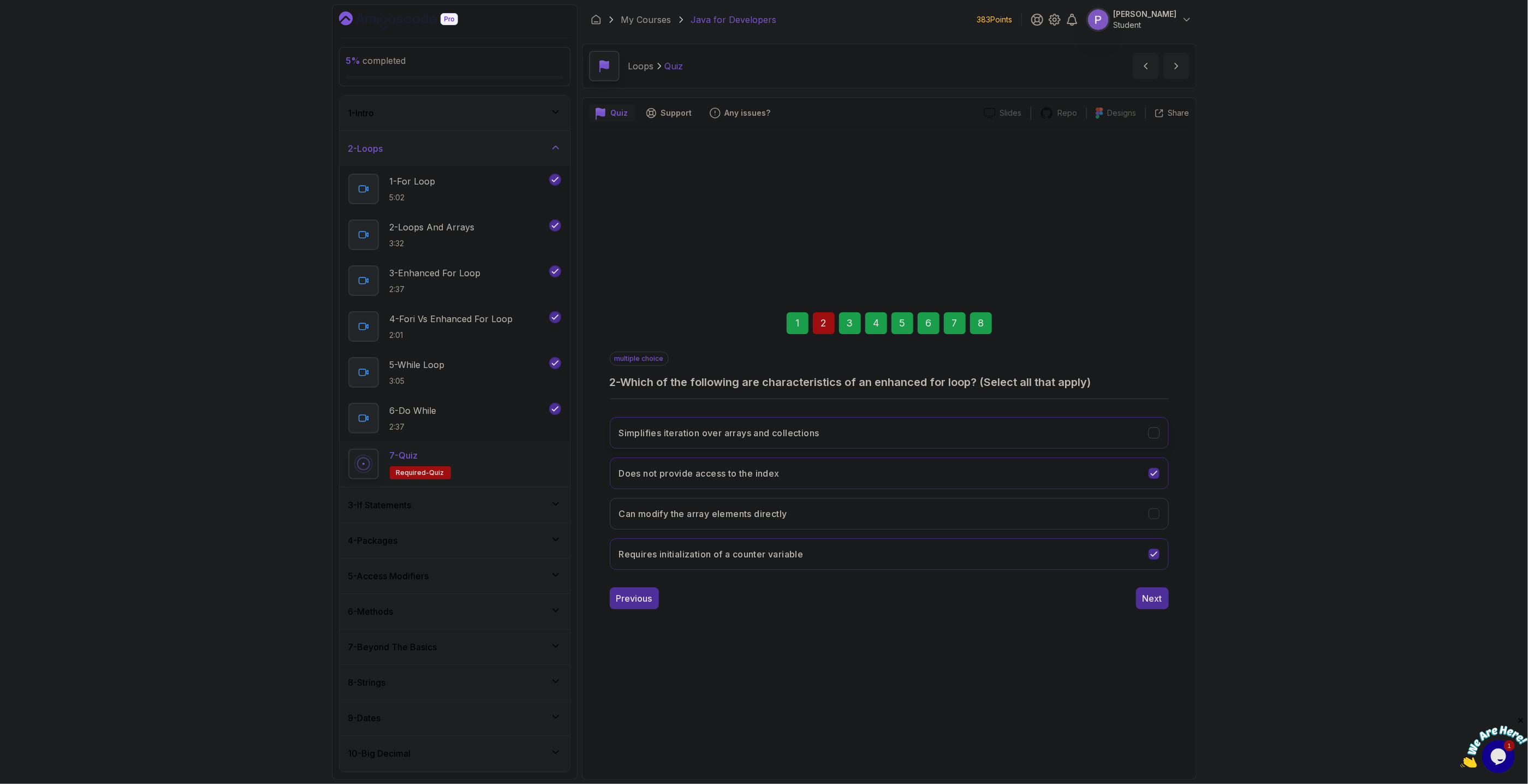
click at [1158, 437] on icon "Simplifies iteration over arrays and collections" at bounding box center [1153, 432] width 10 height 10
click at [1144, 601] on div "Next" at bounding box center [1152, 598] width 20 height 13
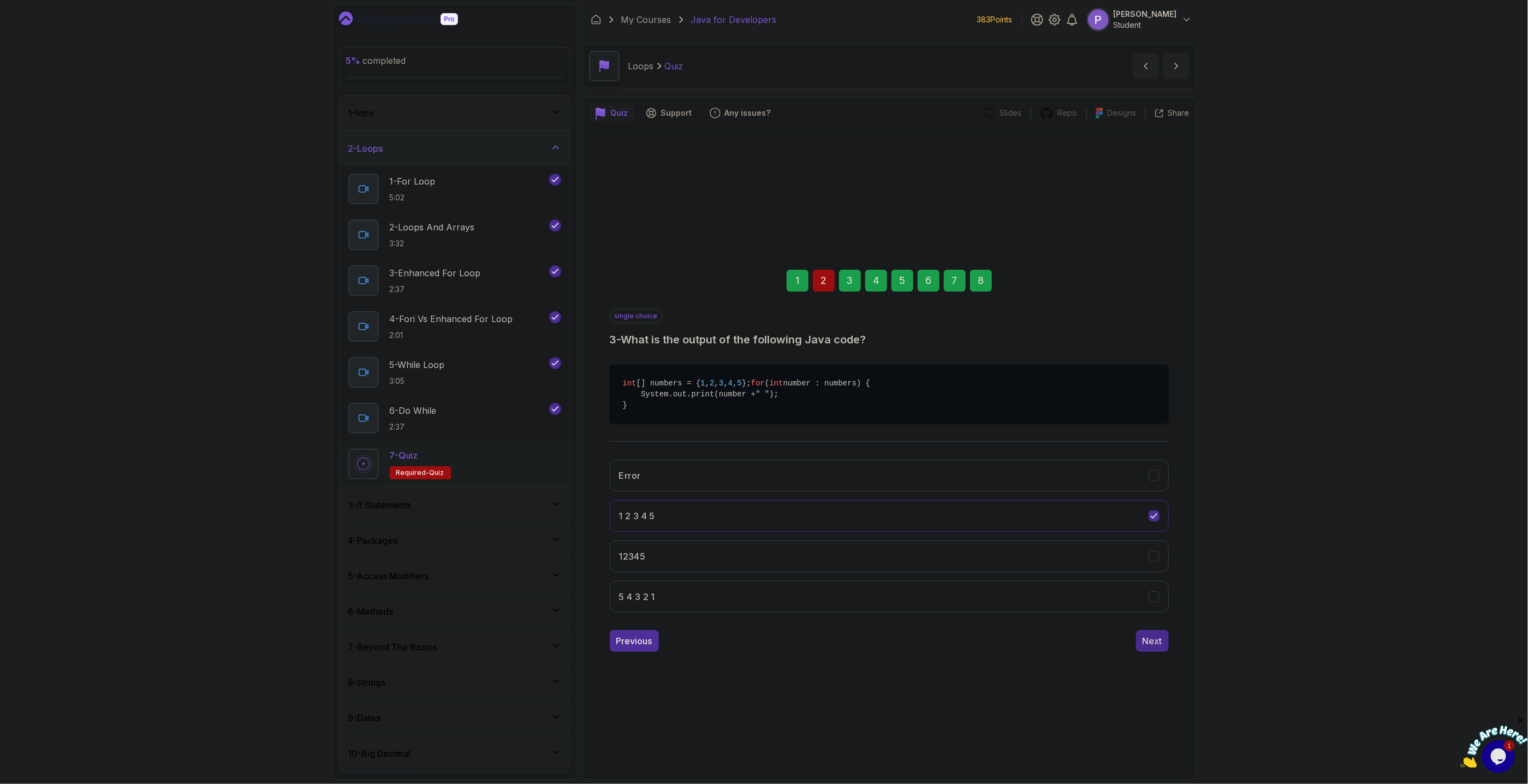
click at [1156, 652] on button "Next" at bounding box center [1152, 640] width 33 height 22
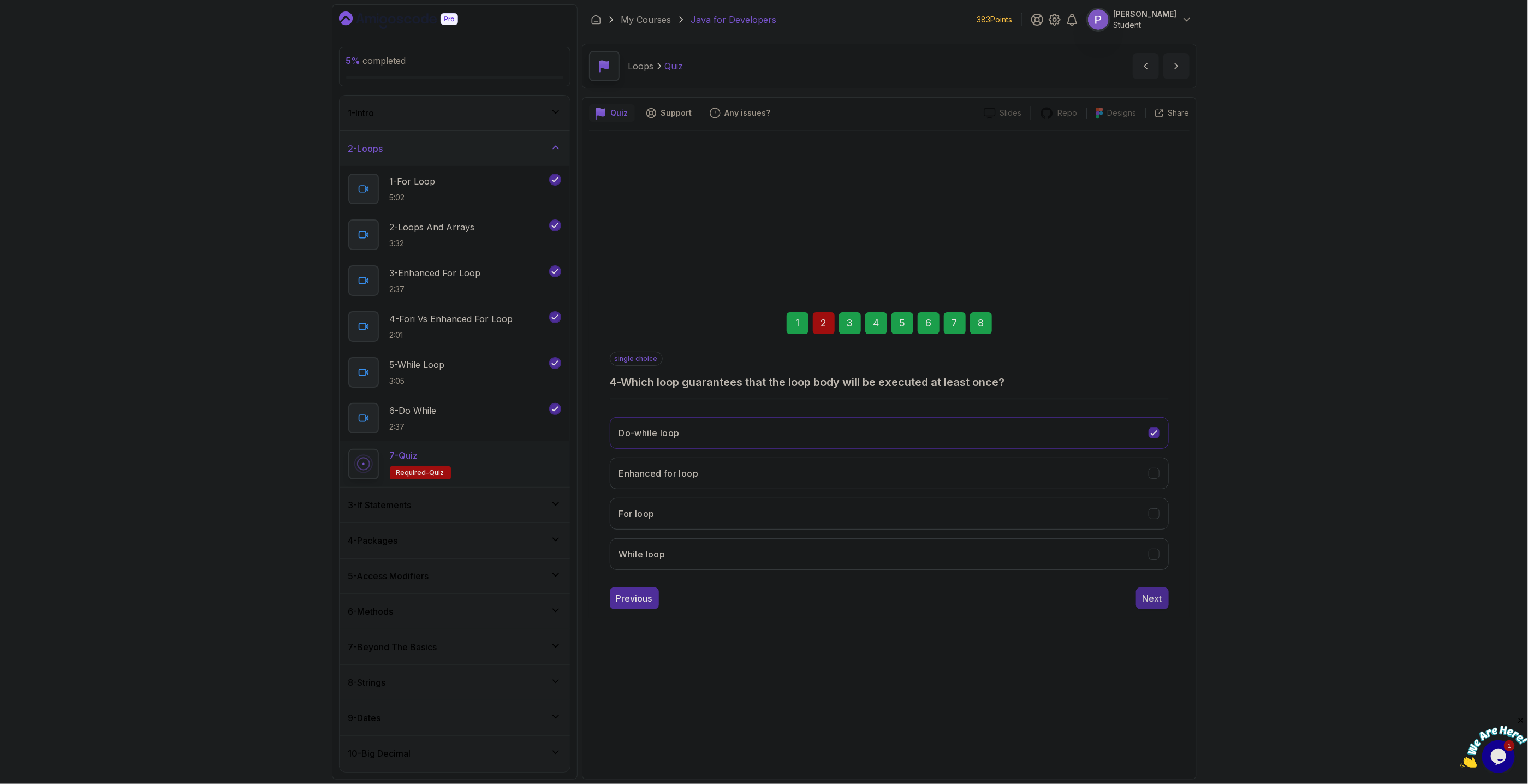
click at [1161, 597] on div "Next" at bounding box center [1152, 598] width 20 height 13
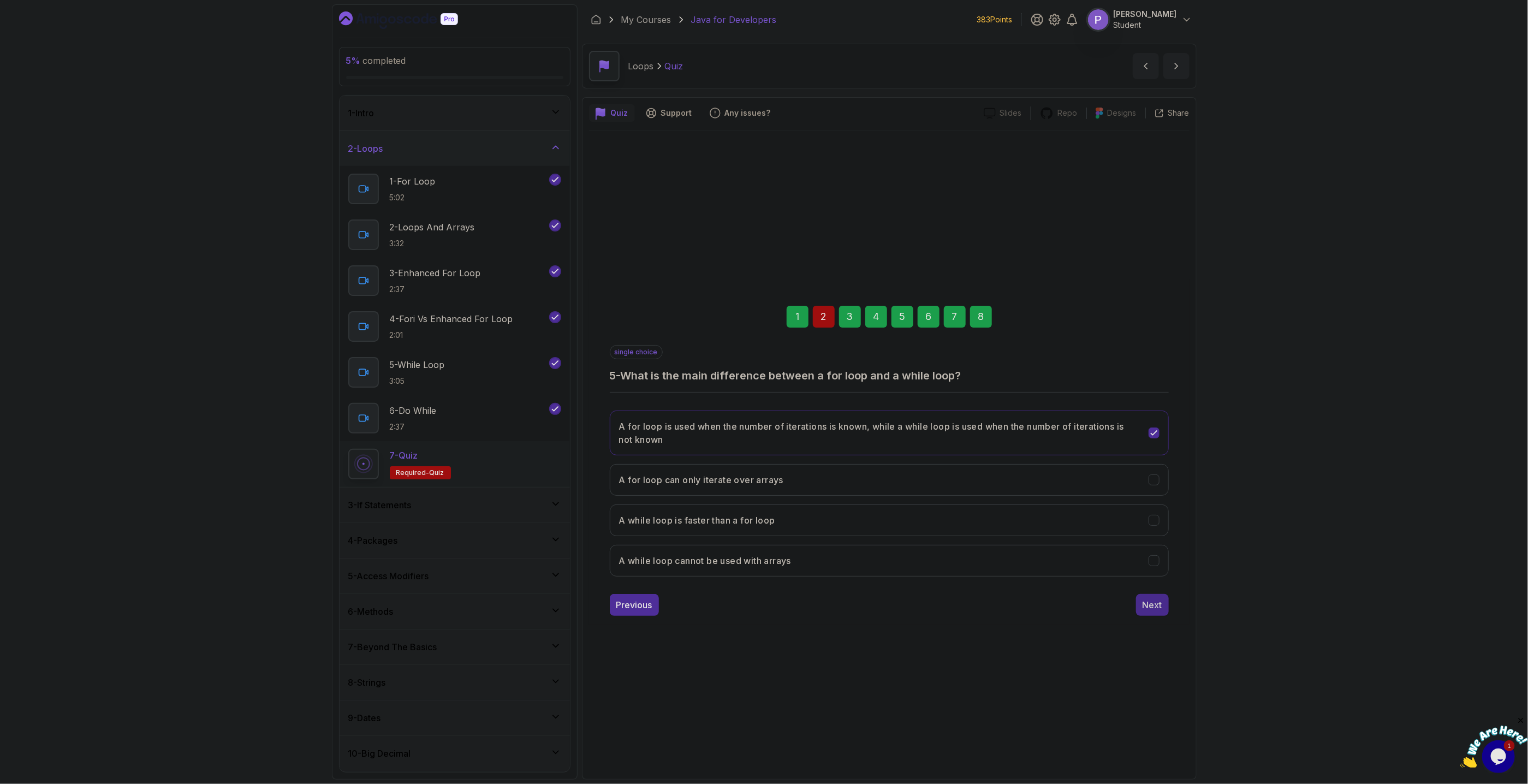
click at [1151, 605] on div "Next" at bounding box center [1152, 605] width 20 height 13
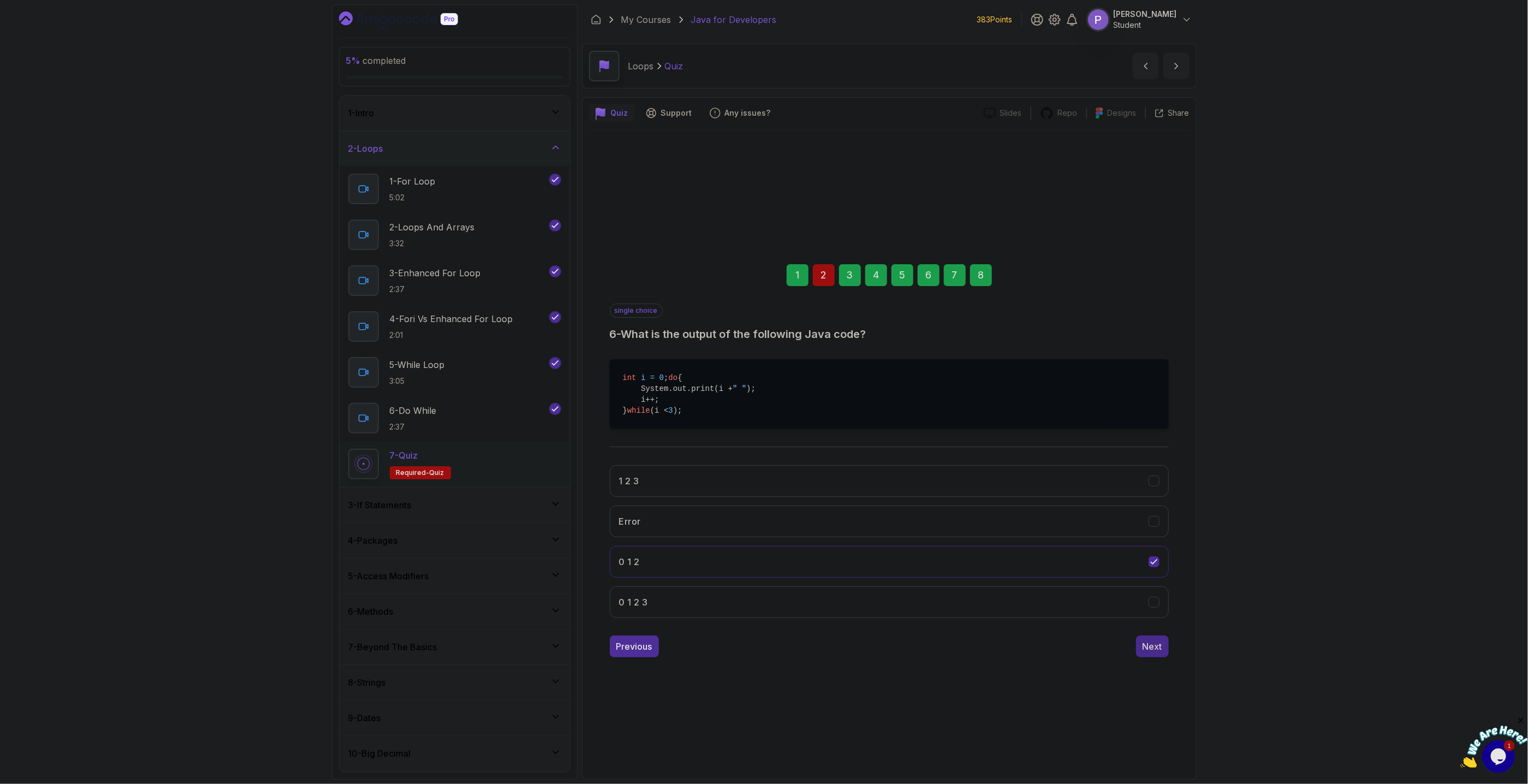
click at [1161, 650] on div "Next" at bounding box center [1152, 646] width 20 height 13
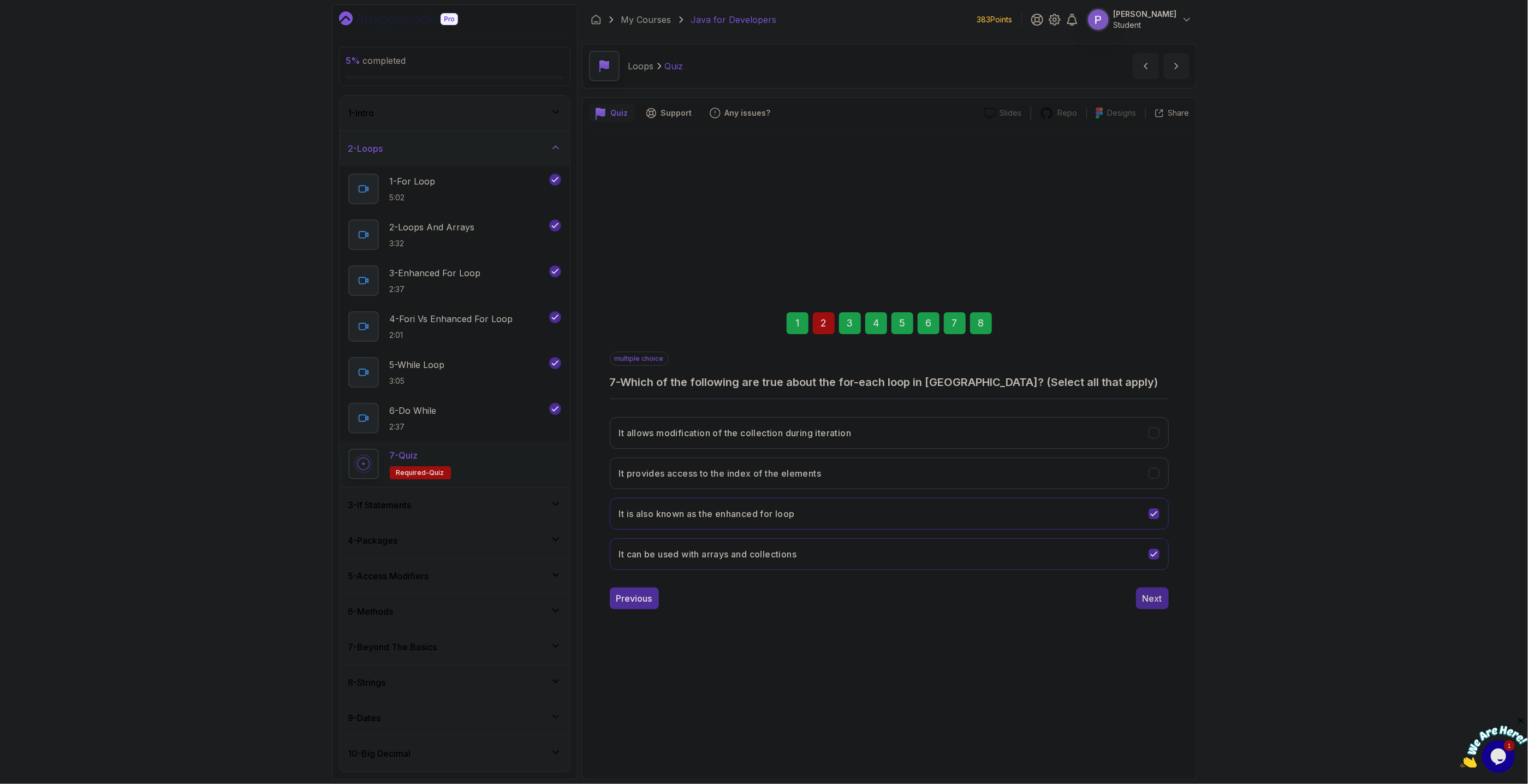
click at [1160, 597] on div "Next" at bounding box center [1152, 598] width 20 height 13
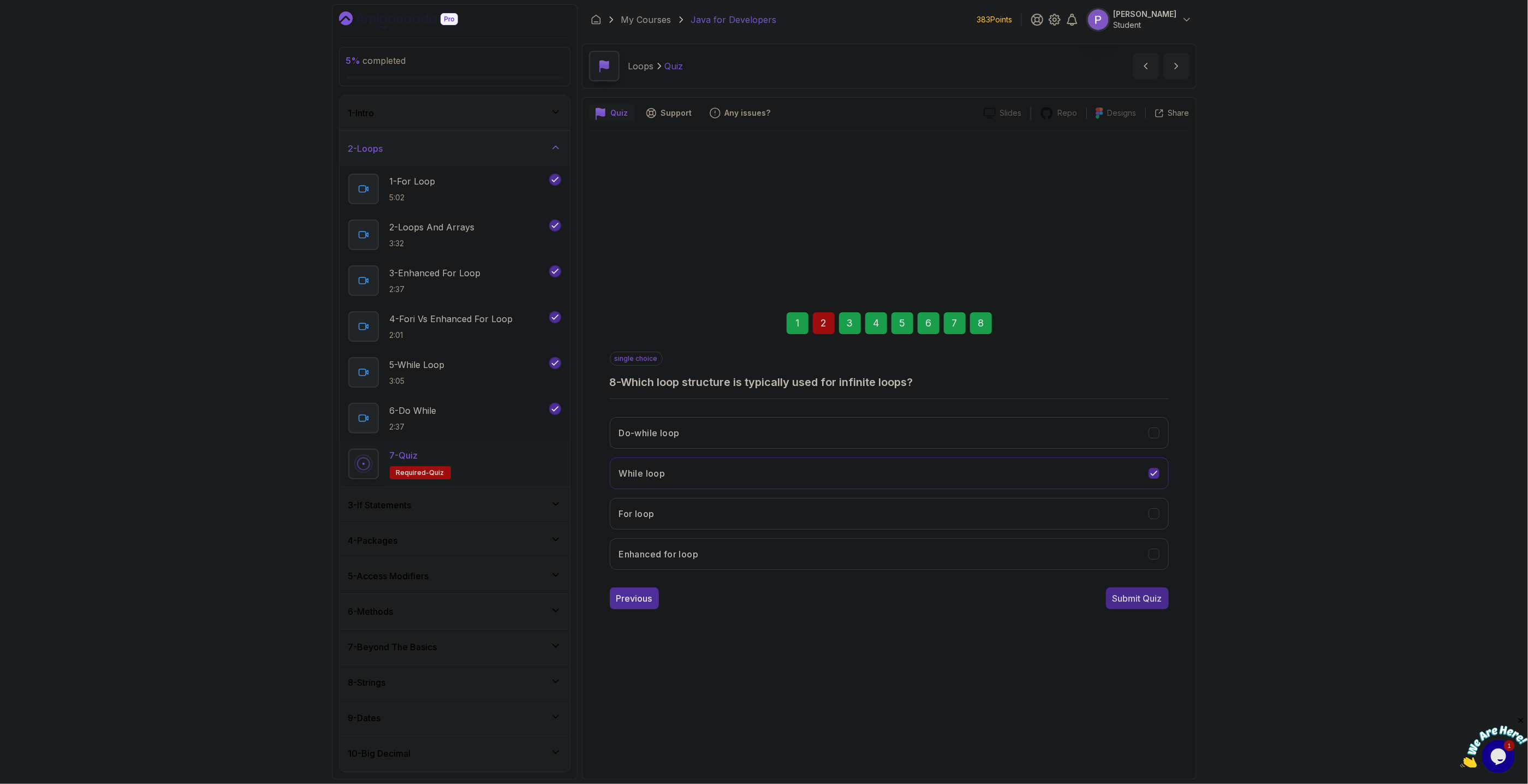
click at [1154, 605] on div "Submit Quiz" at bounding box center [1138, 598] width 50 height 13
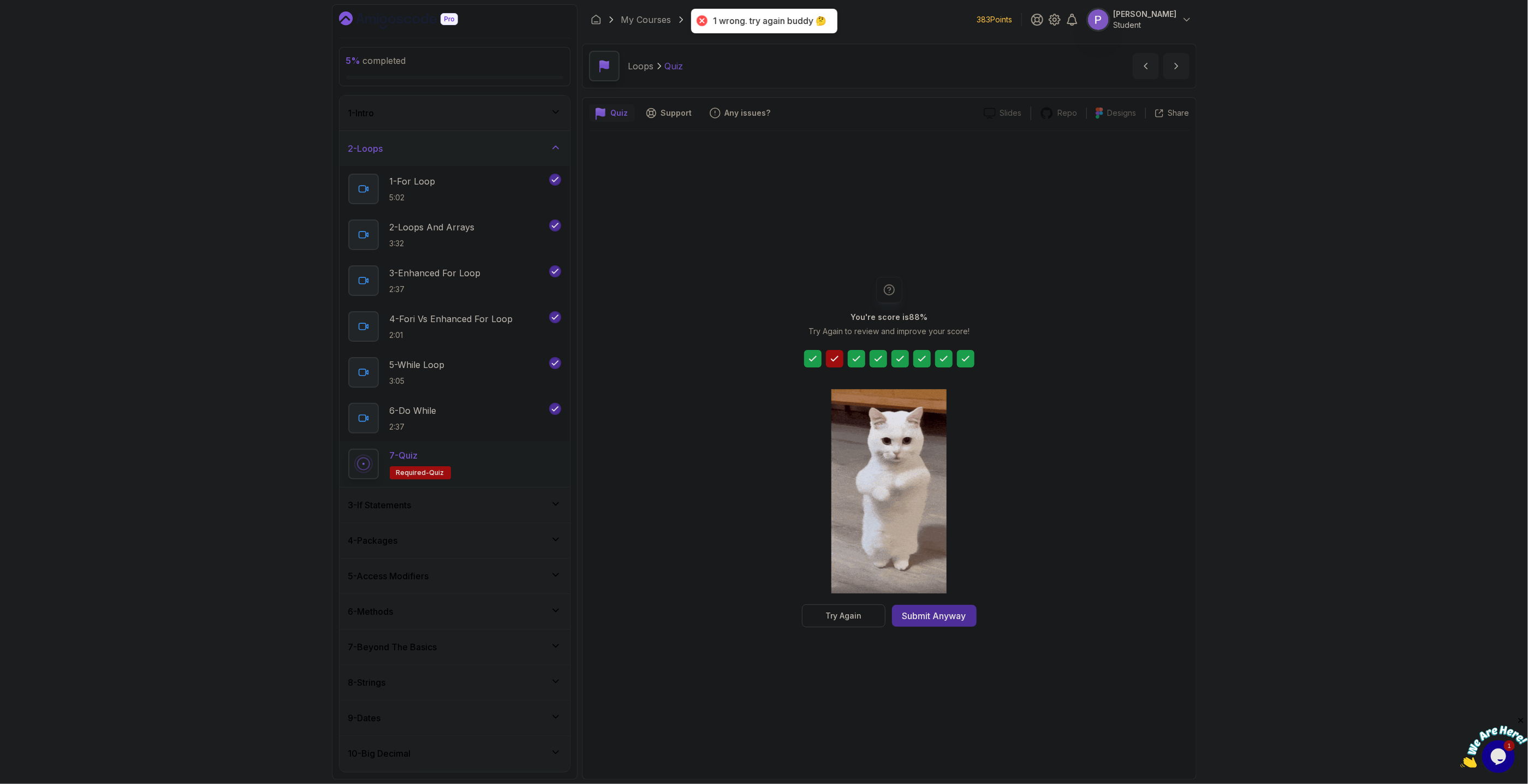
drag, startPoint x: 924, startPoint y: 622, endPoint x: 715, endPoint y: 656, distance: 211.7
click at [924, 623] on button "Submit Anyway" at bounding box center [934, 616] width 85 height 22
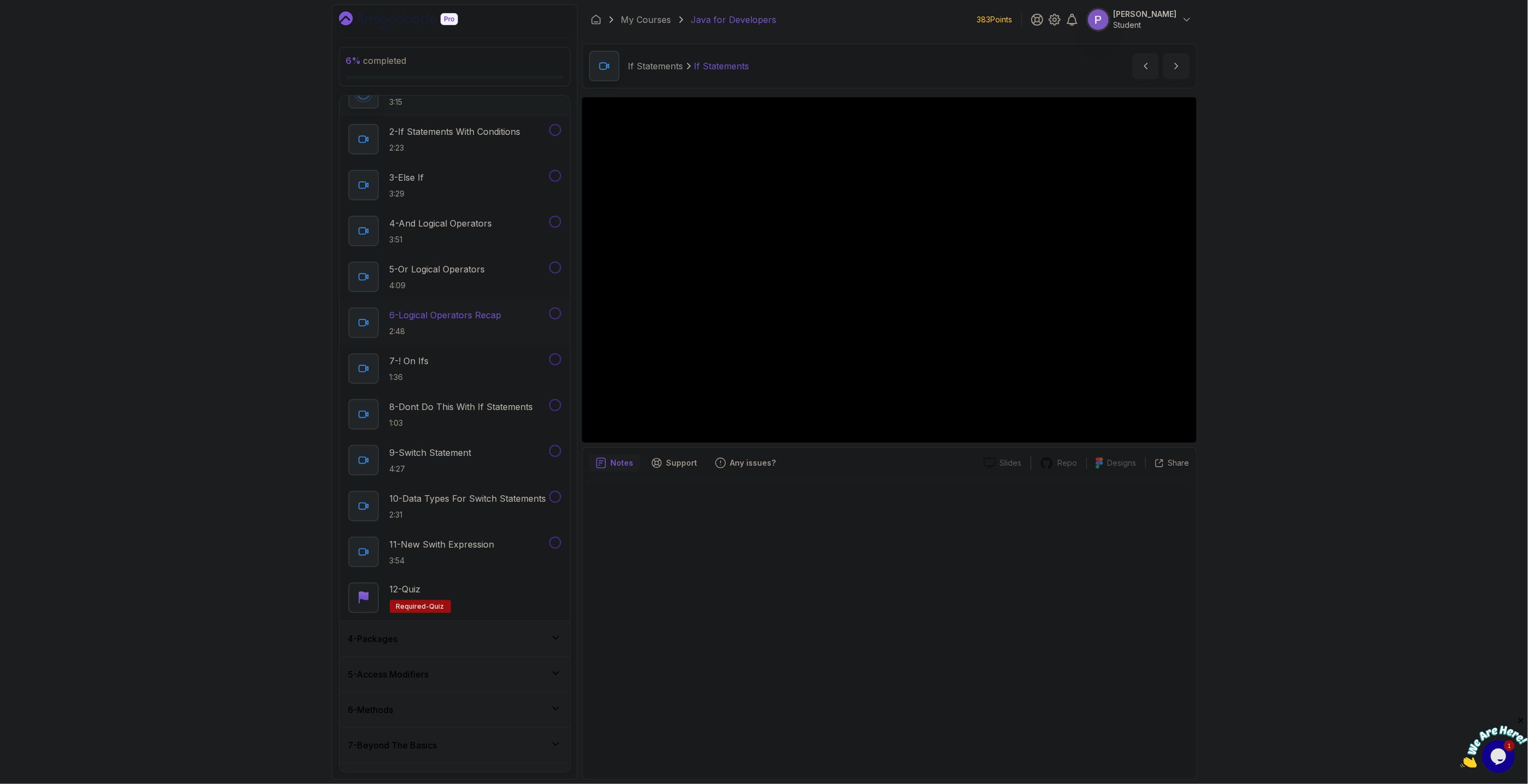
scroll to position [248, 0]
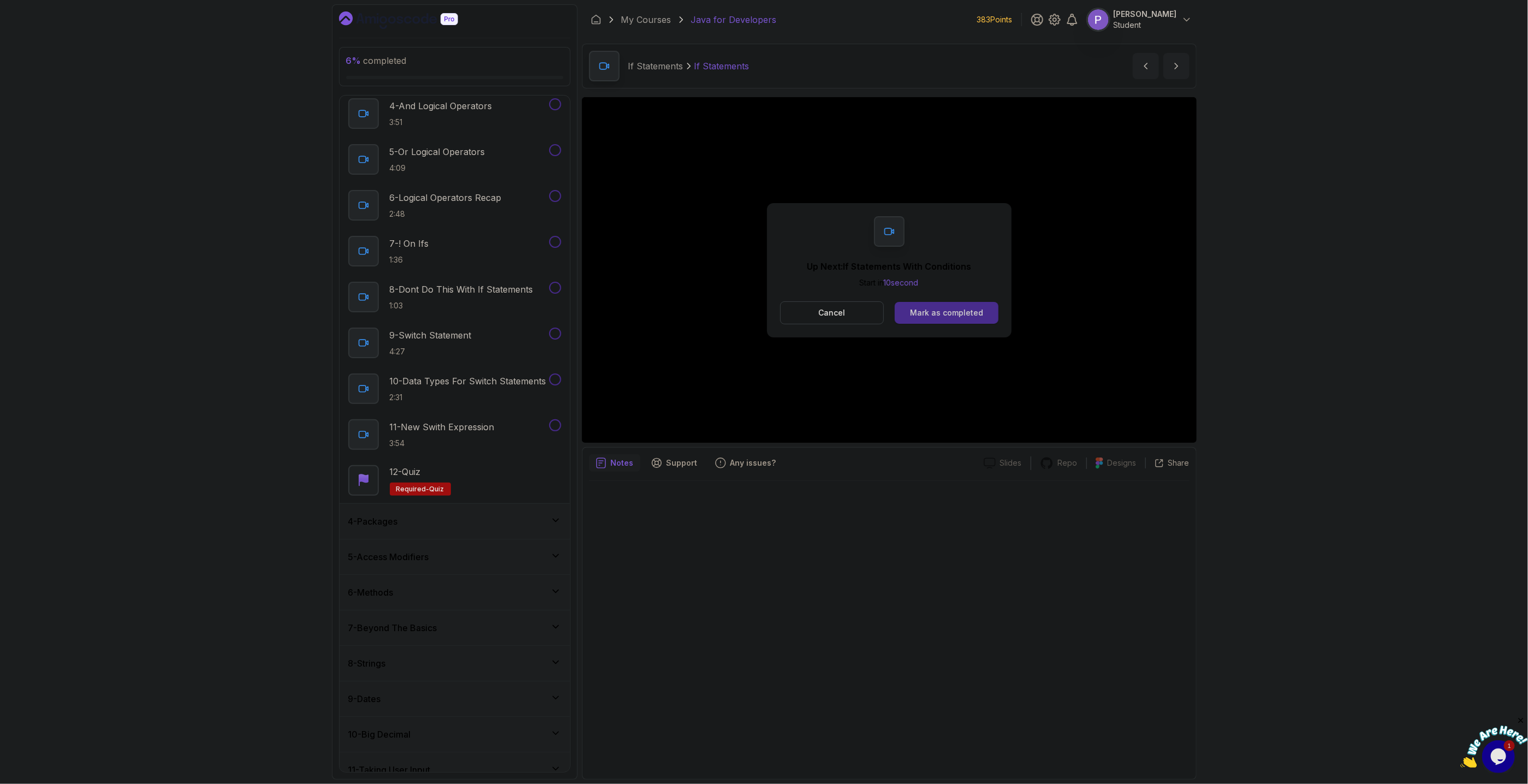
click at [939, 315] on div "Mark as completed" at bounding box center [946, 313] width 73 height 11
click at [916, 318] on button "Mark as completed" at bounding box center [946, 313] width 103 height 22
click at [964, 312] on div "Mark as completed" at bounding box center [946, 313] width 73 height 11
click at [977, 319] on button "Mark as completed" at bounding box center [946, 313] width 103 height 22
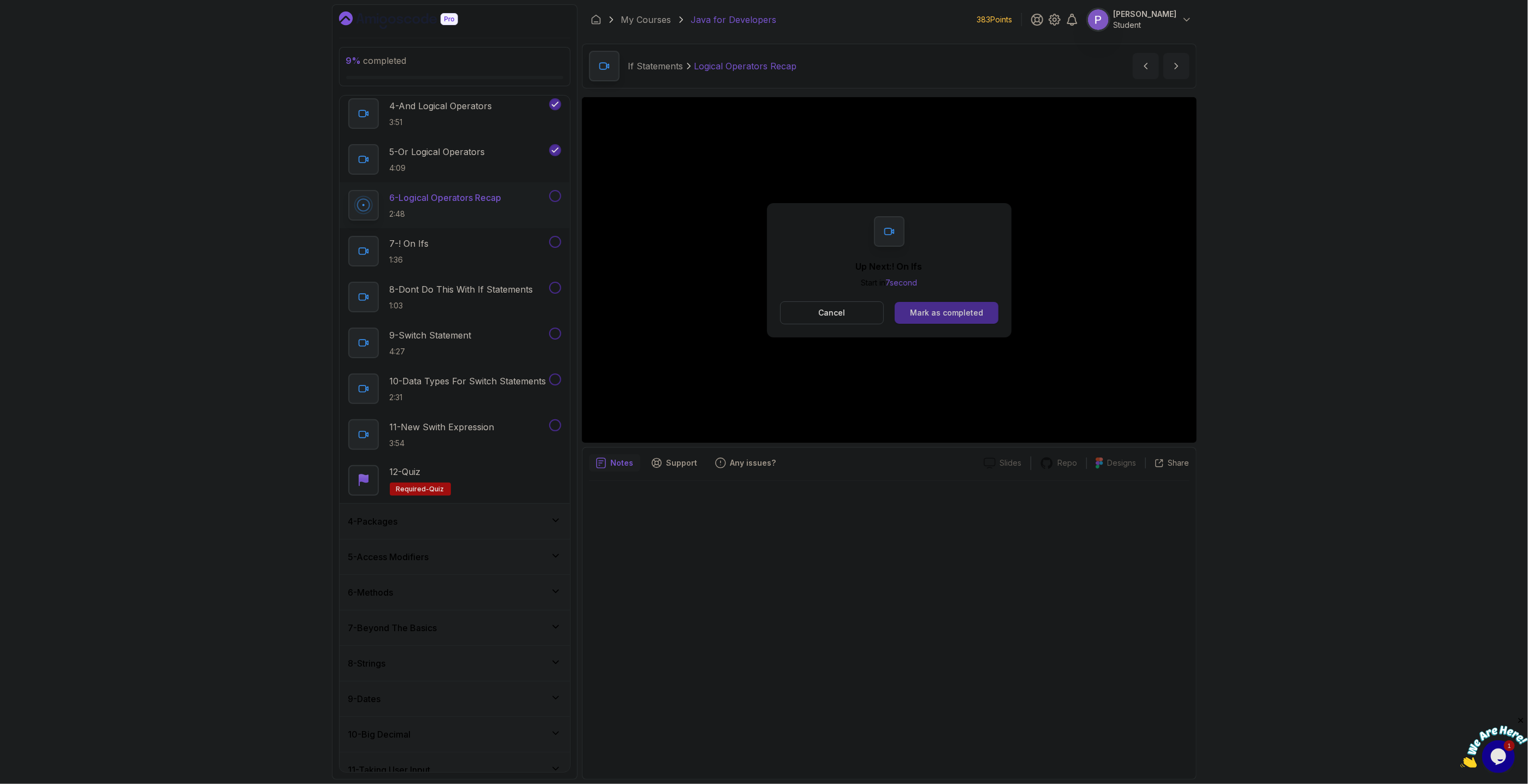
click at [944, 313] on div "Mark as completed" at bounding box center [946, 313] width 73 height 11
click at [962, 310] on div "Mark as completed" at bounding box center [946, 313] width 73 height 11
click at [936, 311] on div "Mark as completed" at bounding box center [946, 313] width 73 height 11
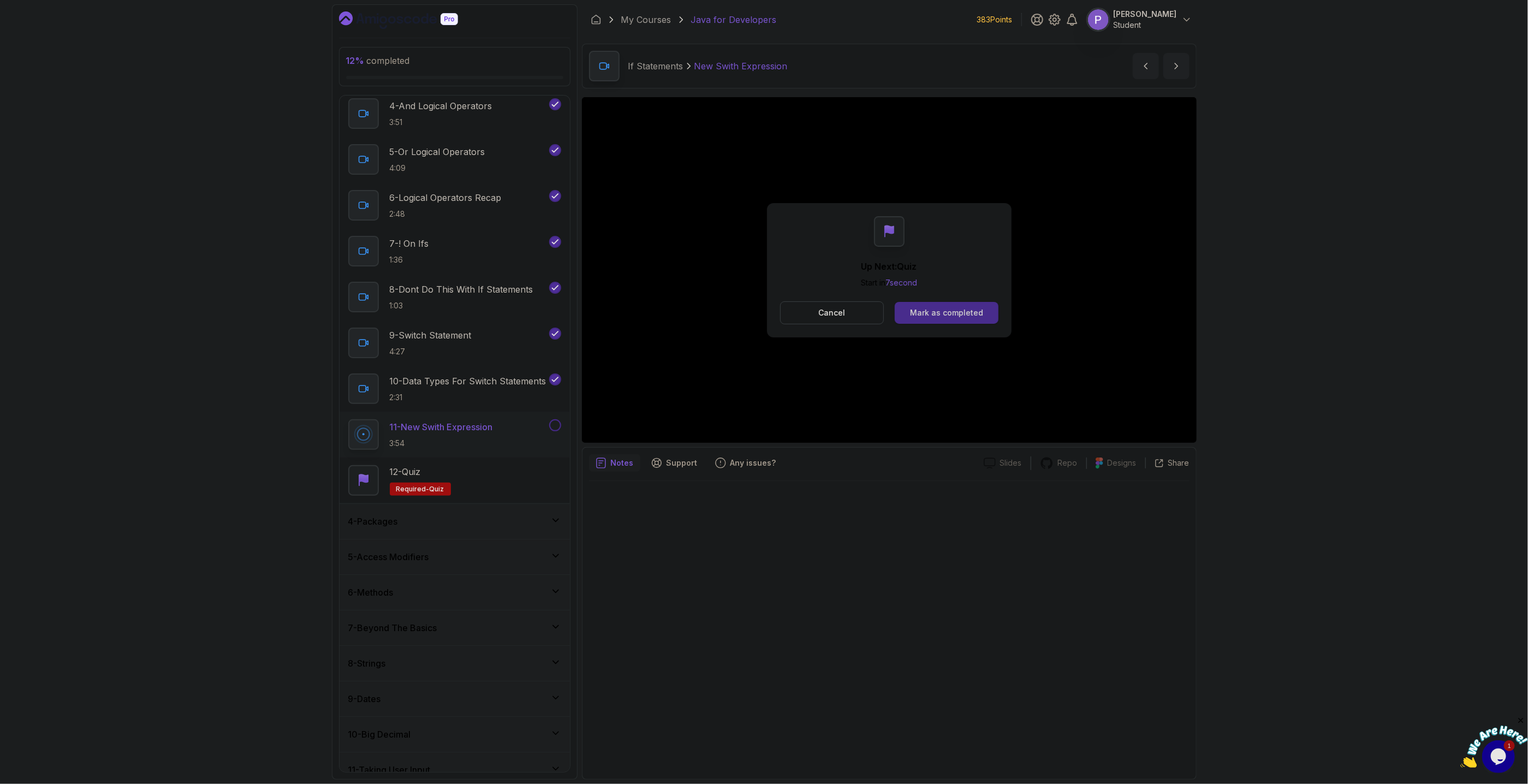
click at [970, 312] on div "Mark as completed" at bounding box center [946, 313] width 73 height 11
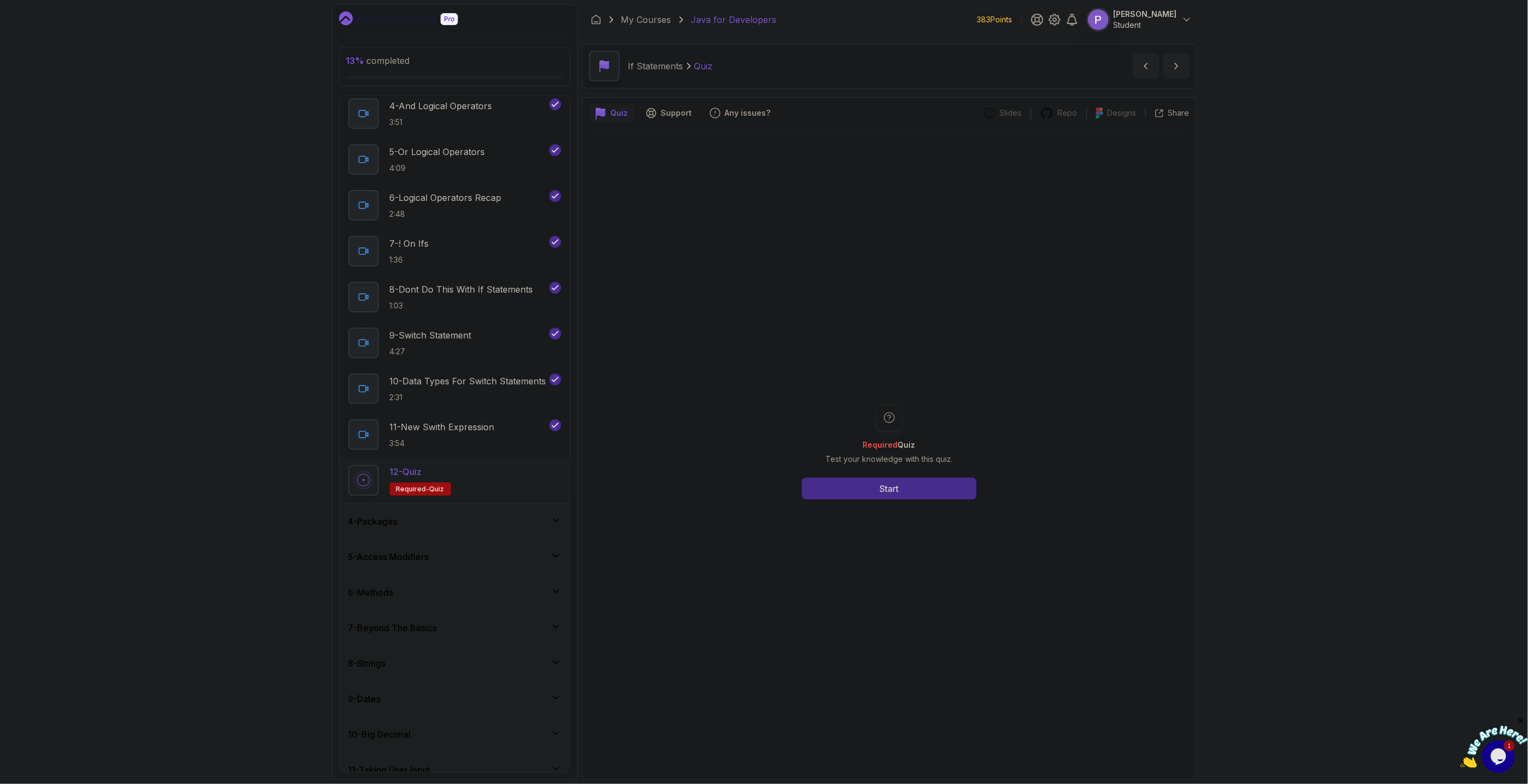
click at [918, 496] on button "Start" at bounding box center [889, 488] width 175 height 22
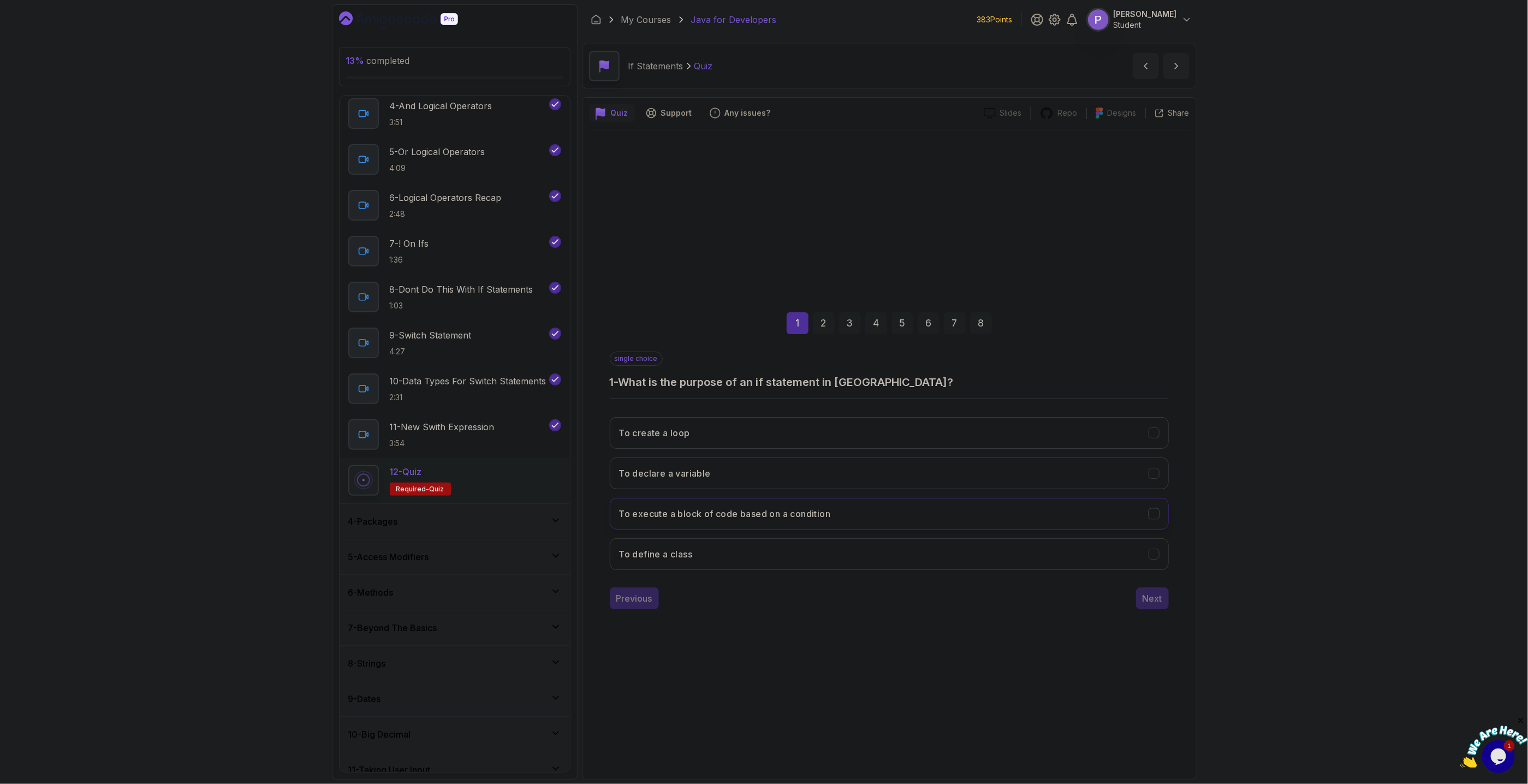
drag, startPoint x: 1161, startPoint y: 511, endPoint x: 1158, endPoint y: 521, distance: 10.4
click at [1161, 512] on button "To execute a block of code based on a condition" at bounding box center [889, 513] width 559 height 31
click at [1148, 610] on div "1 2 3 4 5 6 7 8 single choice 1 - What is the purpose of an if statement in Jav…" at bounding box center [889, 452] width 600 height 332
click at [1161, 597] on div "Next" at bounding box center [1152, 598] width 20 height 13
click at [1160, 473] on div "&&" at bounding box center [1153, 473] width 11 height 11
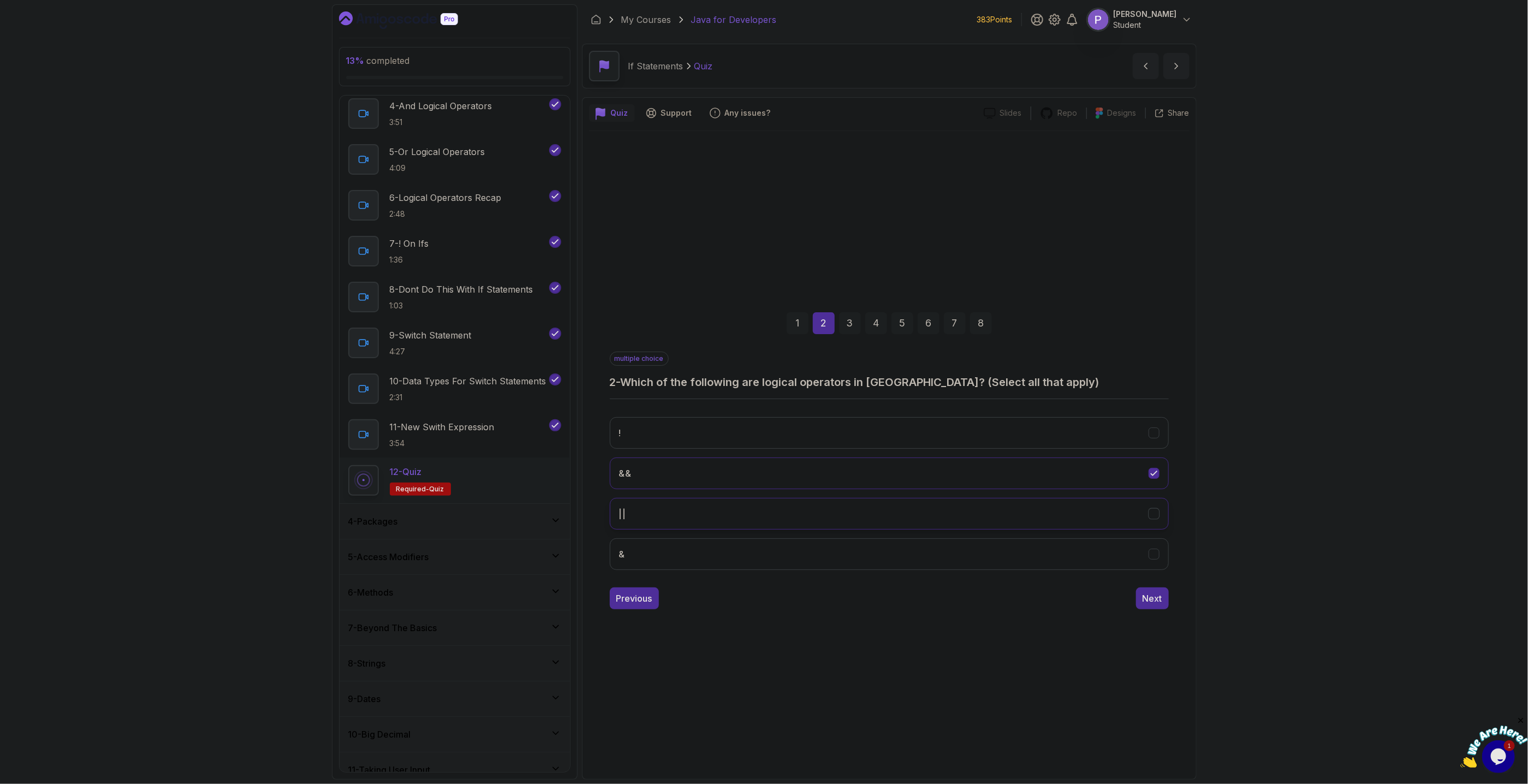
click at [1151, 518] on icon "||" at bounding box center [1153, 513] width 10 height 10
click at [1158, 443] on button "!" at bounding box center [889, 432] width 559 height 31
click at [1161, 606] on button "Next" at bounding box center [1152, 598] width 33 height 22
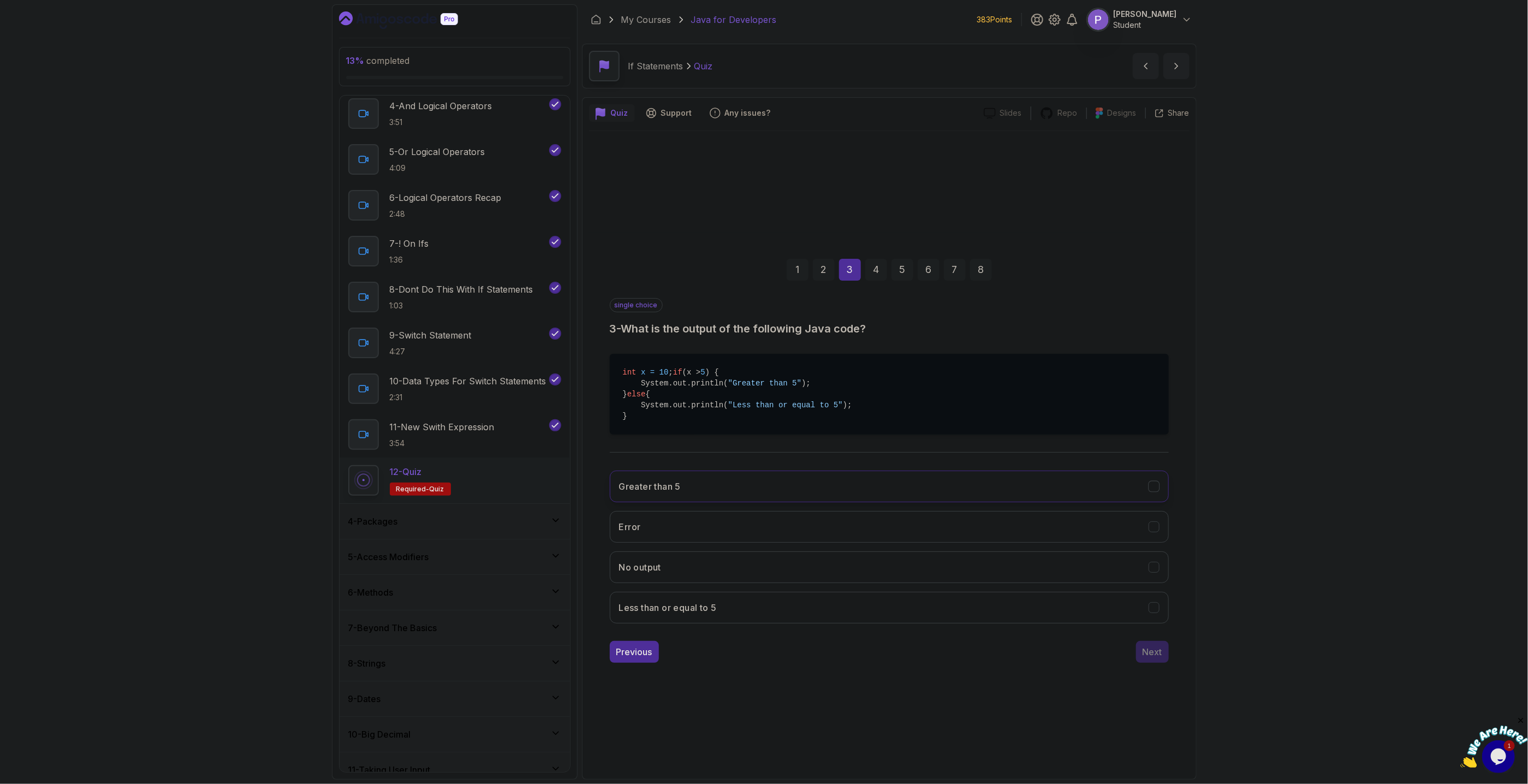
click at [1156, 491] on icon "Greater than 5" at bounding box center [1153, 486] width 10 height 10
click at [1160, 658] on div "Next" at bounding box center [1152, 652] width 20 height 13
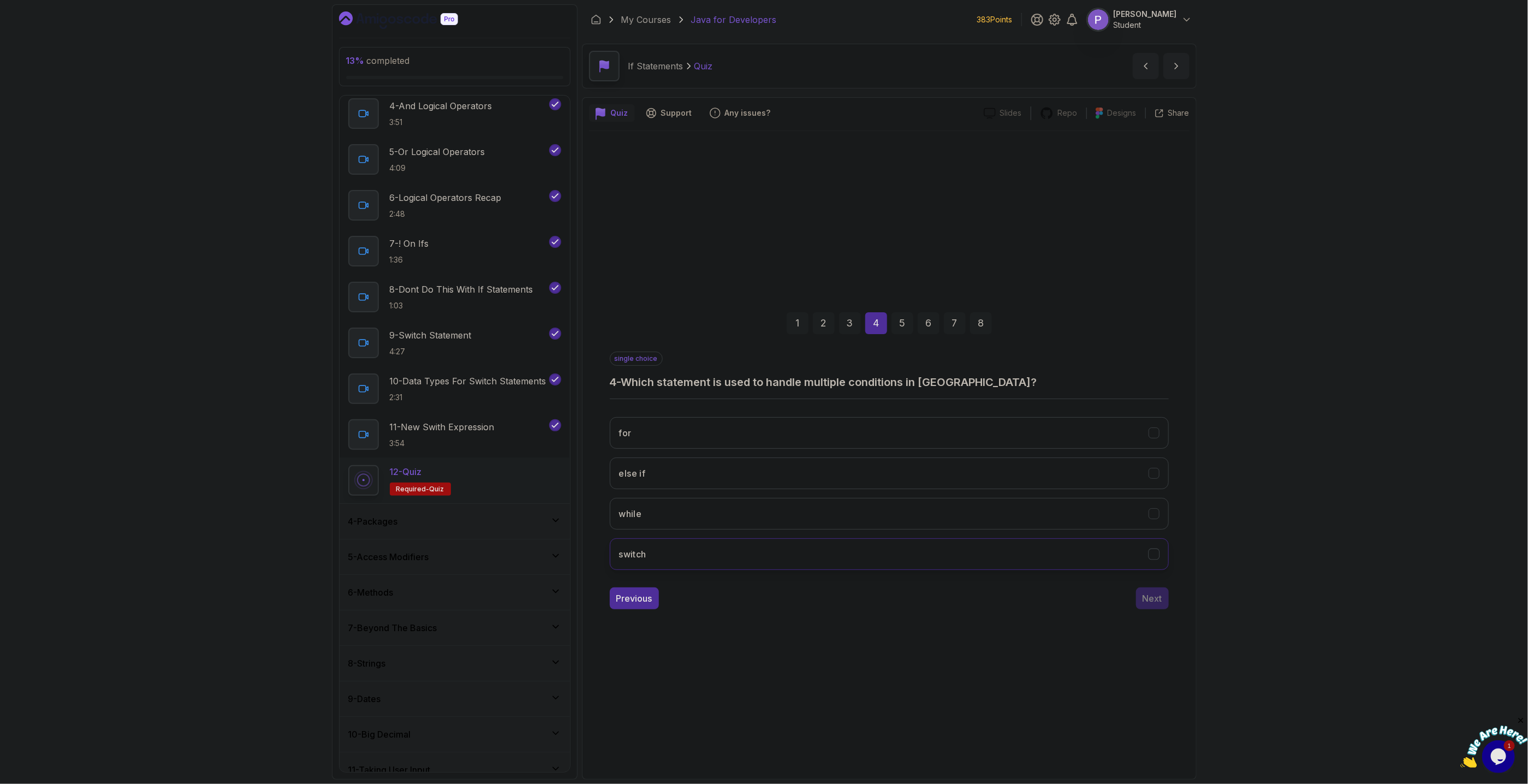
click at [1156, 560] on button "switch" at bounding box center [889, 553] width 559 height 31
click at [1158, 607] on button "Next" at bounding box center [1152, 598] width 33 height 22
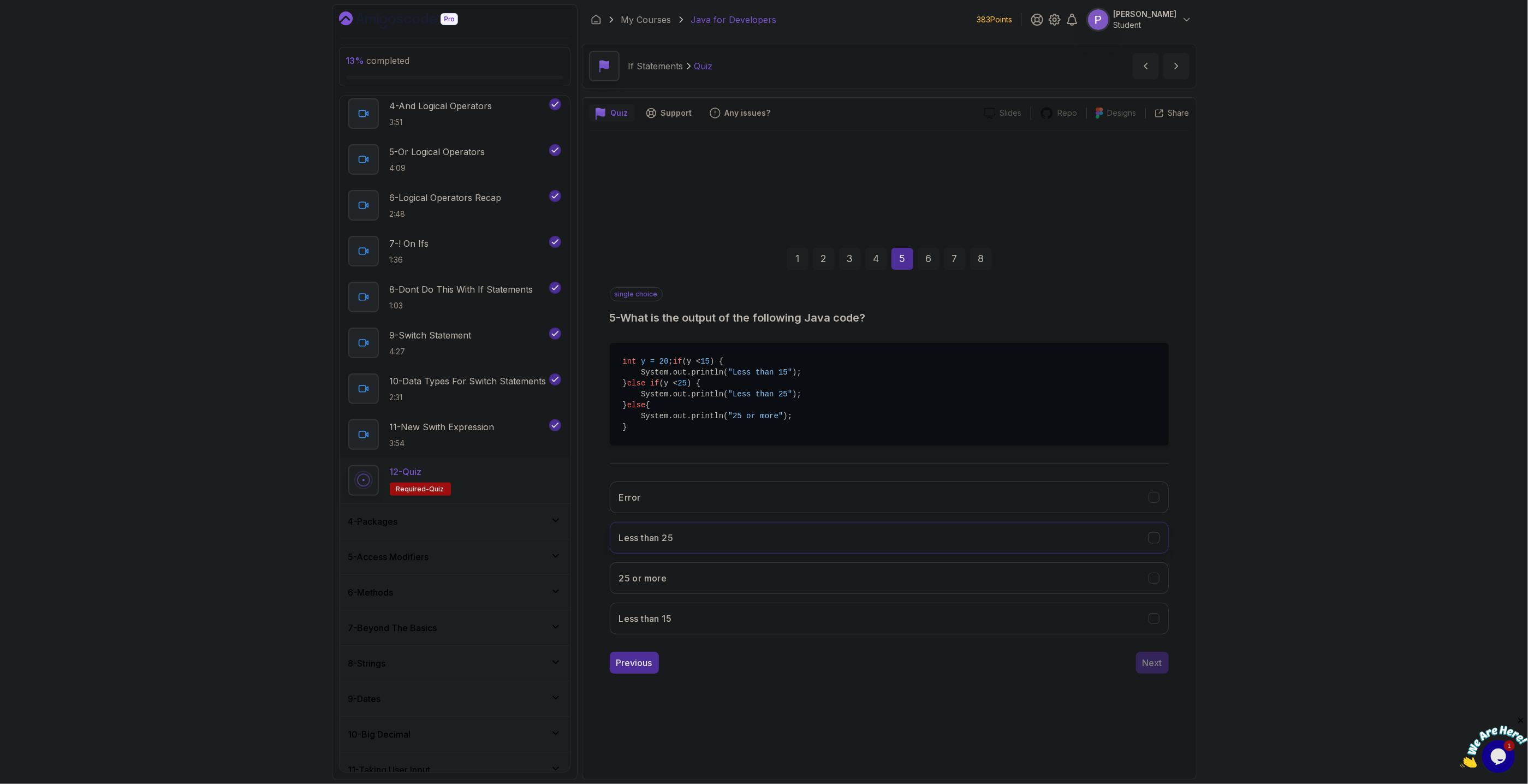
click at [1159, 543] on icon "Less than 25" at bounding box center [1153, 537] width 10 height 10
click at [1144, 669] on div "Next" at bounding box center [1152, 662] width 20 height 13
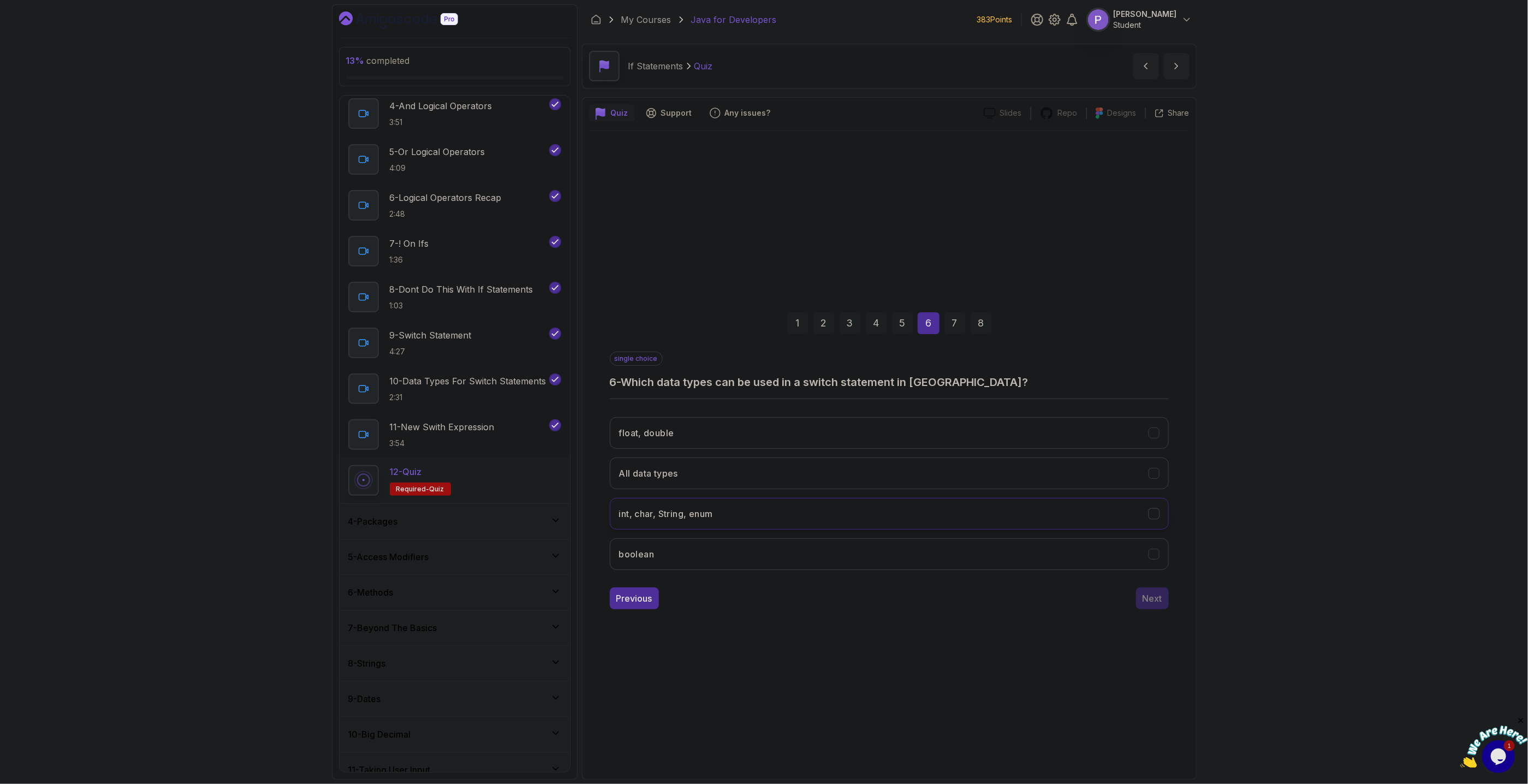
click at [1153, 512] on icon "int, char, String, enum" at bounding box center [1153, 513] width 10 height 10
click at [1153, 603] on div "Next" at bounding box center [1152, 598] width 20 height 13
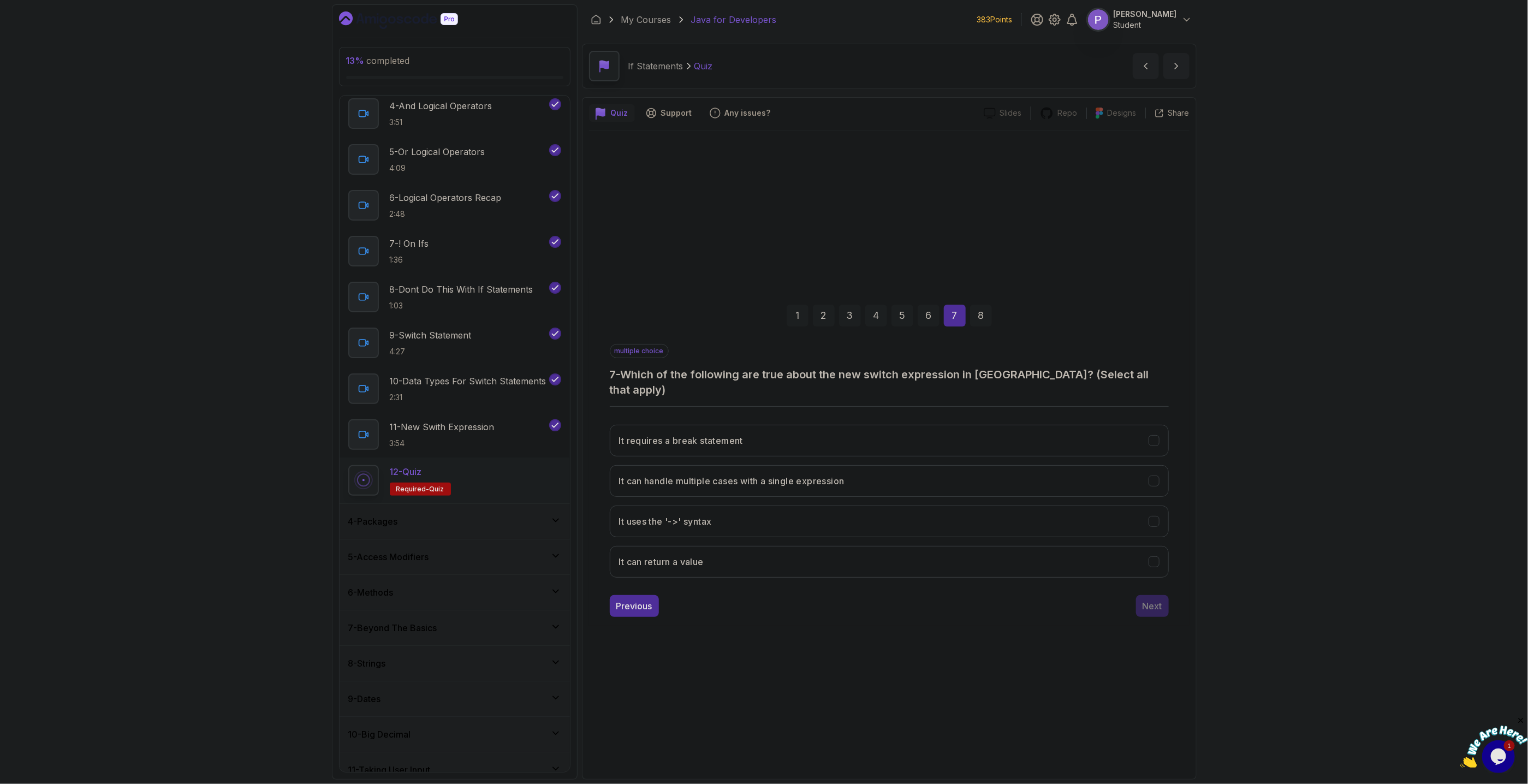
click at [1174, 511] on div "1 2 3 4 5 6 7 8 multiple choice 7 - Which of the following are true about the n…" at bounding box center [889, 451] width 600 height 347
click at [1148, 522] on button "It uses the '->' syntax" at bounding box center [889, 521] width 559 height 31
click at [1167, 552] on button "It can return a value" at bounding box center [889, 561] width 559 height 31
click at [1150, 563] on button "It can return a value" at bounding box center [889, 561] width 559 height 31
click at [1160, 476] on div "It can handle multiple cases with a single expression" at bounding box center [1153, 480] width 11 height 11
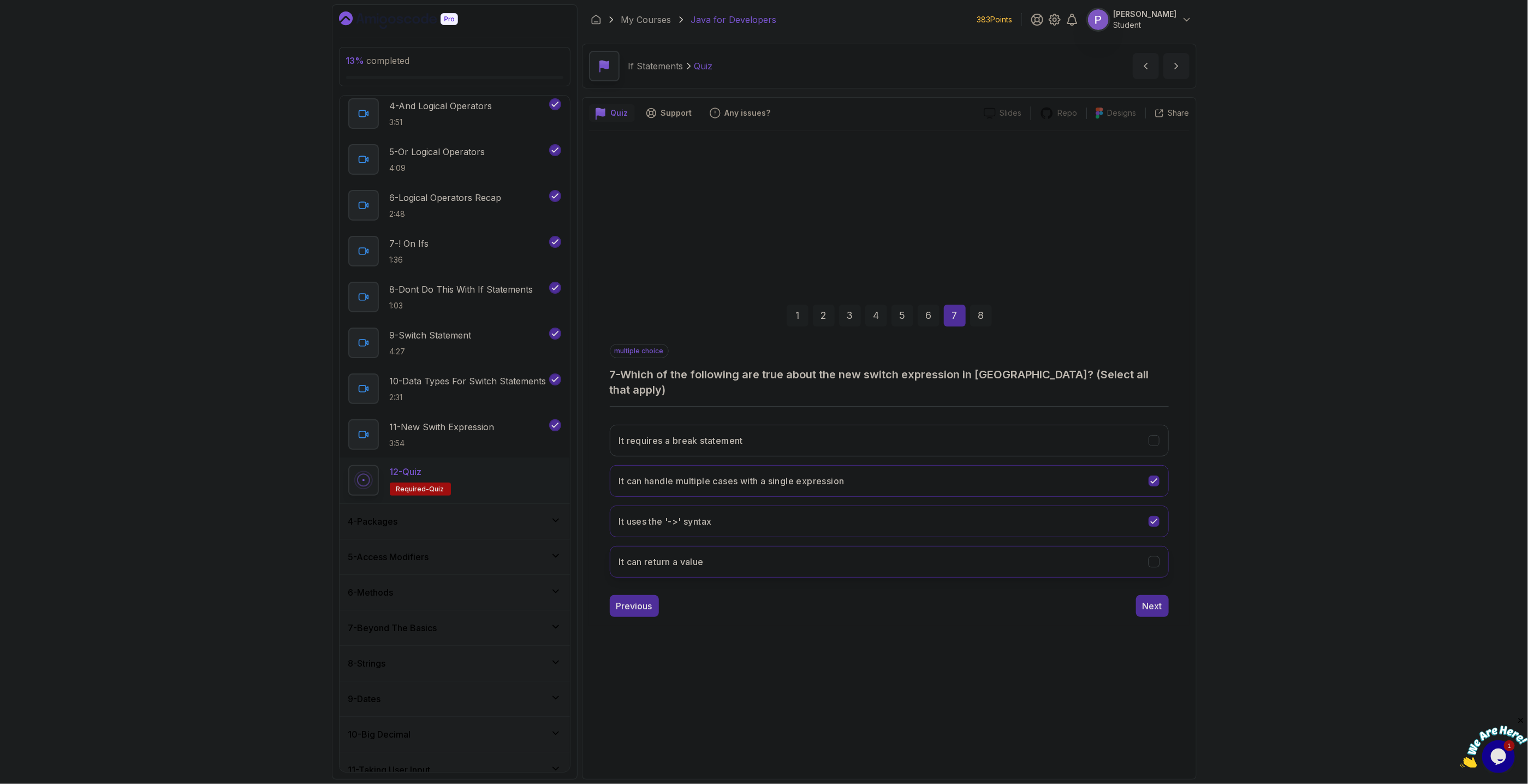
click at [1154, 556] on icon "It can return a value" at bounding box center [1153, 561] width 10 height 10
click at [1158, 600] on div "Next" at bounding box center [1152, 606] width 20 height 13
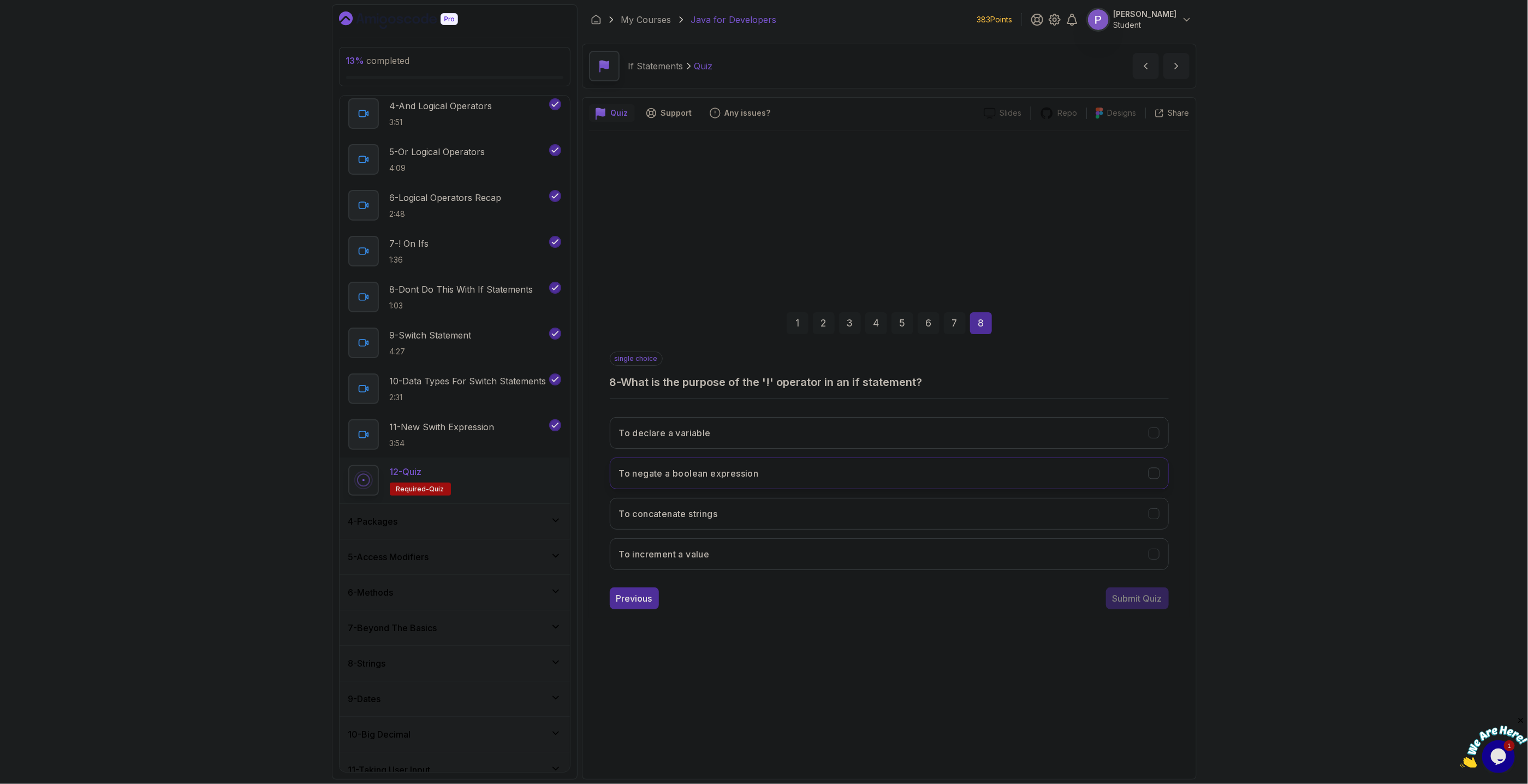
click at [1161, 472] on button "To negate a boolean expression" at bounding box center [889, 473] width 559 height 31
click at [1154, 604] on div "Submit Quiz" at bounding box center [1138, 598] width 50 height 13
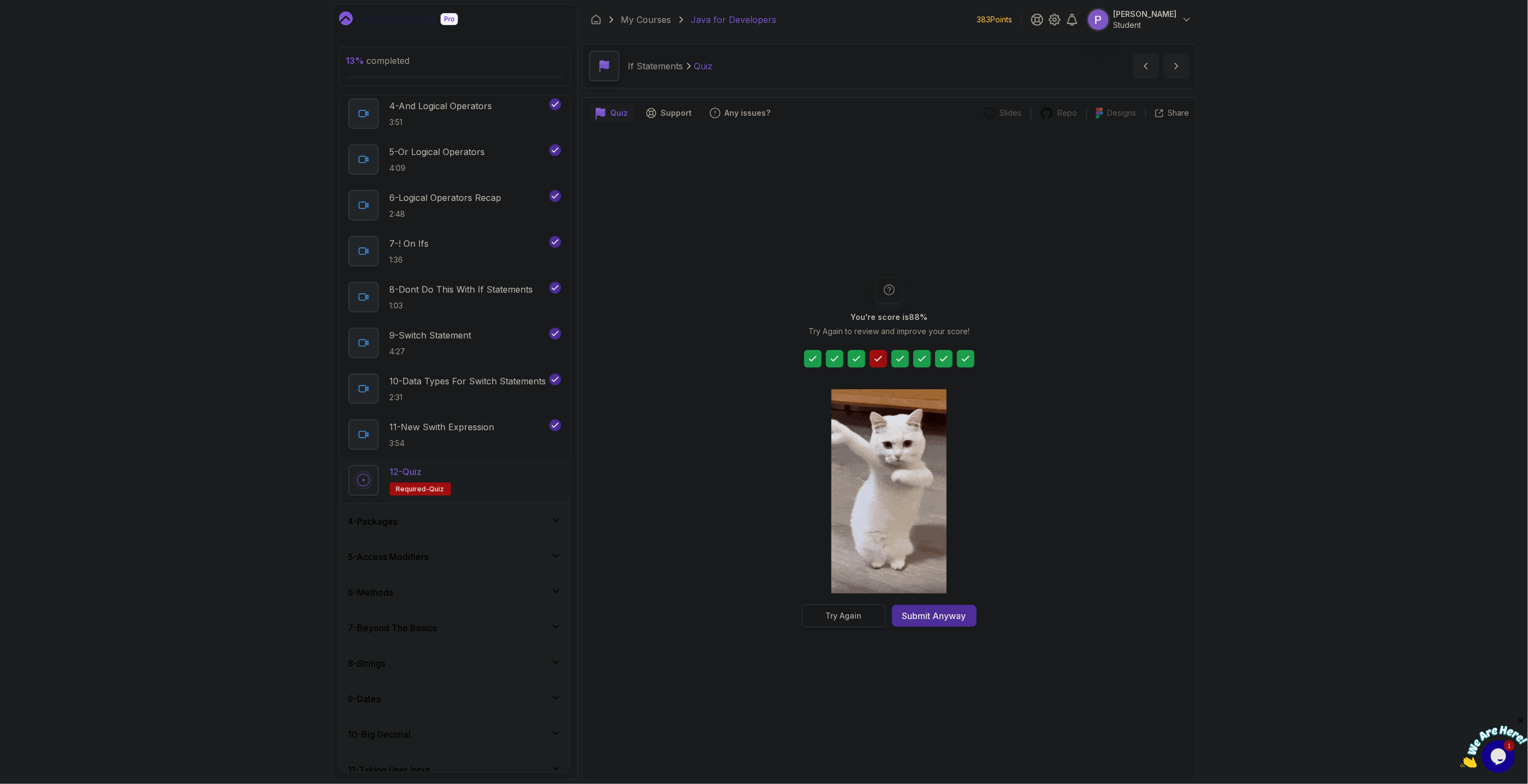
click at [819, 622] on button "Try Again" at bounding box center [843, 616] width 84 height 23
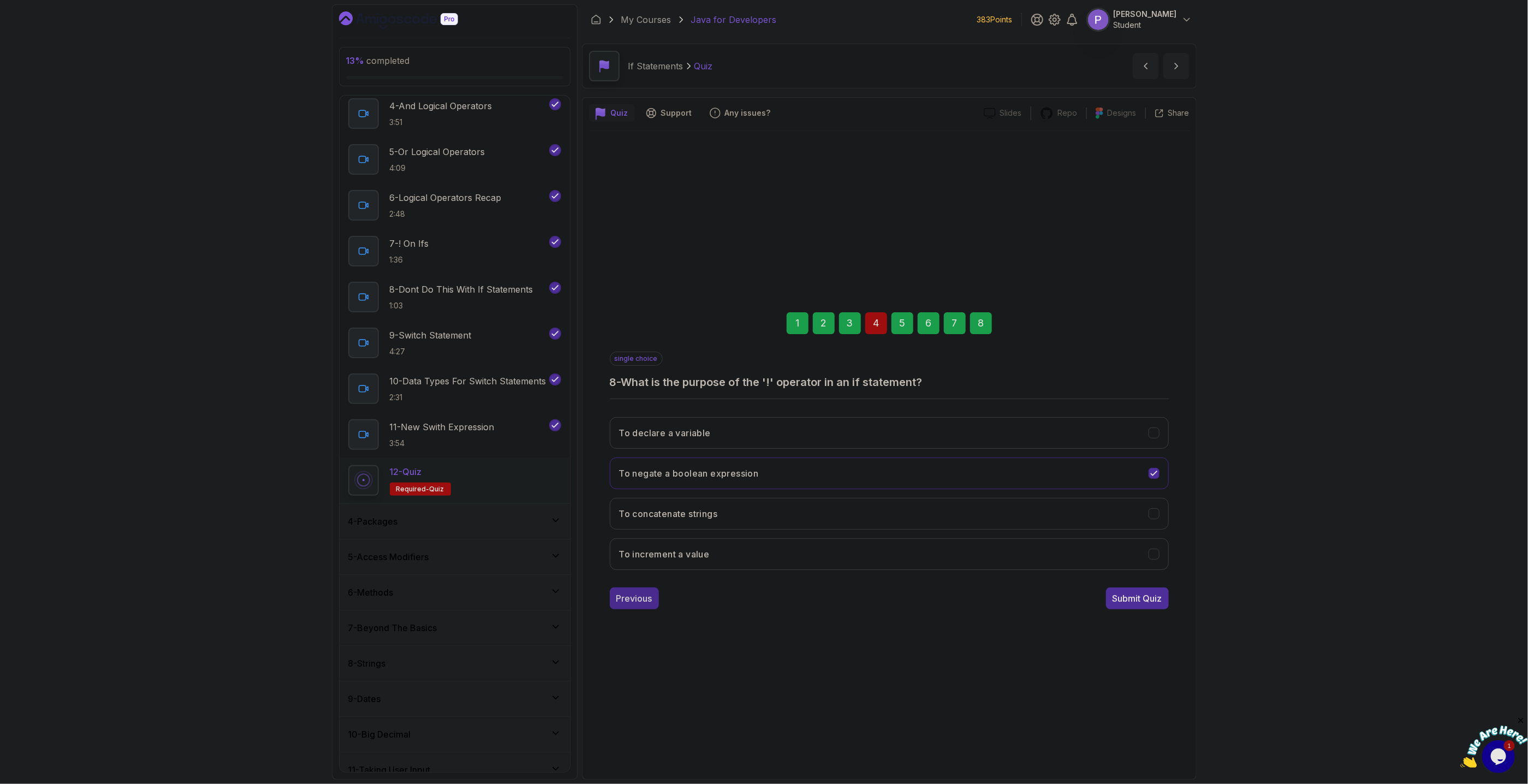
click at [632, 592] on div "Previous" at bounding box center [634, 598] width 36 height 13
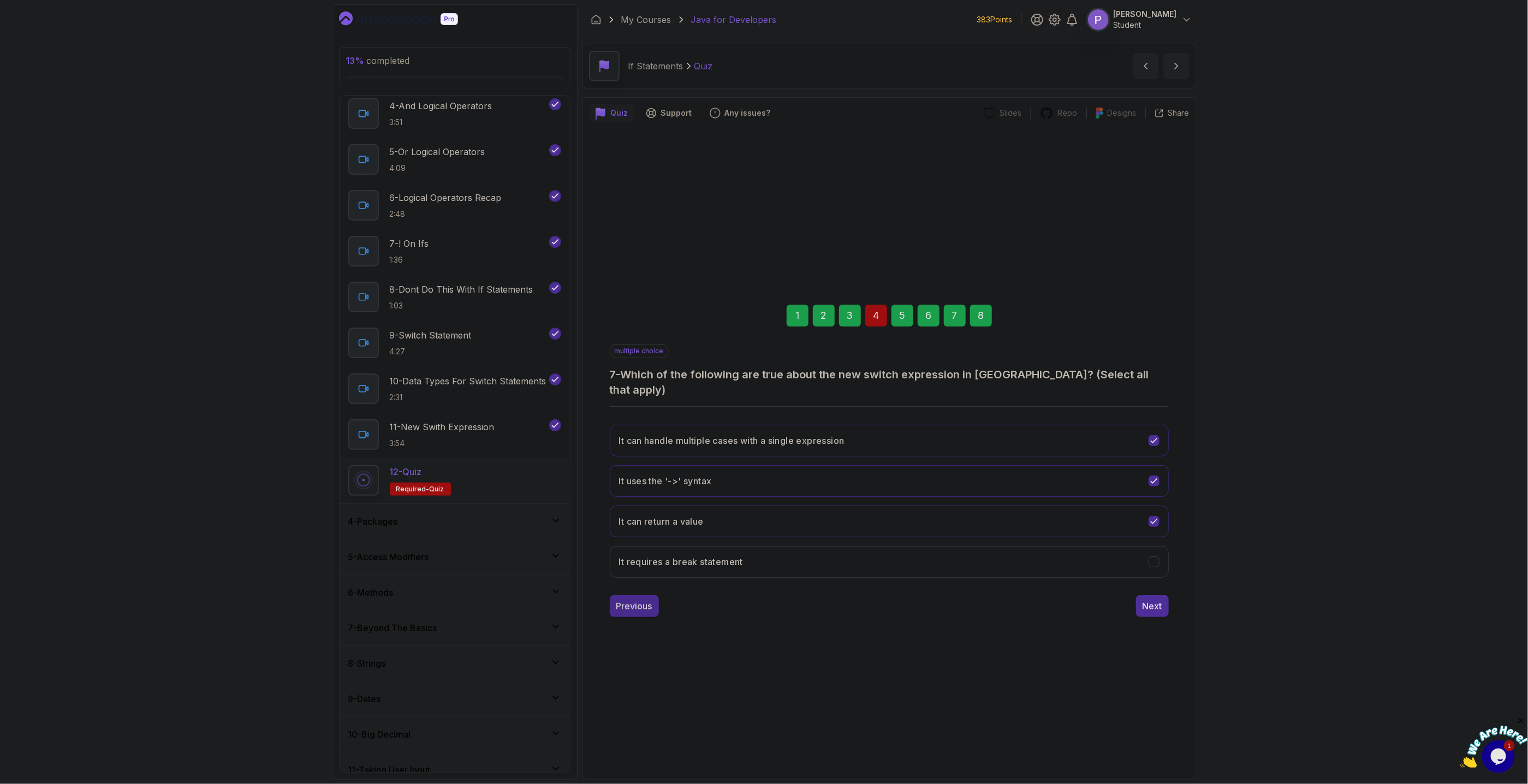
click at [632, 600] on div "Previous" at bounding box center [634, 606] width 36 height 13
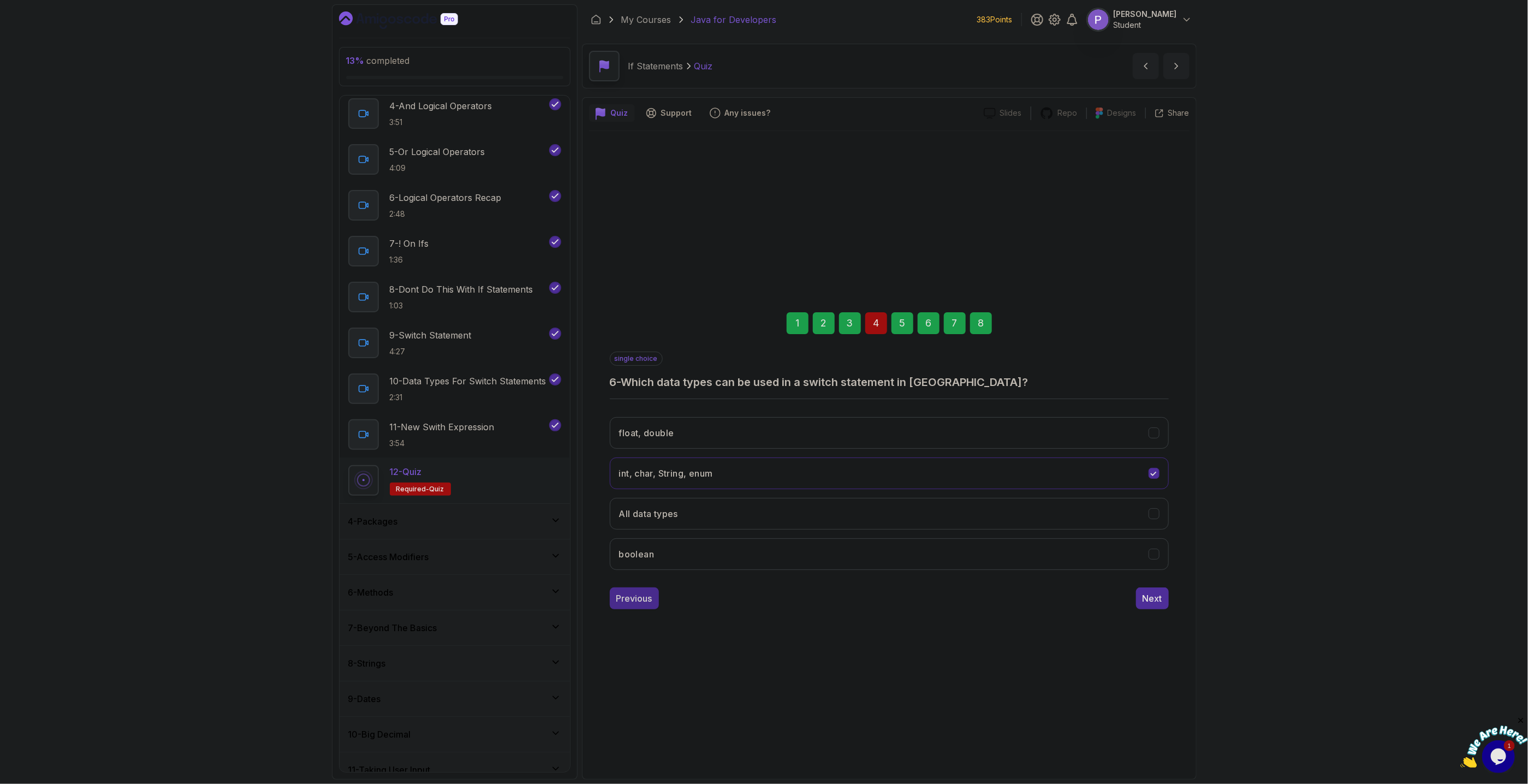
click at [634, 593] on div "Previous" at bounding box center [634, 598] width 36 height 13
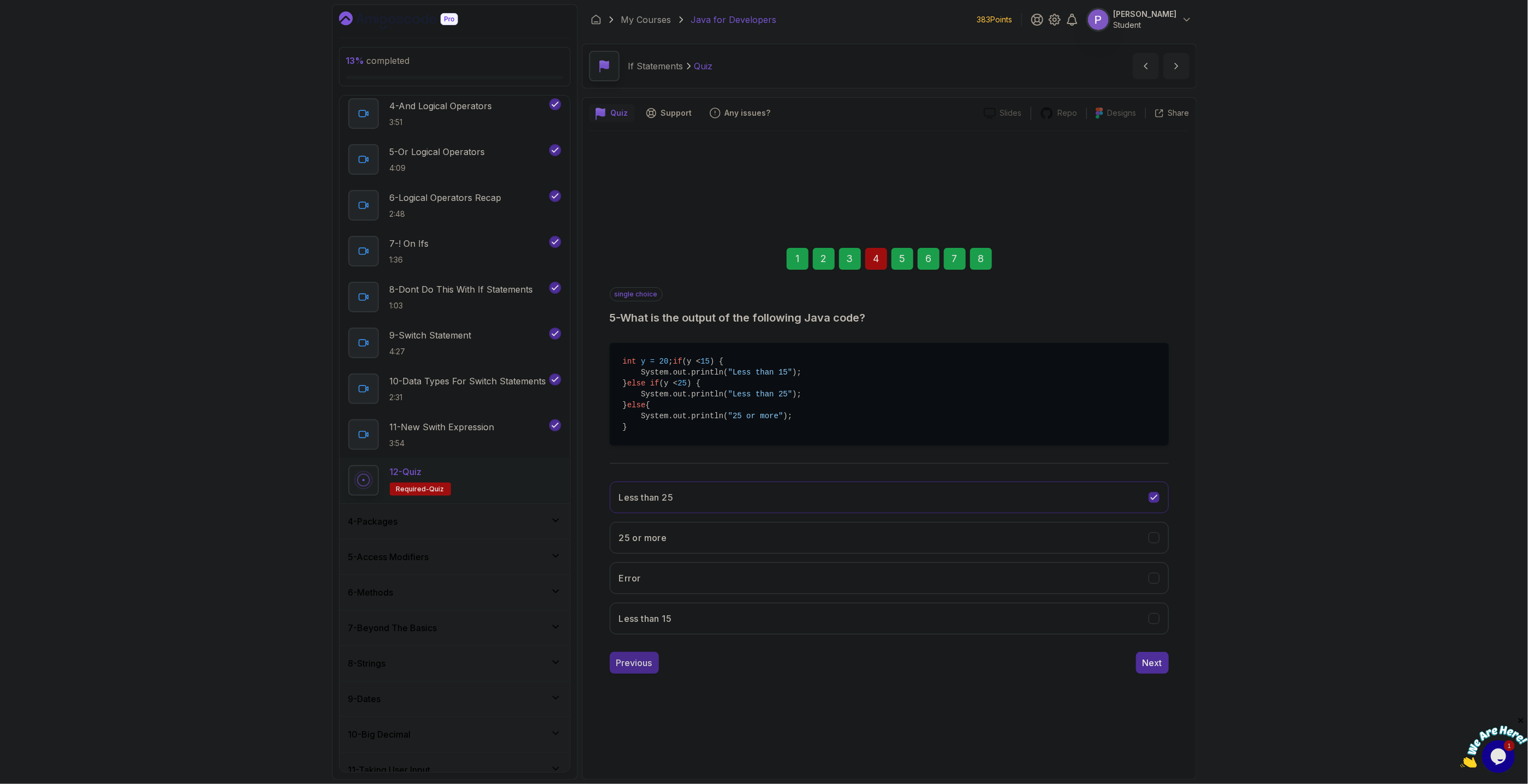
click at [630, 668] on div "Previous" at bounding box center [634, 662] width 36 height 13
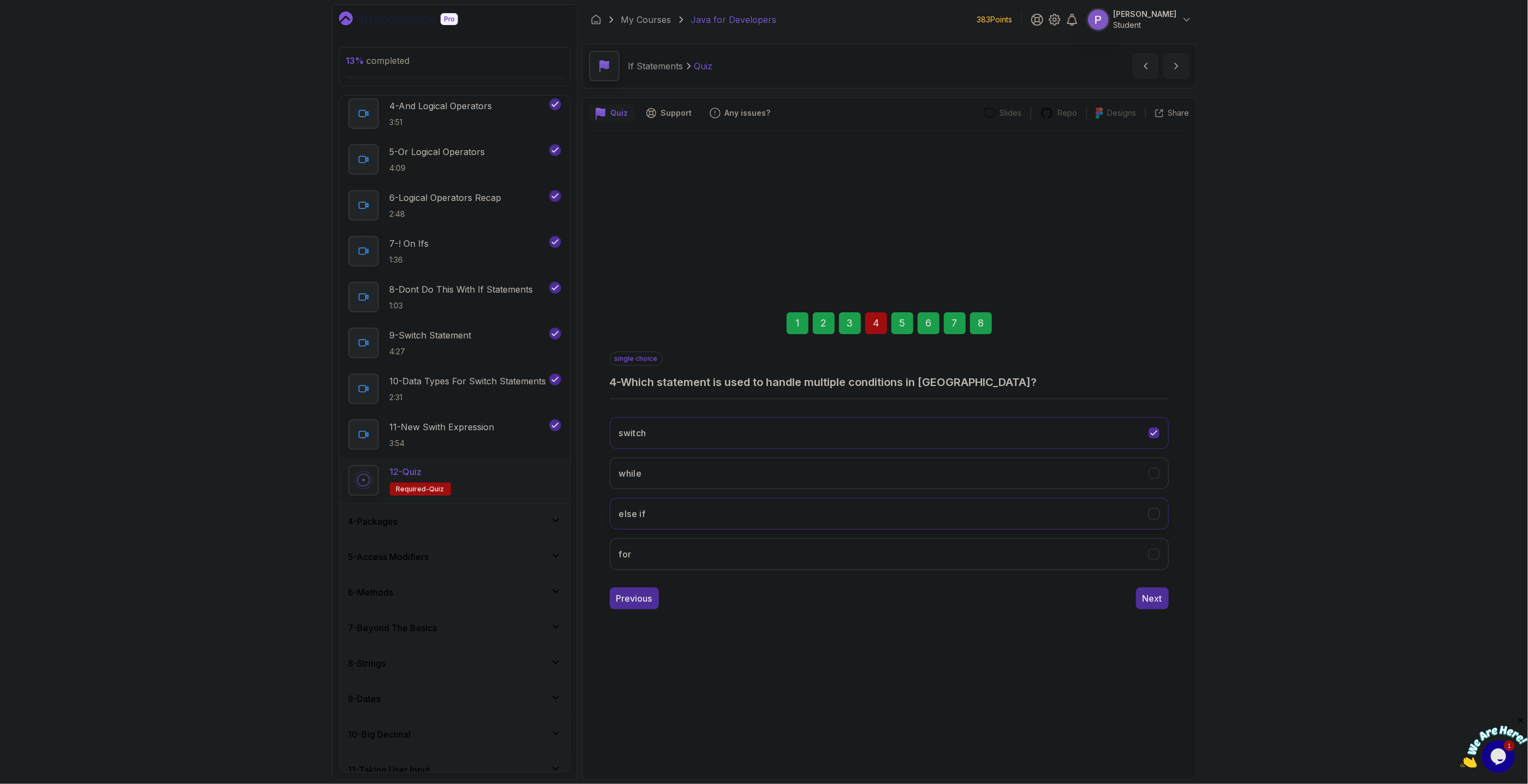
click at [1154, 518] on div "else if" at bounding box center [1153, 513] width 11 height 11
click at [1161, 604] on div "Next" at bounding box center [1152, 598] width 20 height 13
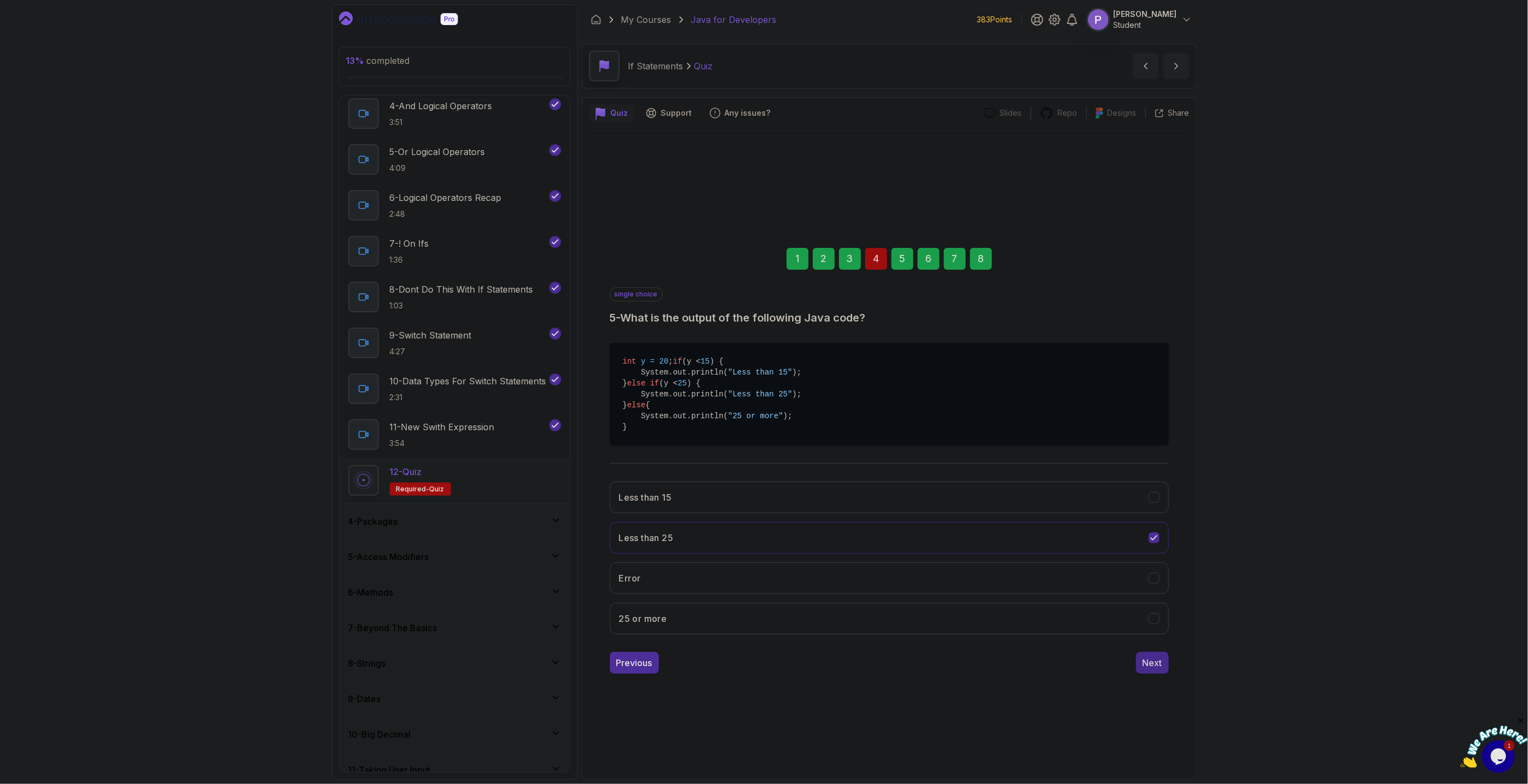
click at [1150, 662] on div "Next" at bounding box center [1152, 662] width 20 height 13
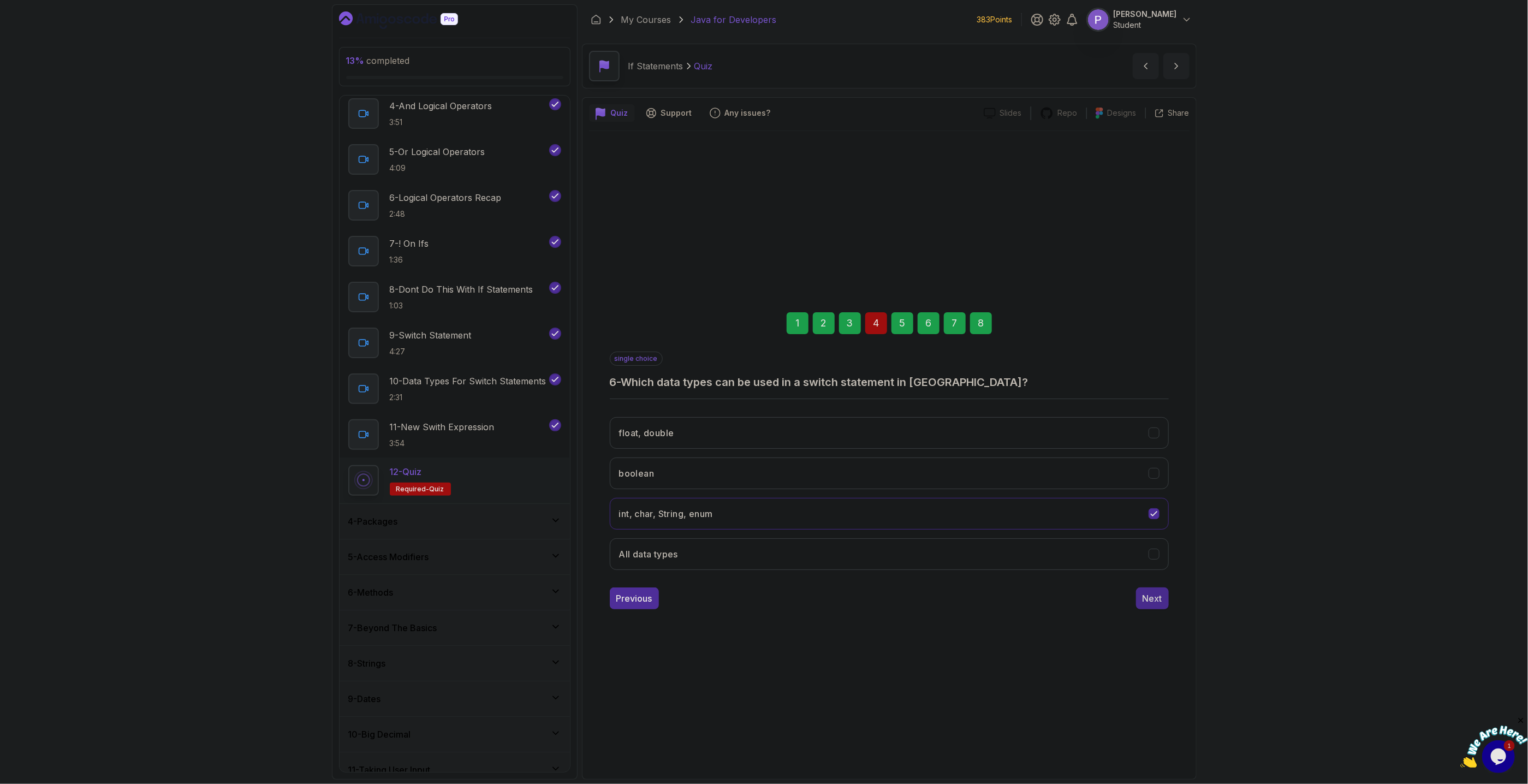
click at [1155, 601] on div "Next" at bounding box center [1152, 598] width 20 height 13
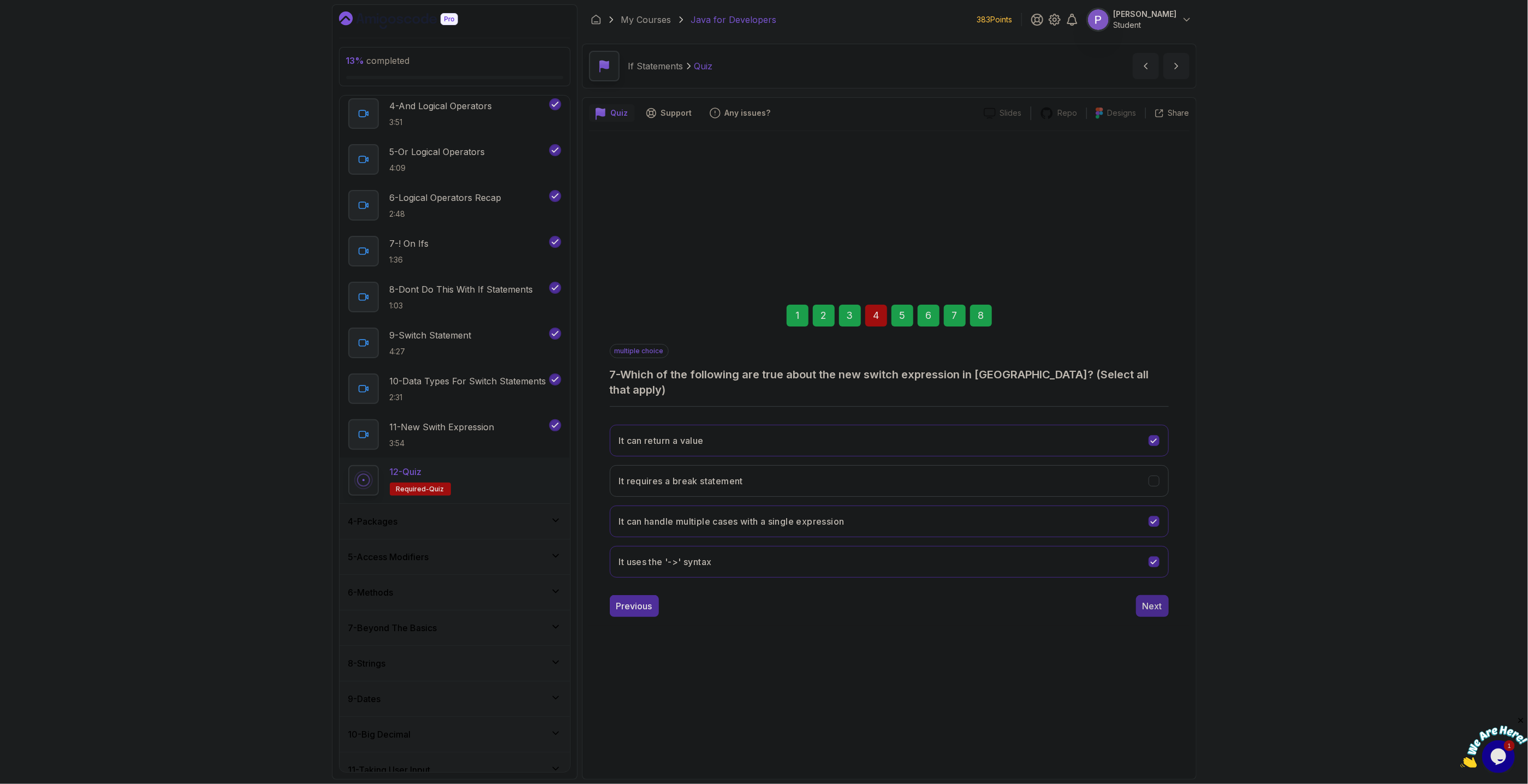
click at [1154, 601] on div "Next" at bounding box center [1152, 606] width 20 height 13
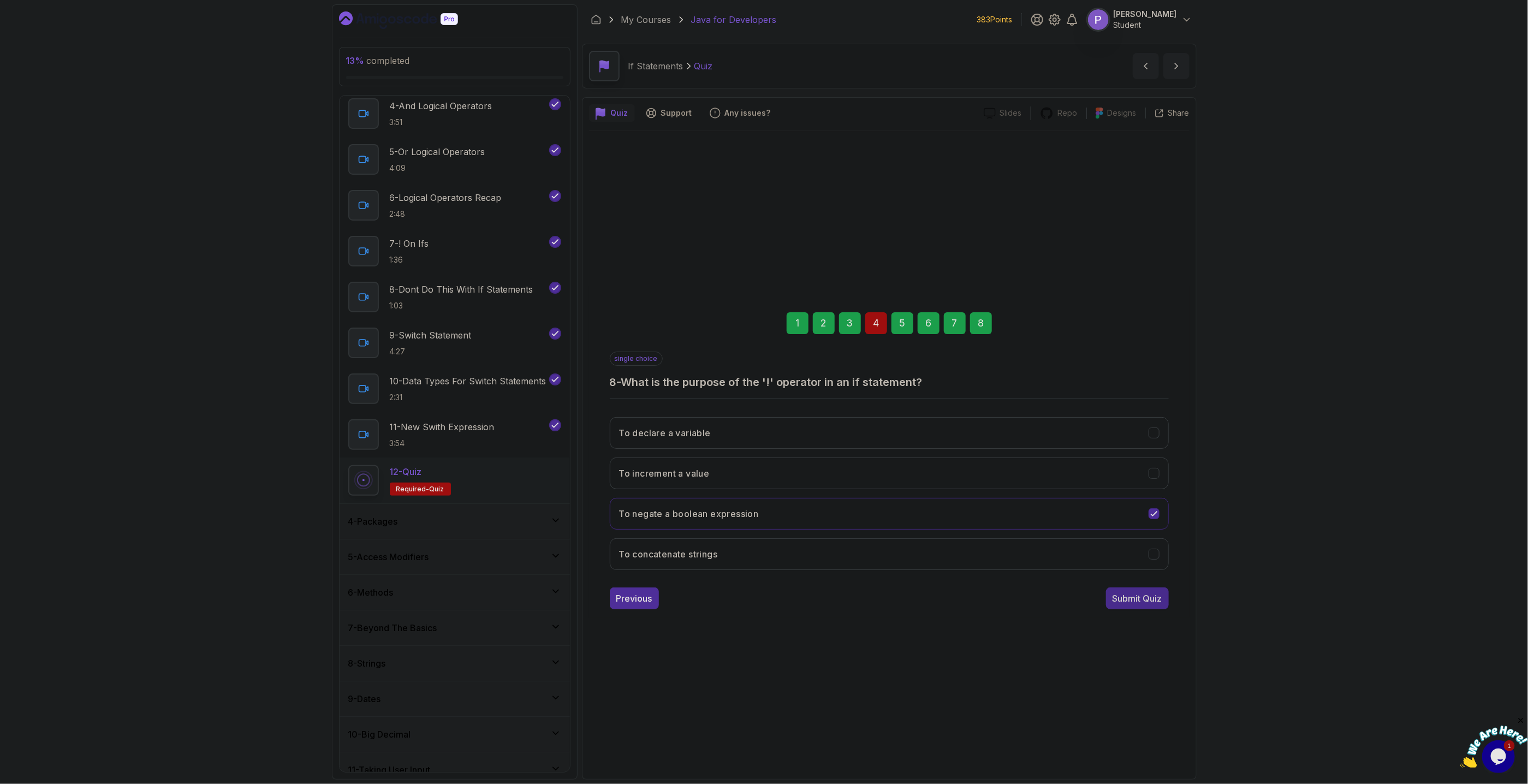
click at [1141, 607] on button "Submit Quiz" at bounding box center [1138, 598] width 63 height 22
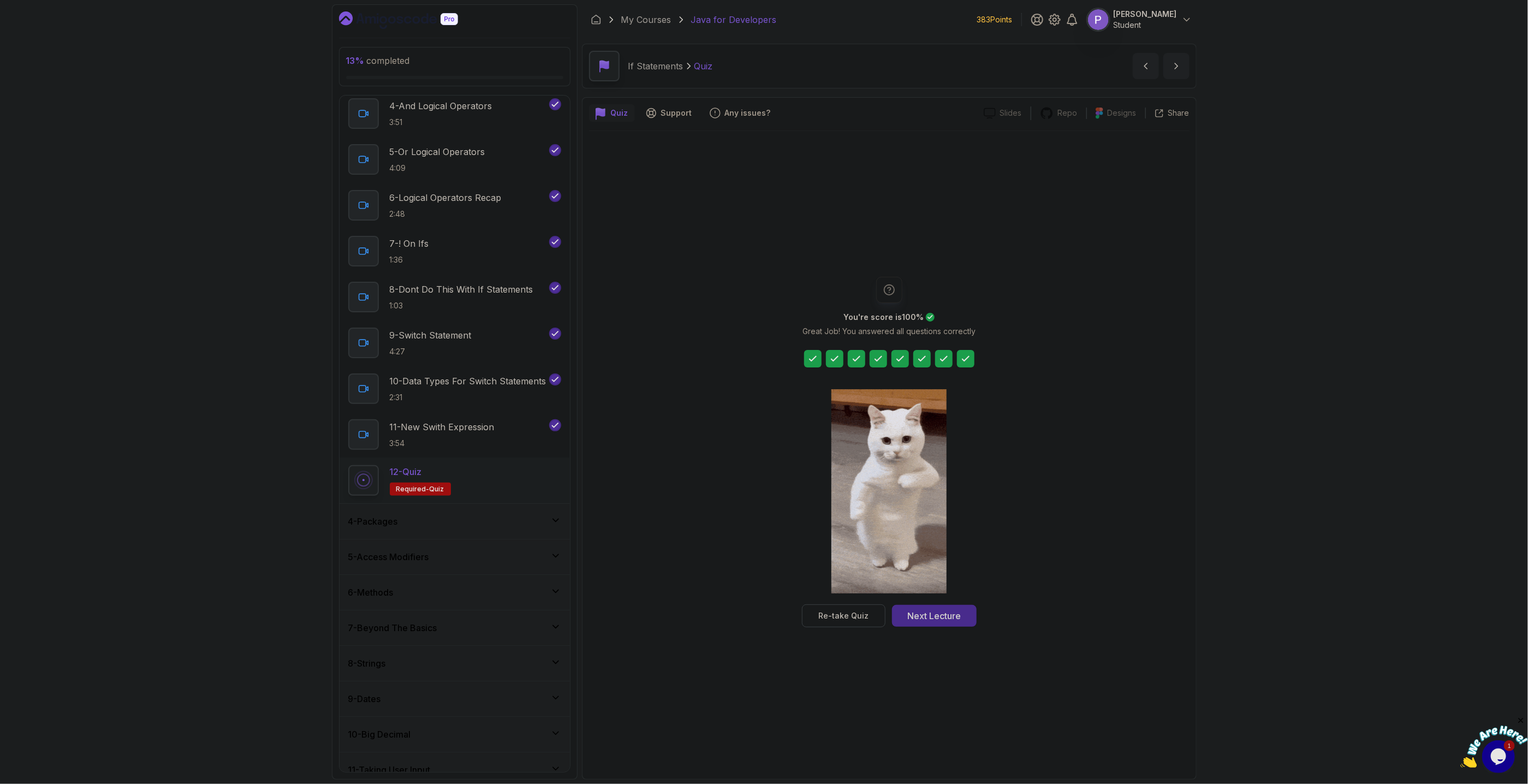
click at [937, 618] on div "Next Lecture" at bounding box center [934, 616] width 53 height 13
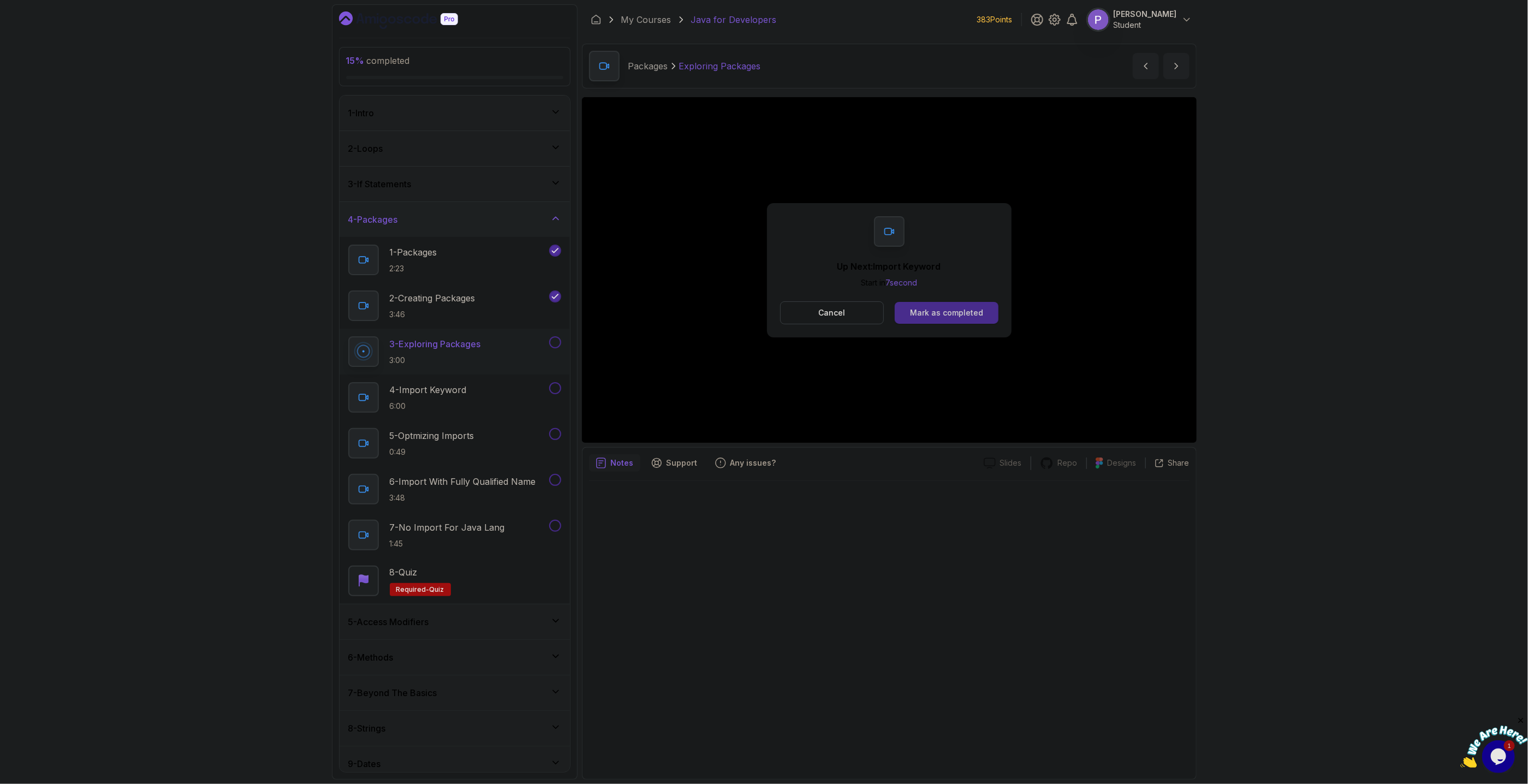
click at [984, 314] on button "Mark as completed" at bounding box center [946, 313] width 103 height 22
